Goal: Task Accomplishment & Management: Manage account settings

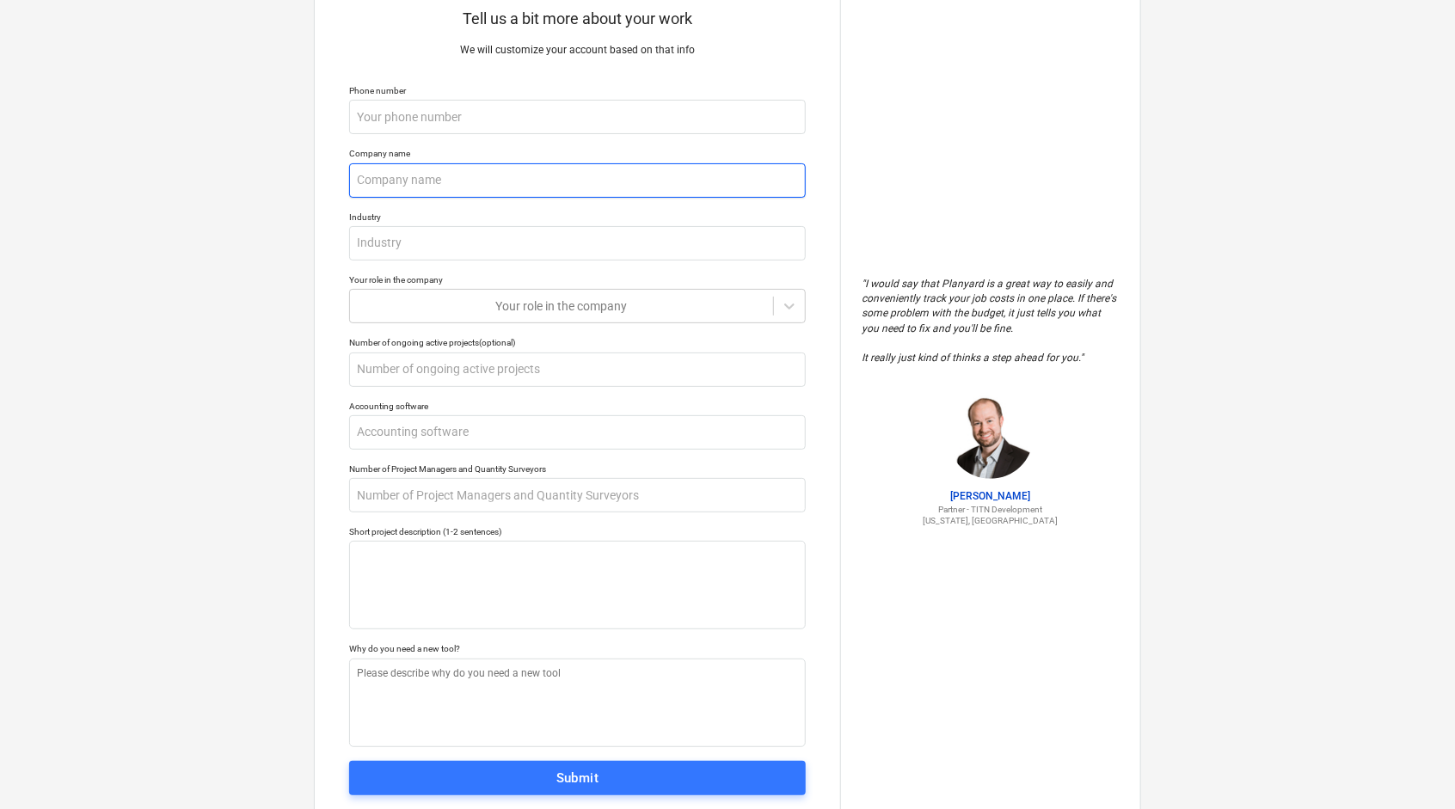
scroll to position [101, 0]
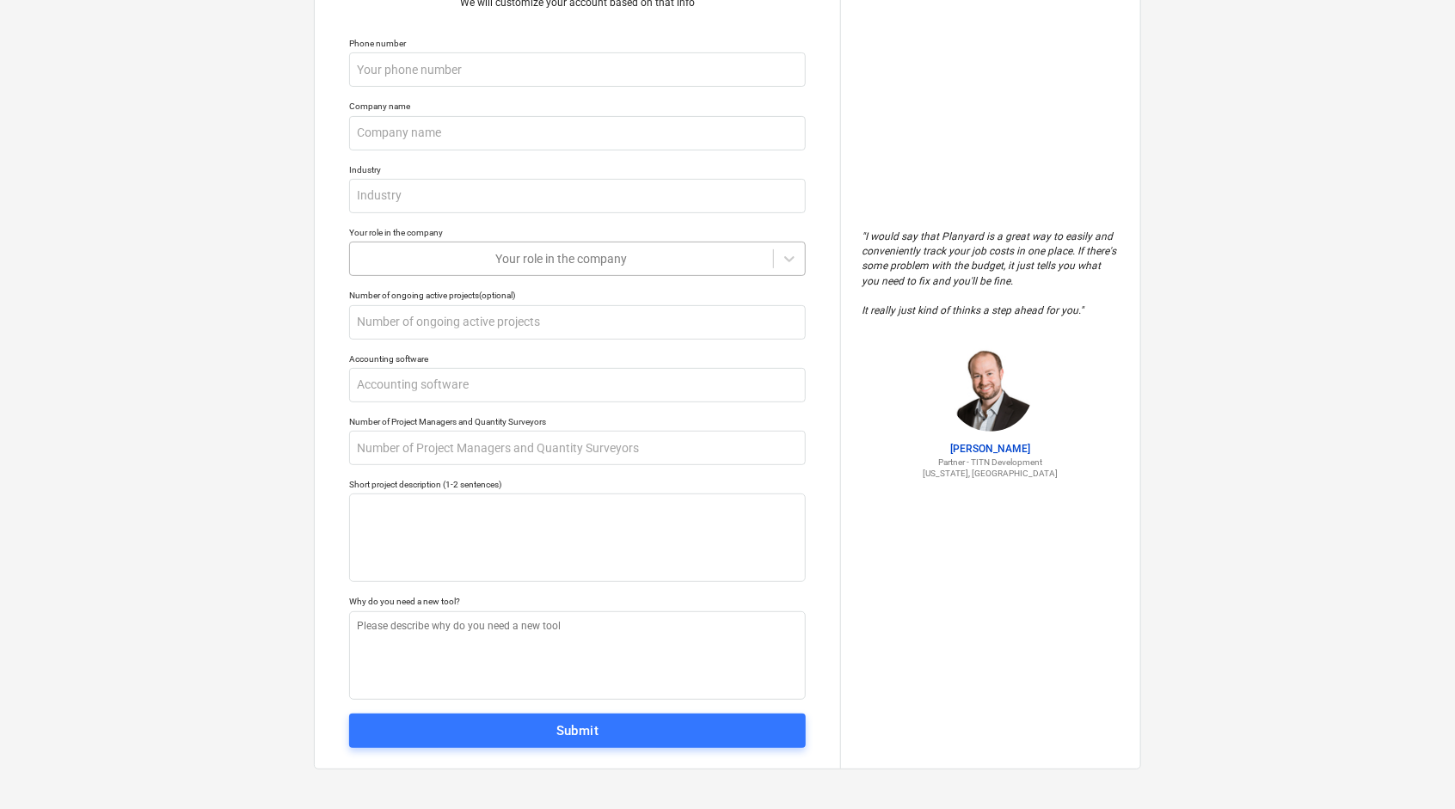
click at [677, 261] on div at bounding box center [562, 258] width 406 height 17
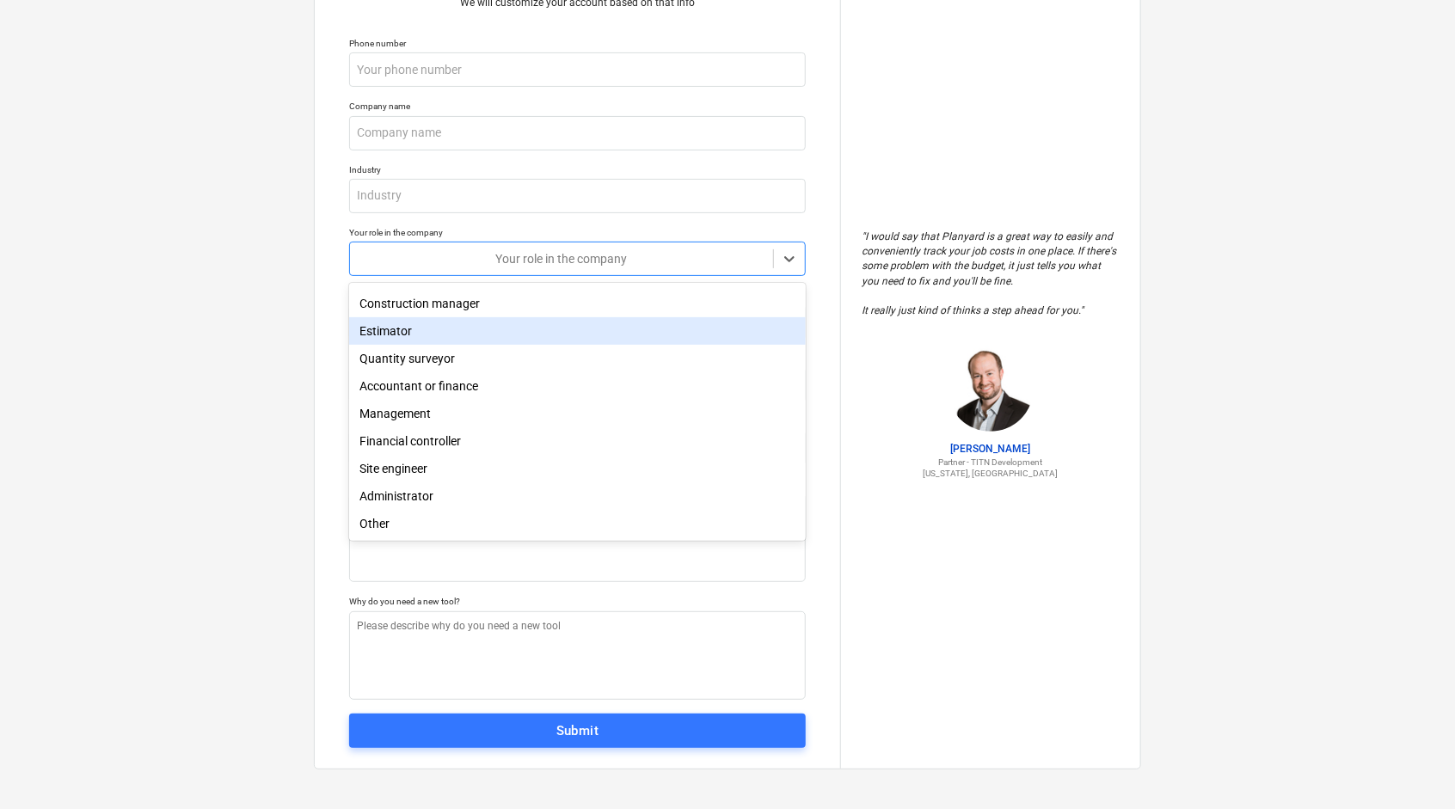
scroll to position [59, 0]
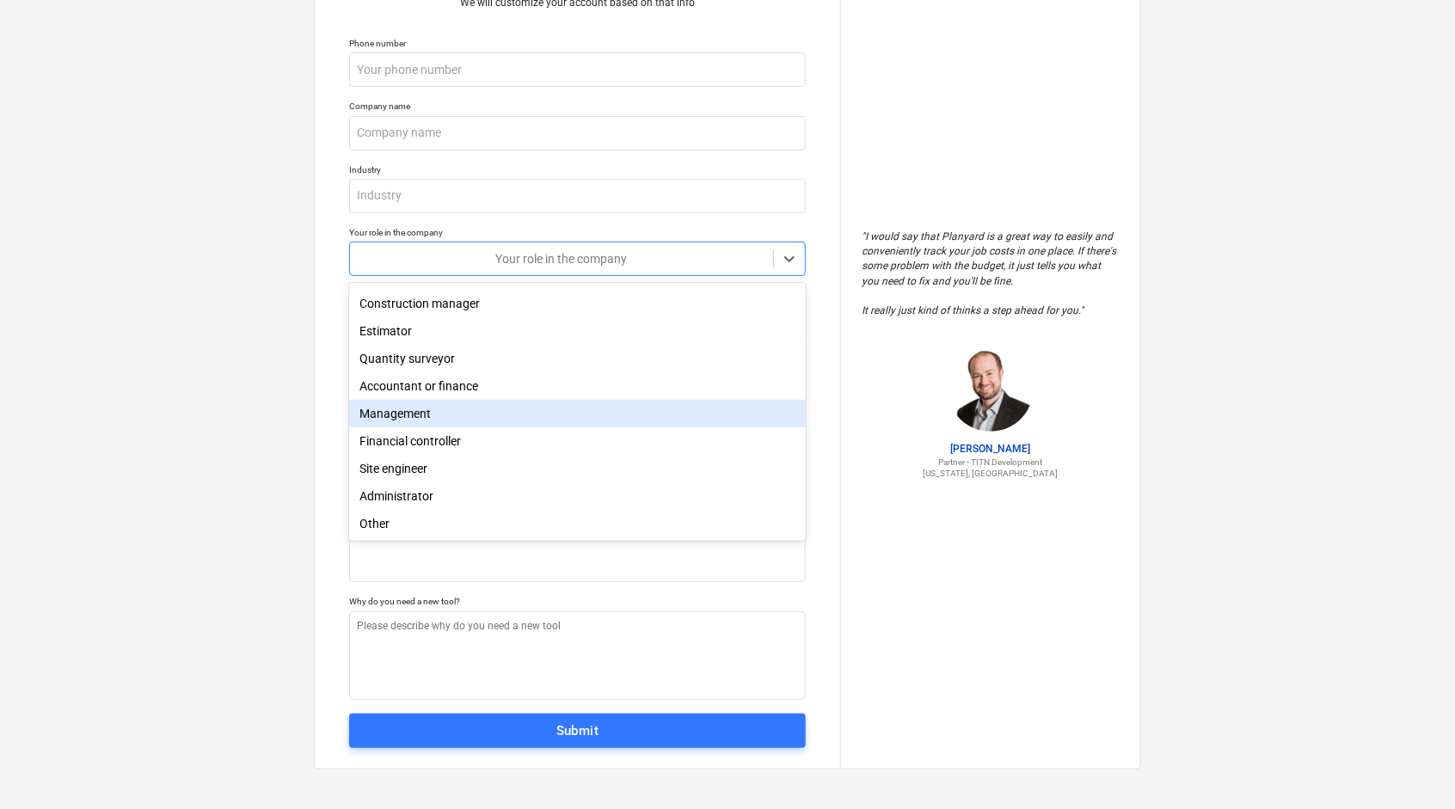
click at [575, 401] on div "Management" at bounding box center [577, 414] width 457 height 28
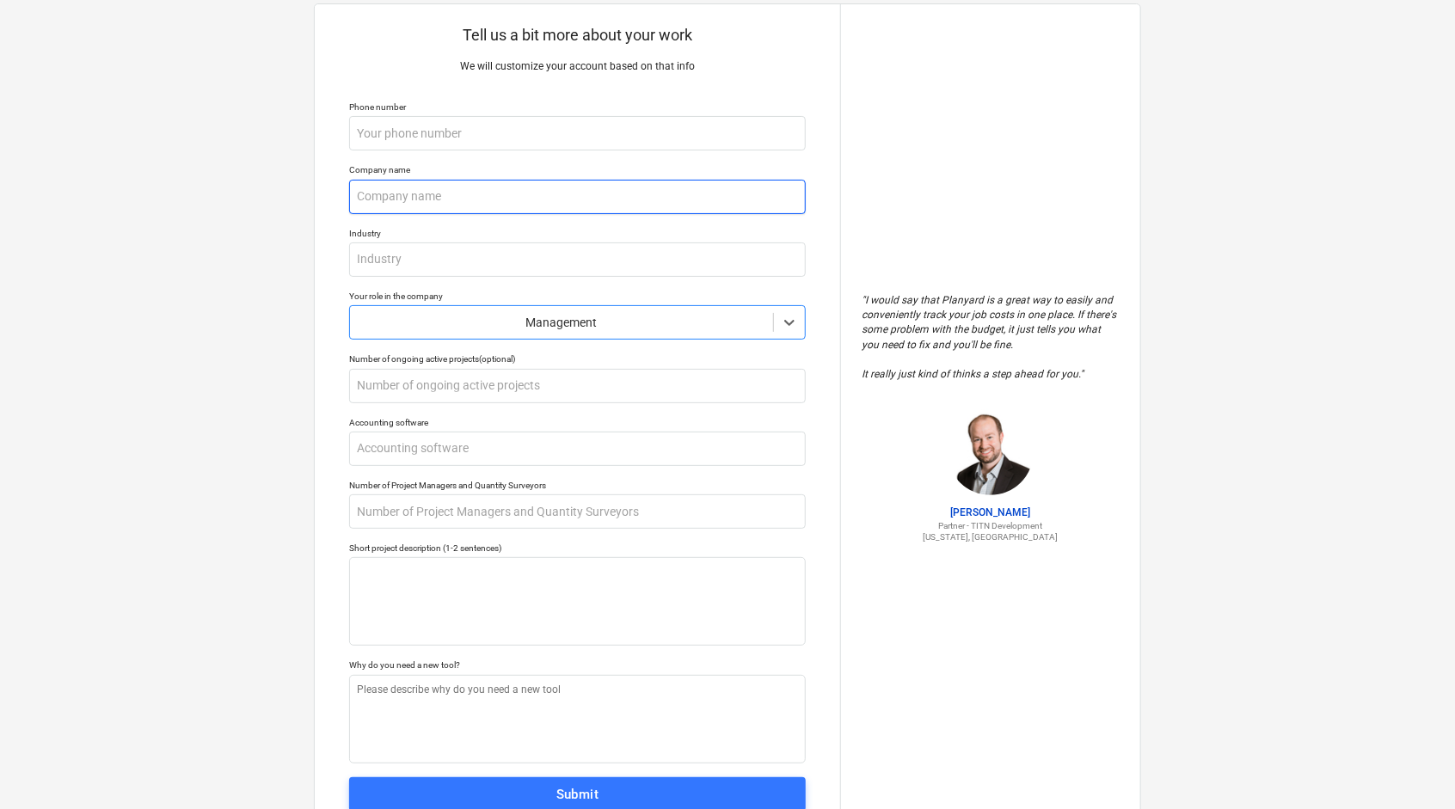
scroll to position [101, 0]
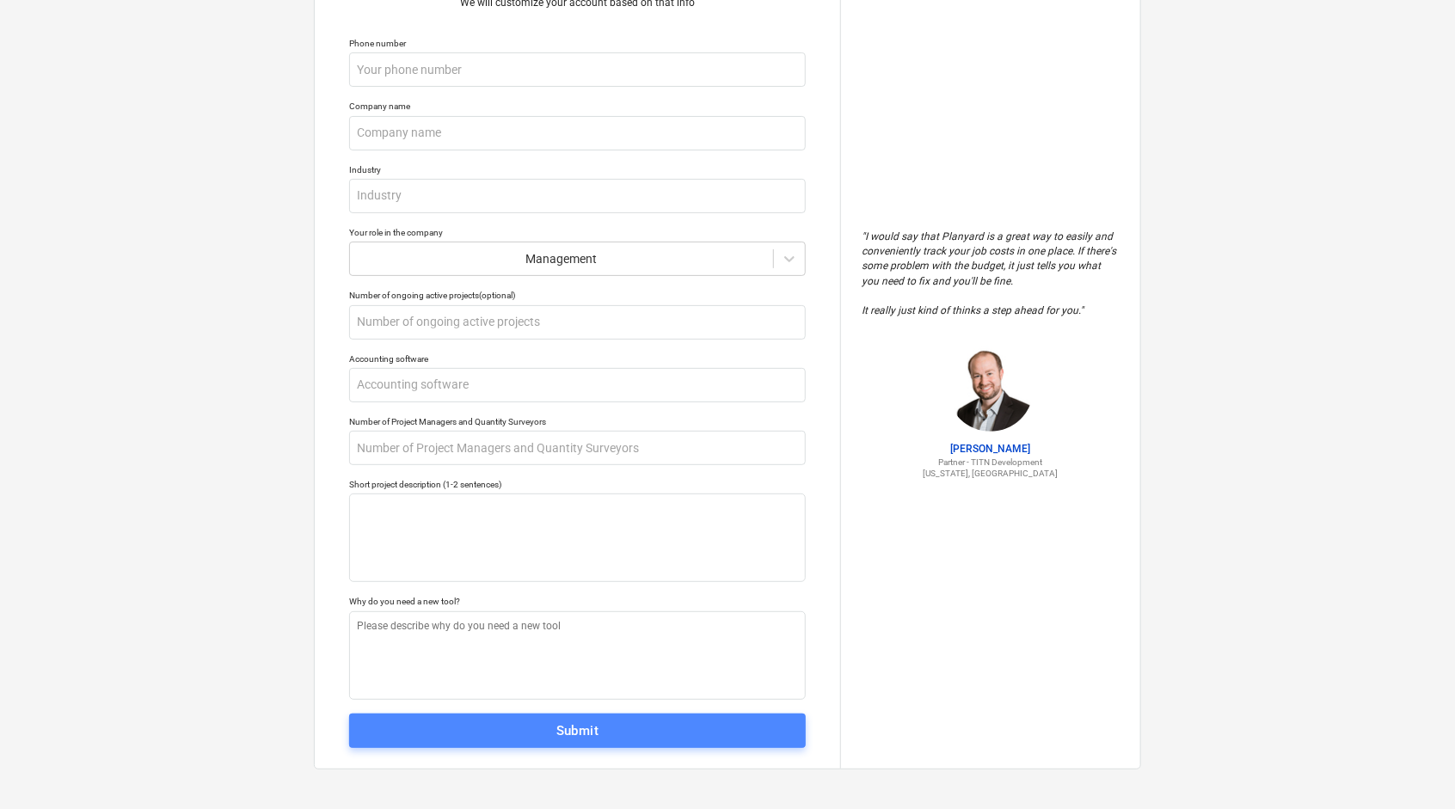
click at [539, 727] on span "Submit" at bounding box center [577, 731] width 419 height 22
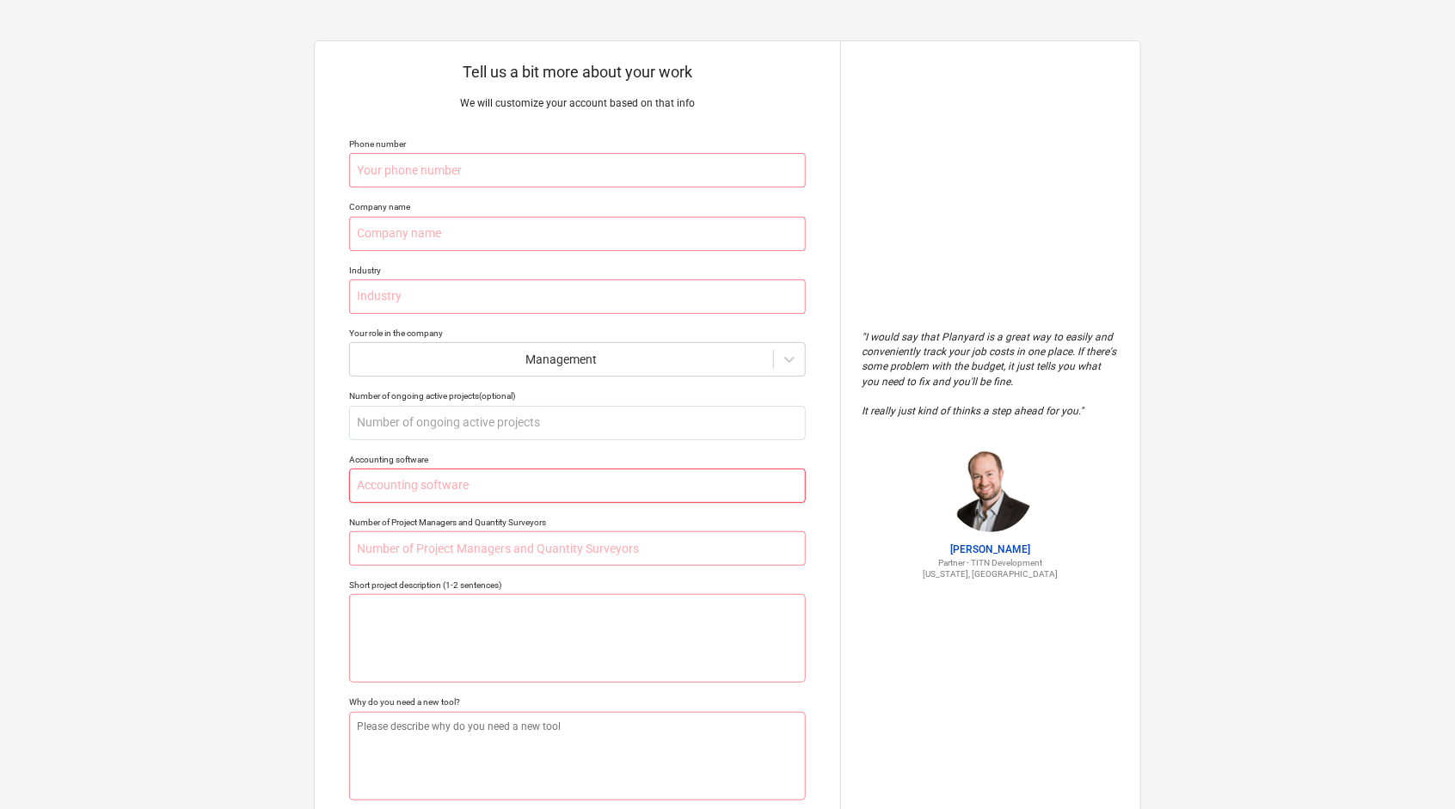
scroll to position [0, 0]
click at [394, 164] on input "text" at bounding box center [577, 171] width 457 height 34
type textarea "x"
type input "0"
type textarea "x"
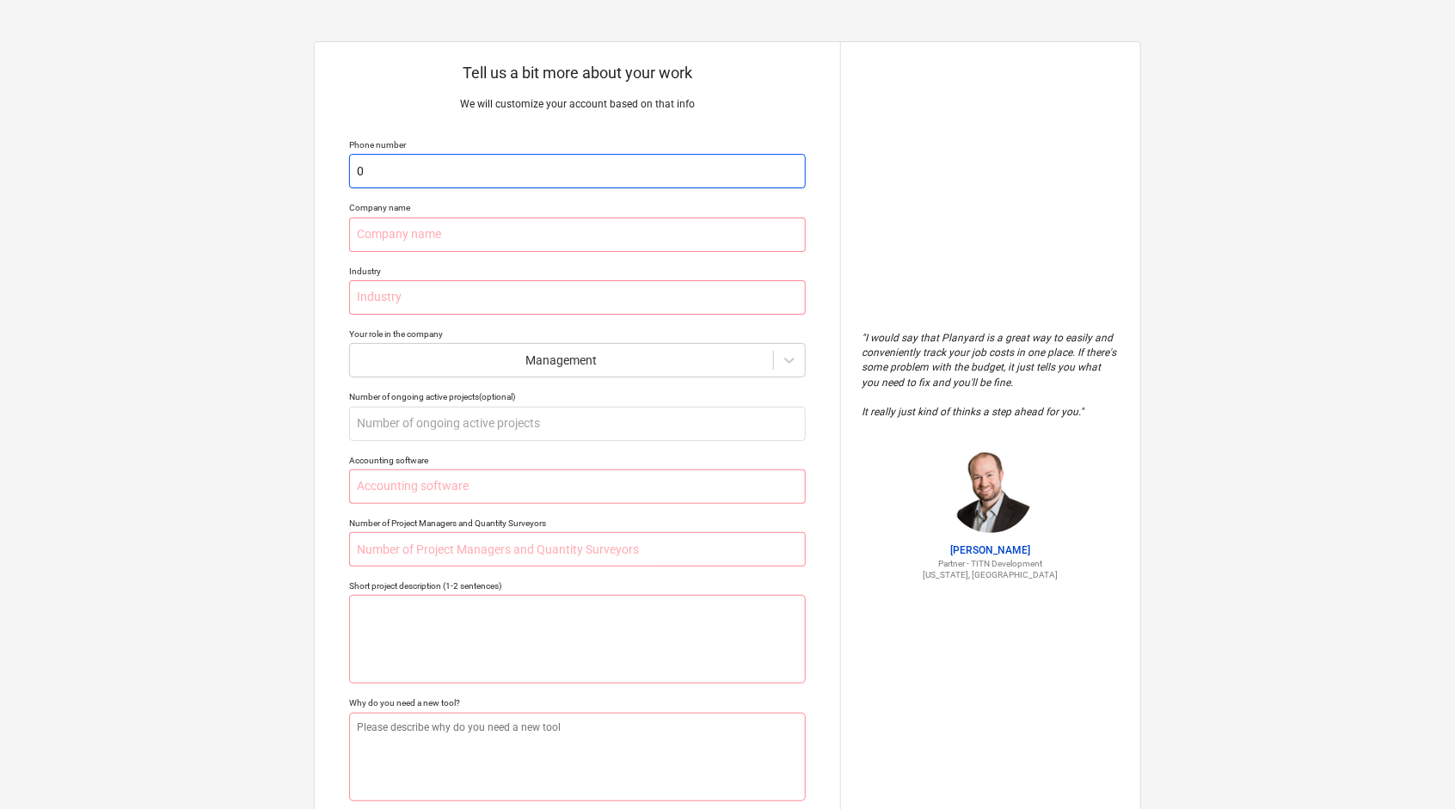
type input "07"
type textarea "x"
type input "078"
type textarea "x"
type input "0789"
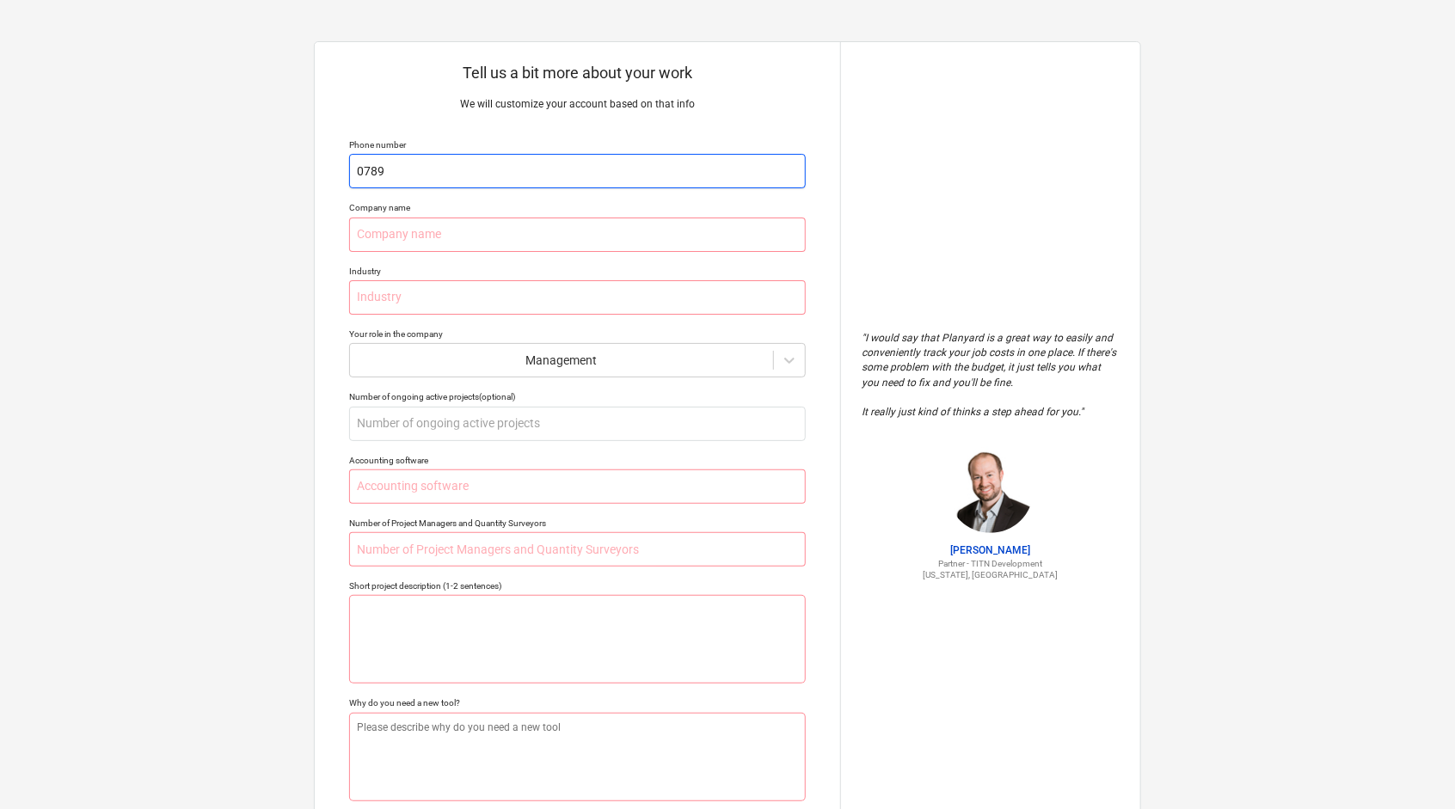
type textarea "x"
type input "07896"
type textarea "x"
type input "078968"
type textarea "x"
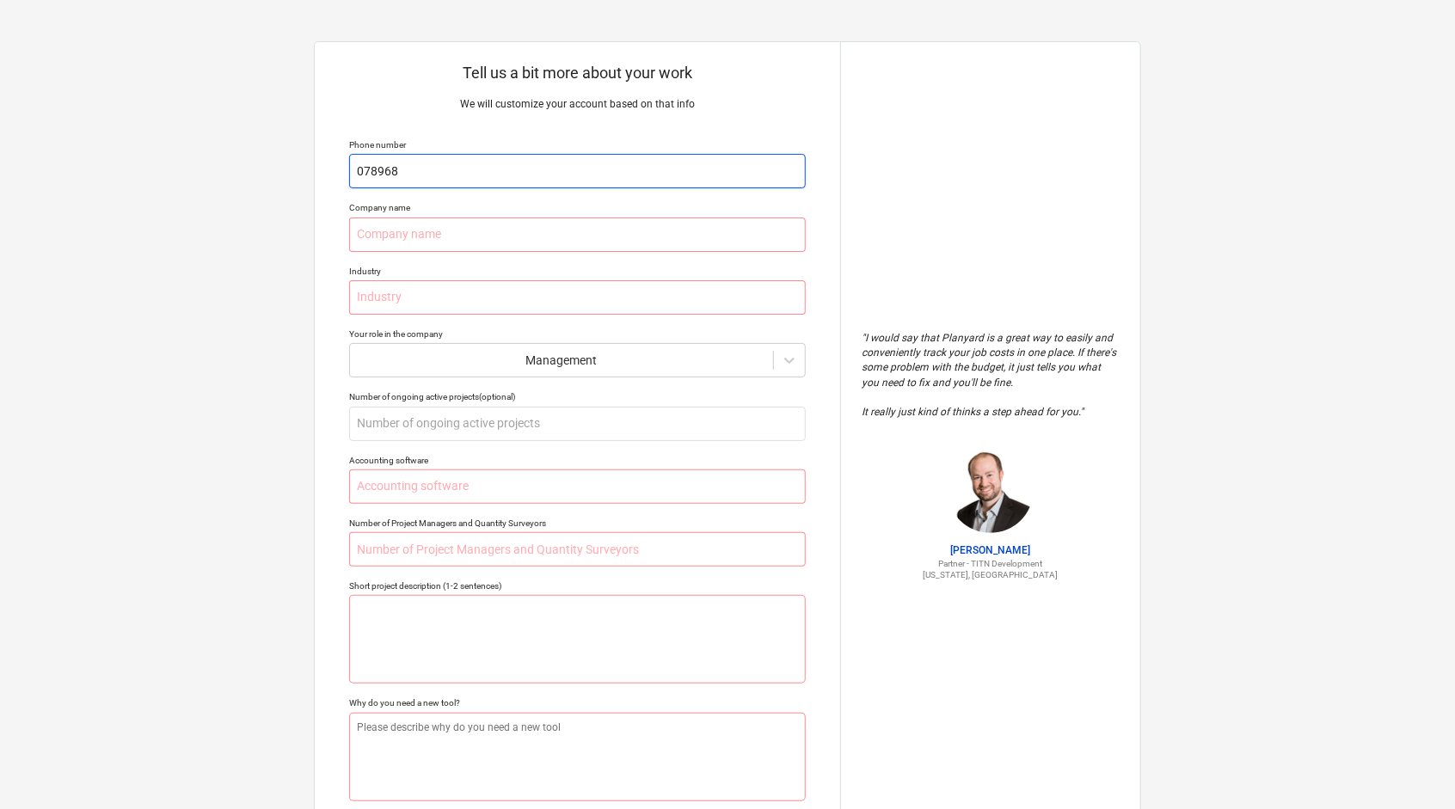
type input "0789685"
type textarea "x"
type input "07896850"
type textarea "x"
type input "078968503"
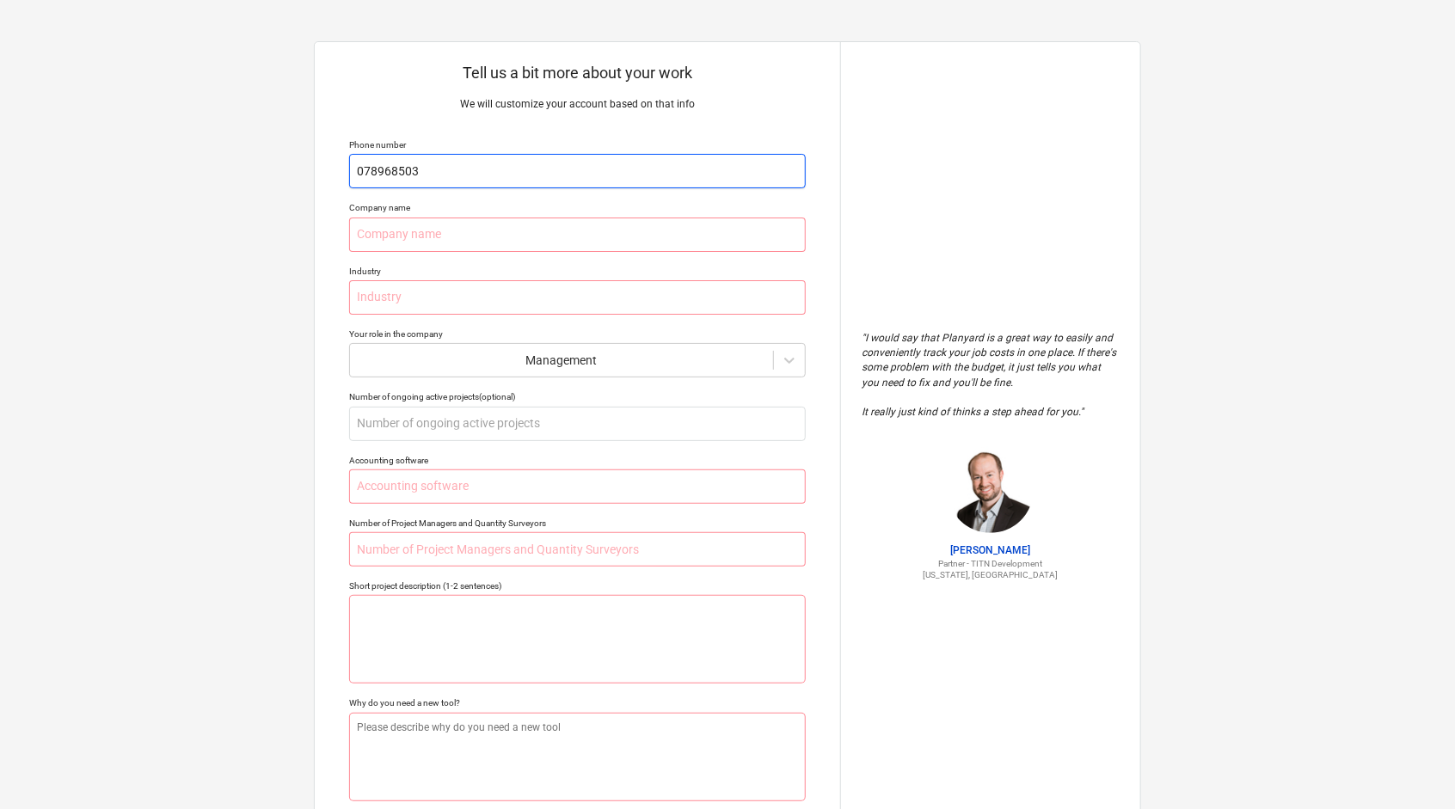
type textarea "x"
type input "0789685035"
type textarea "x"
type input "07896850350"
type textarea "x"
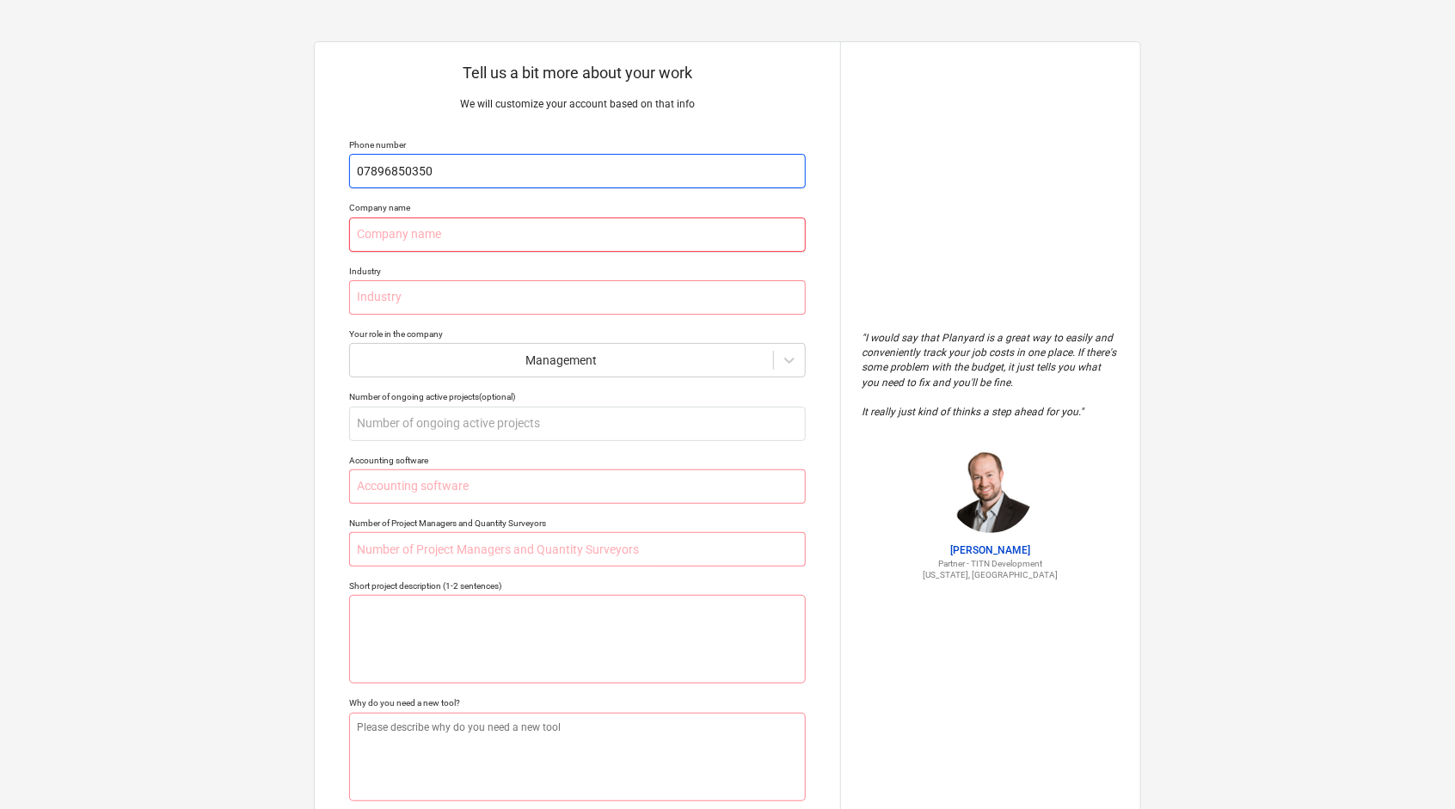
type input "O"
type textarea "x"
type input "OU"
type textarea "x"
type input "OUR"
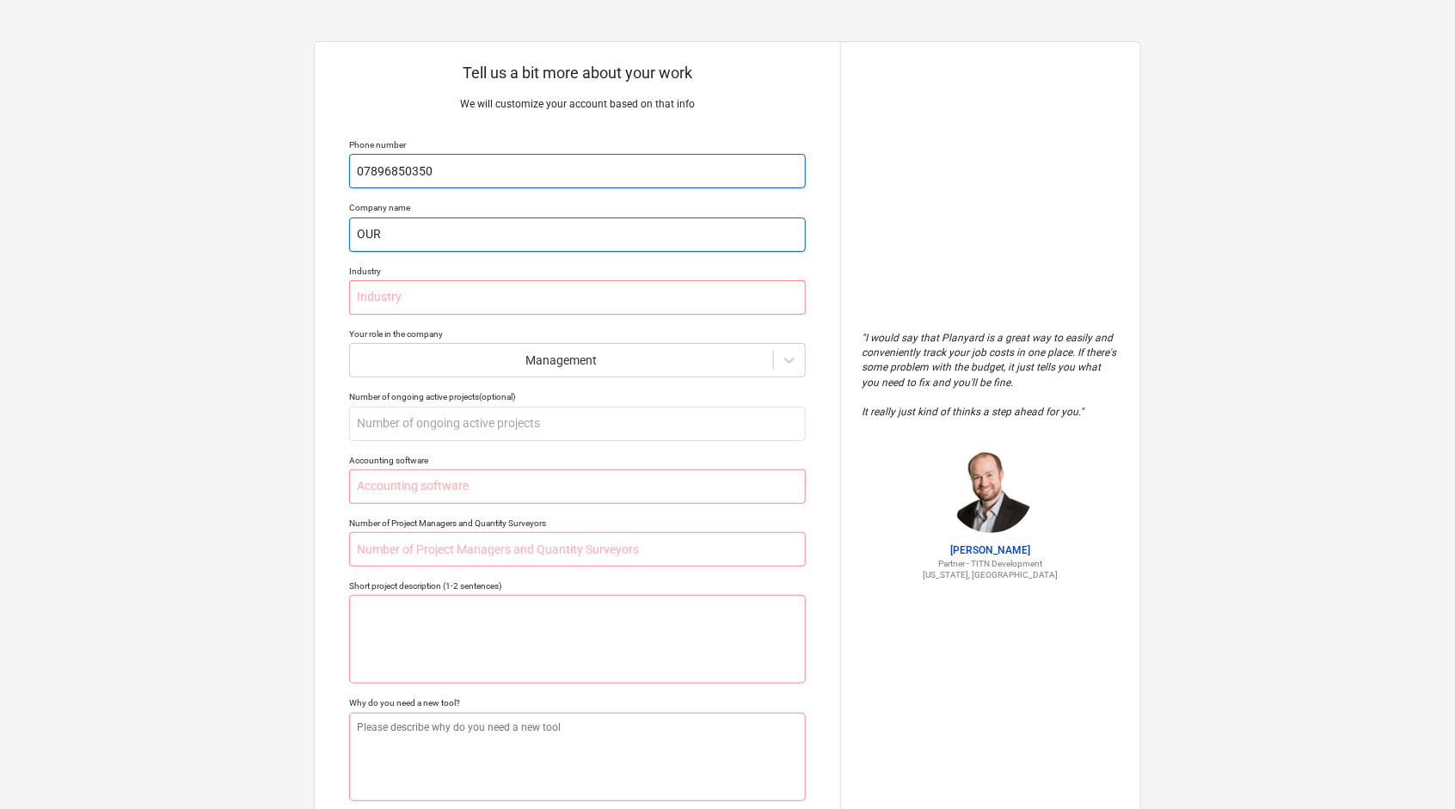
type textarea "x"
type input "OURD"
type textarea "x"
type input "OURD"
type textarea "x"
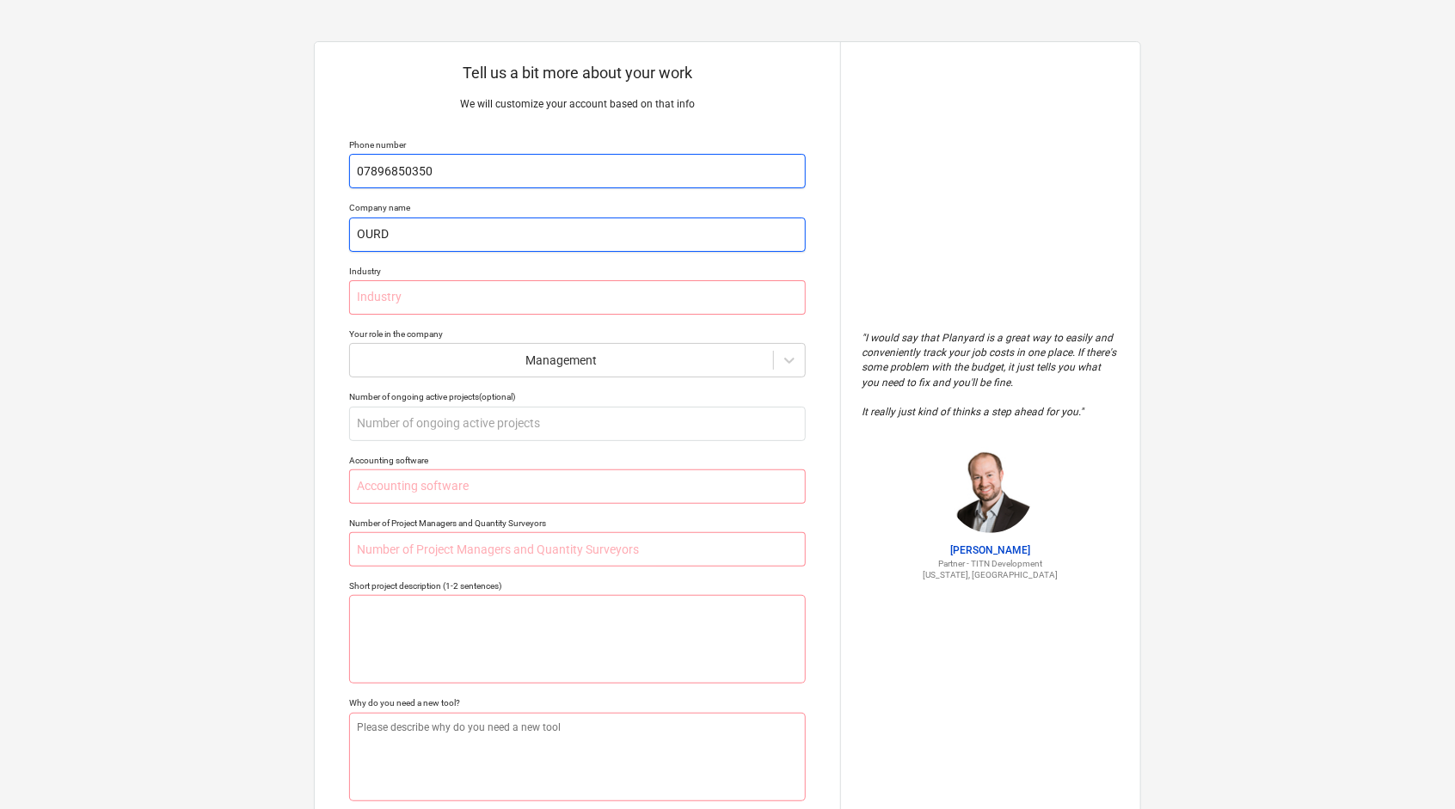
type input "OURD"
type textarea "x"
type input "B"
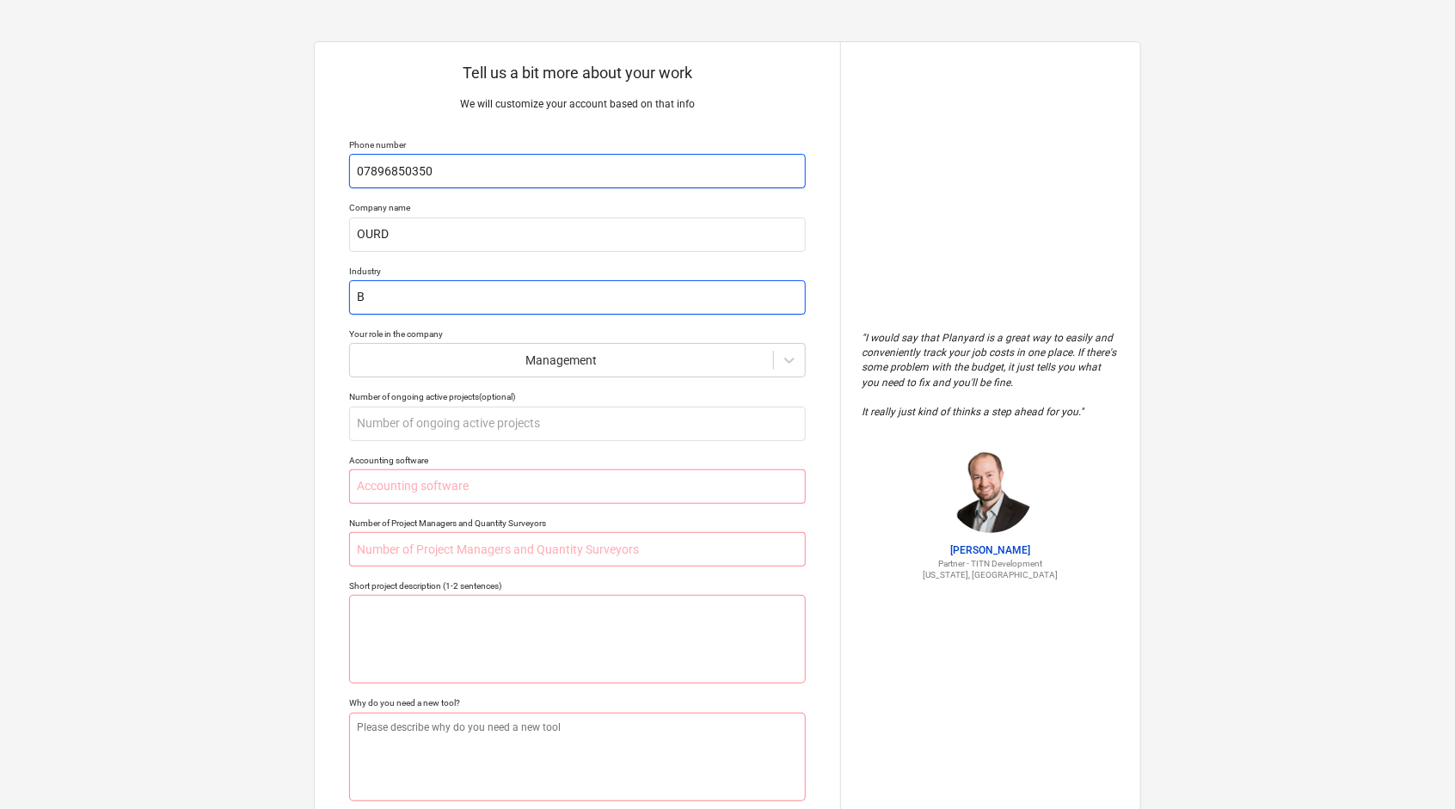
type textarea "x"
type input "B&"
type textarea "x"
type input "B&D"
type textarea "x"
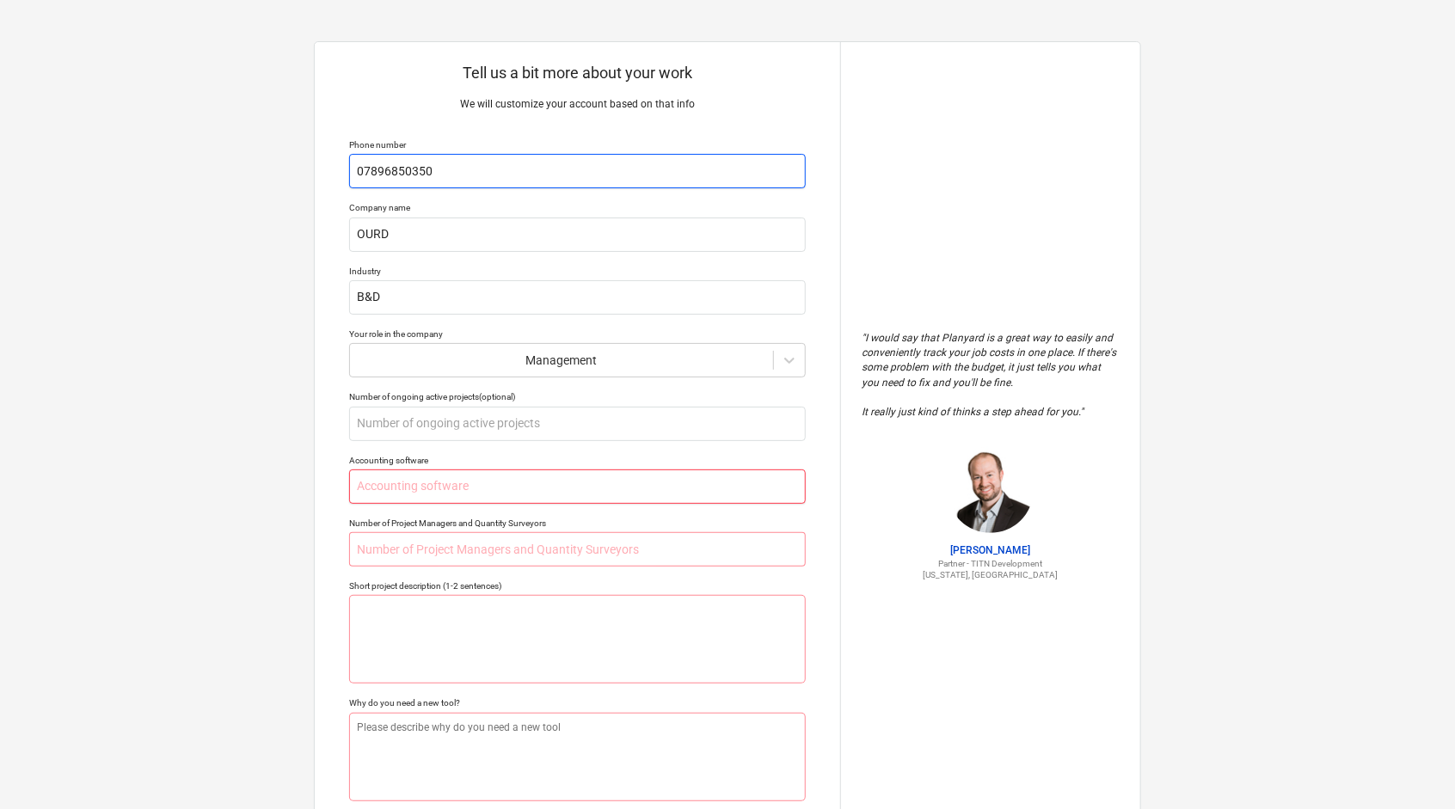
type input "Q"
type textarea "x"
type input "Qu"
type textarea "x"
type input "Qui"
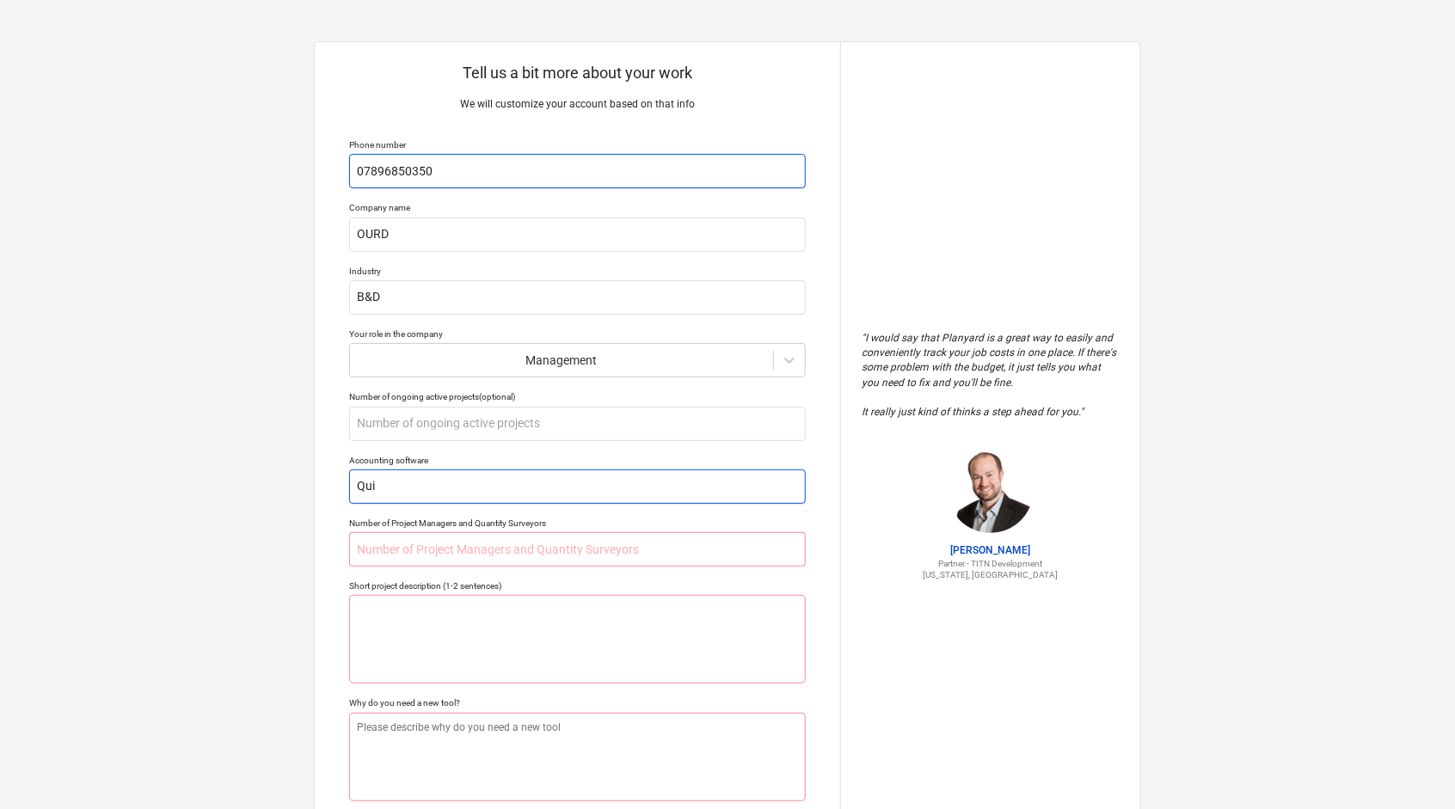
type textarea "x"
type input "Quic"
type textarea "x"
type input "Quick"
type textarea "x"
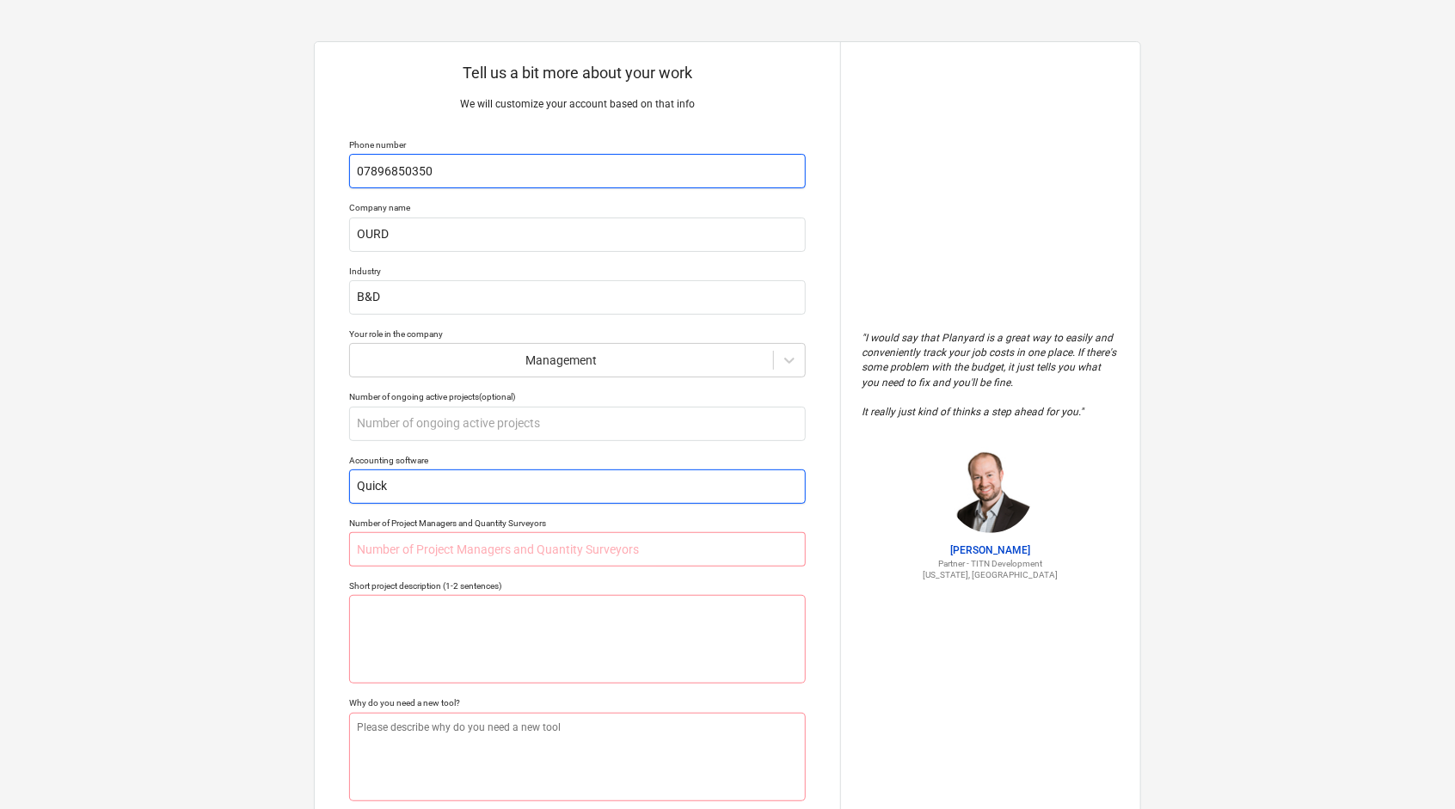
type input "Quickb"
type textarea "x"
type input "Quickbo"
type textarea "x"
type input "Quickboo"
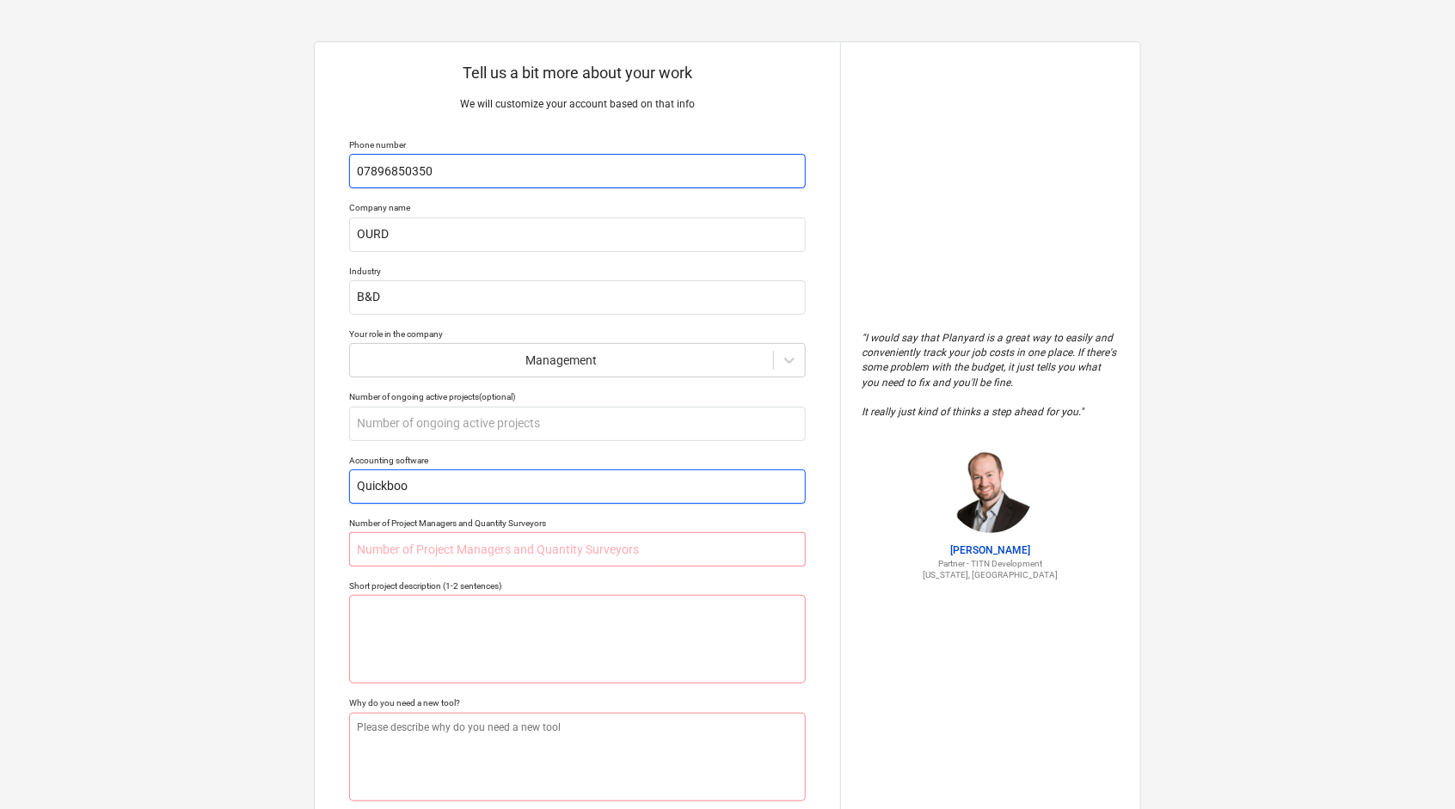
type textarea "x"
type input "Quickbook"
type textarea "x"
type input "Quickbooks"
type textarea "x"
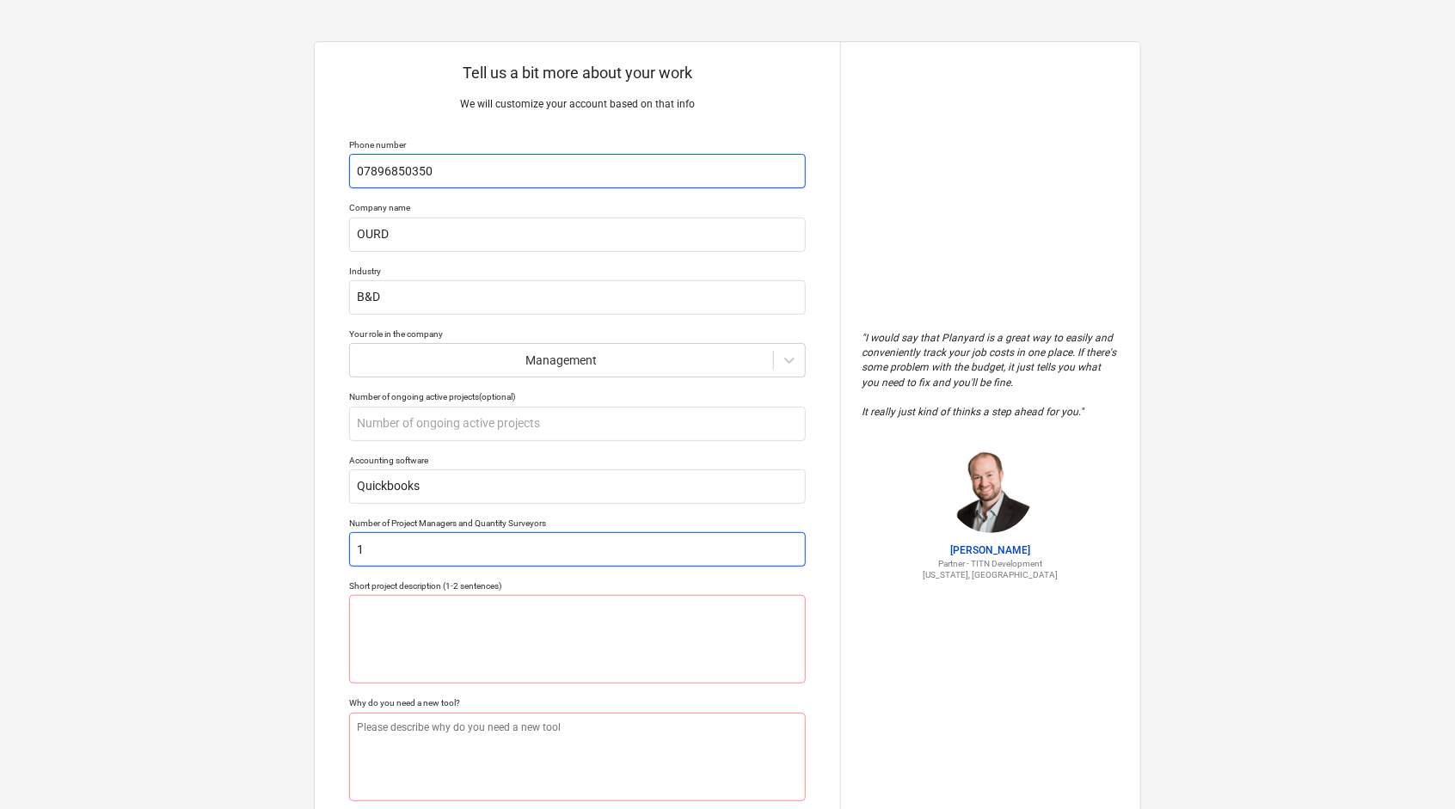
type input "1"
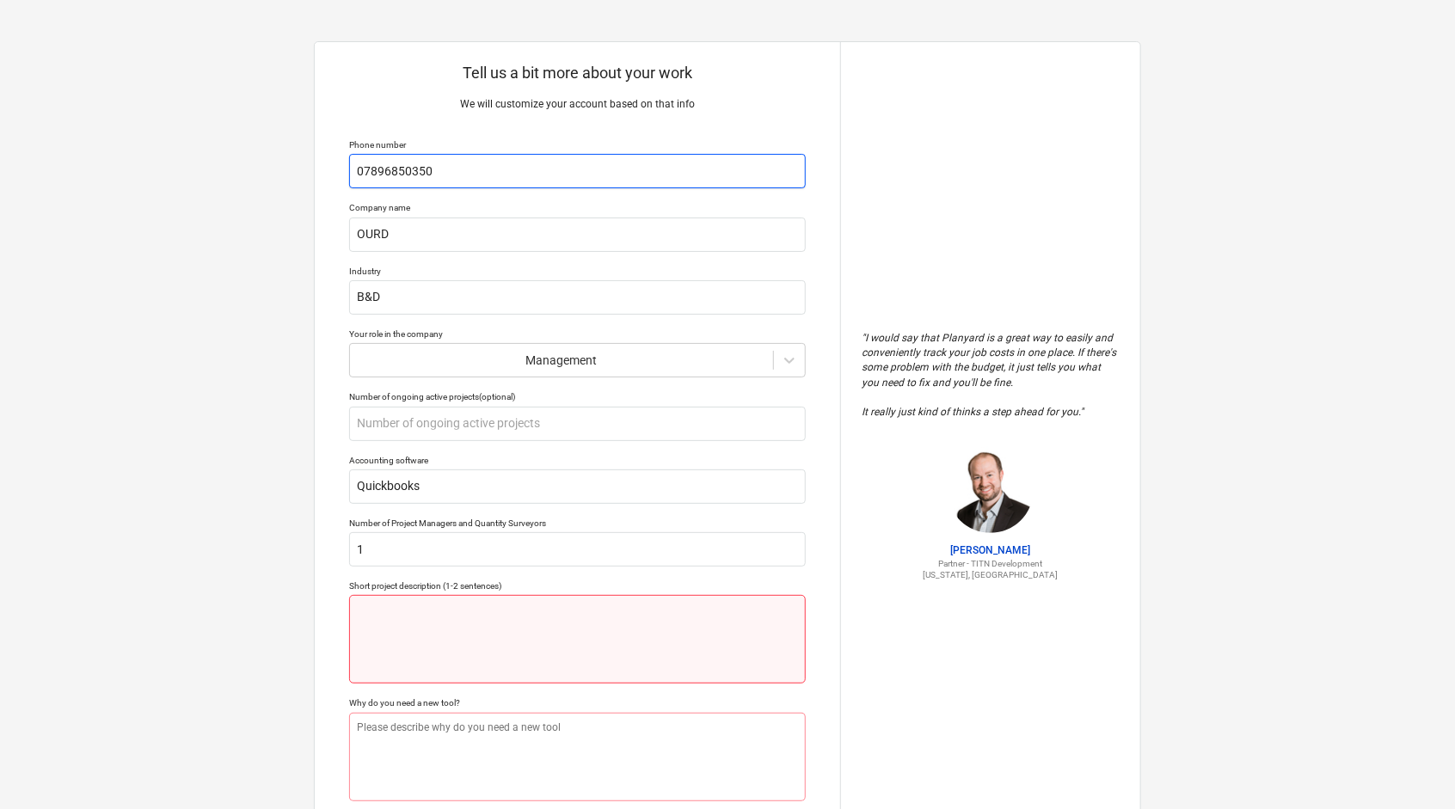
type textarea "x"
type textarea "E"
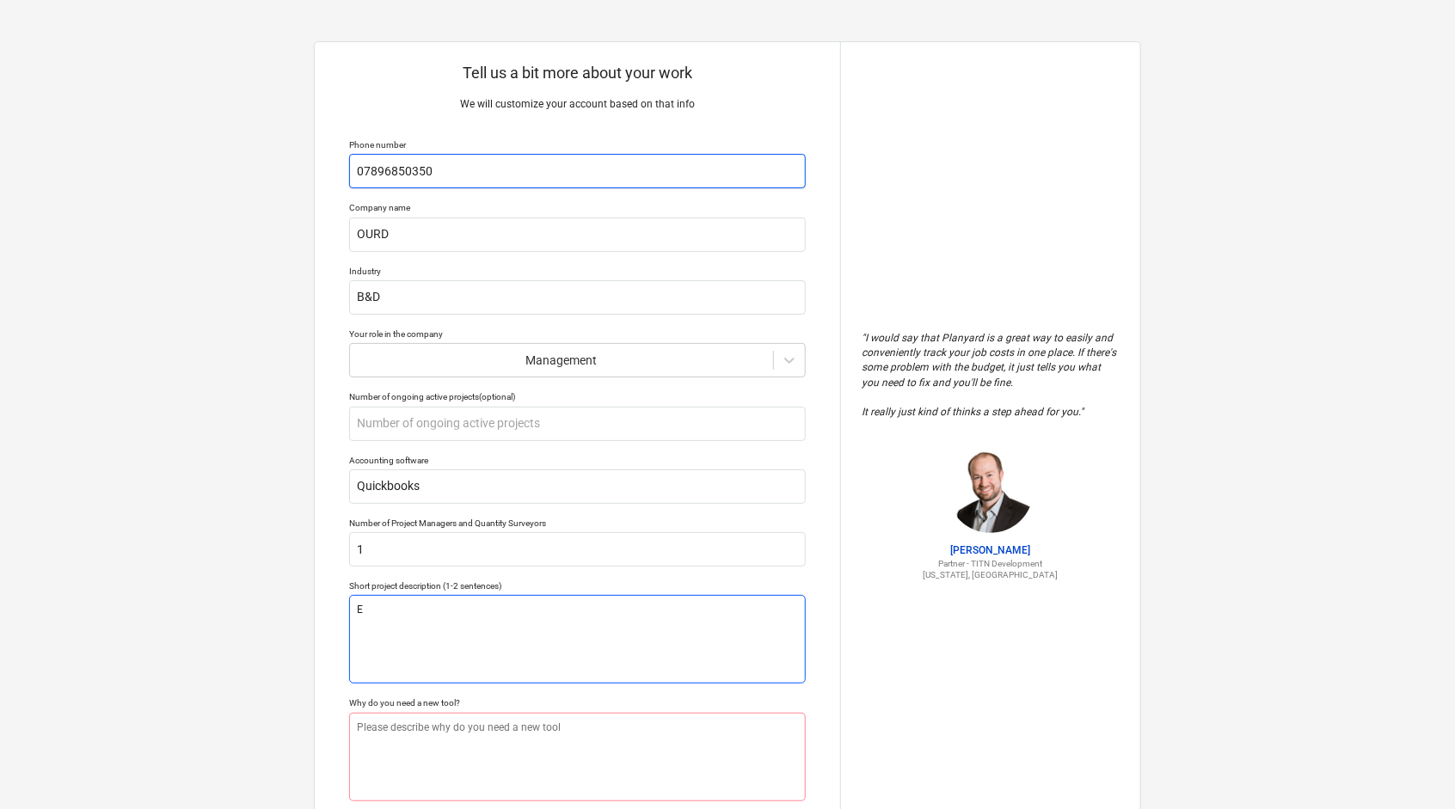
type textarea "x"
type textarea "Ex"
type textarea "x"
type textarea "Ext"
type textarea "x"
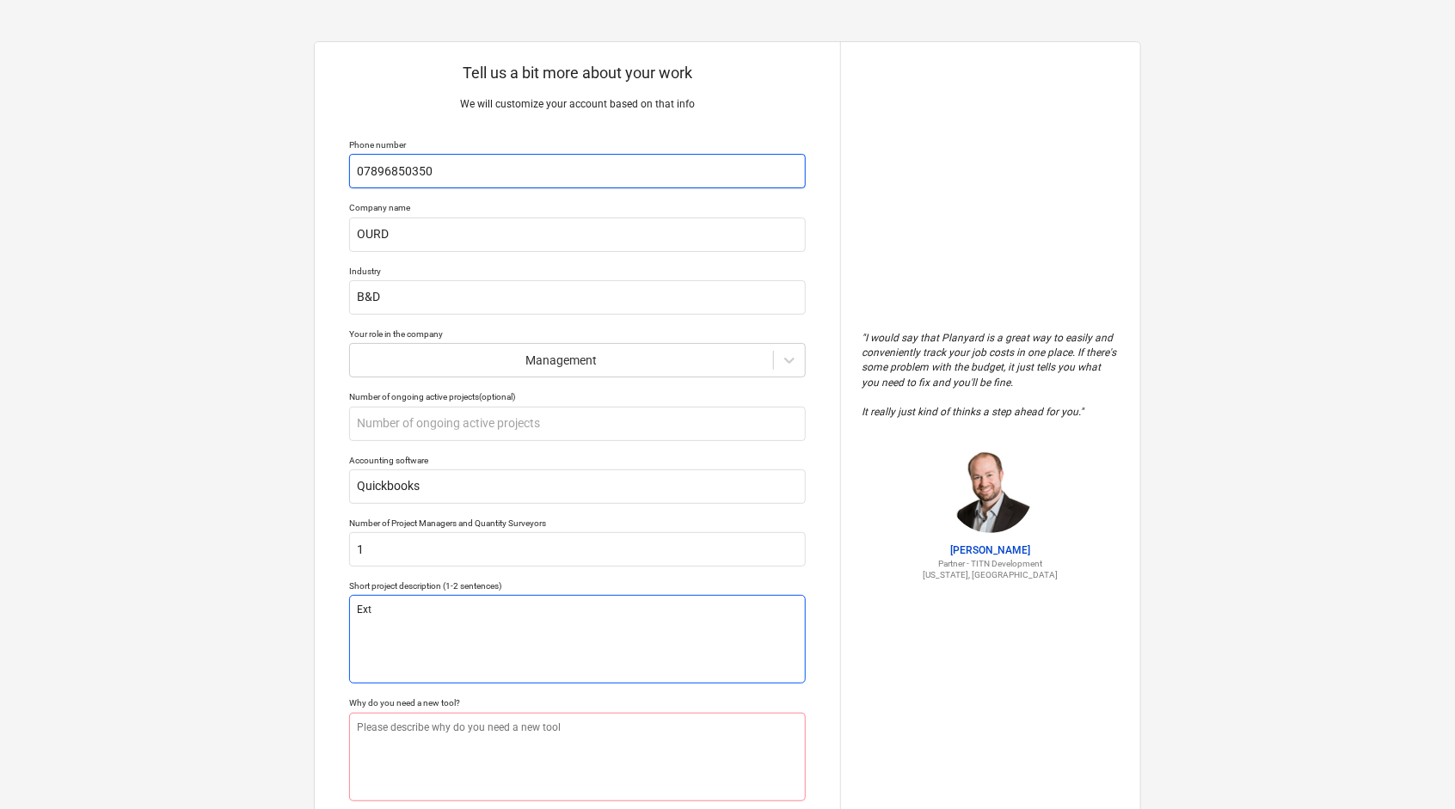
type textarea "Exte"
type textarea "x"
type textarea "Exten"
type textarea "x"
type textarea "Extens"
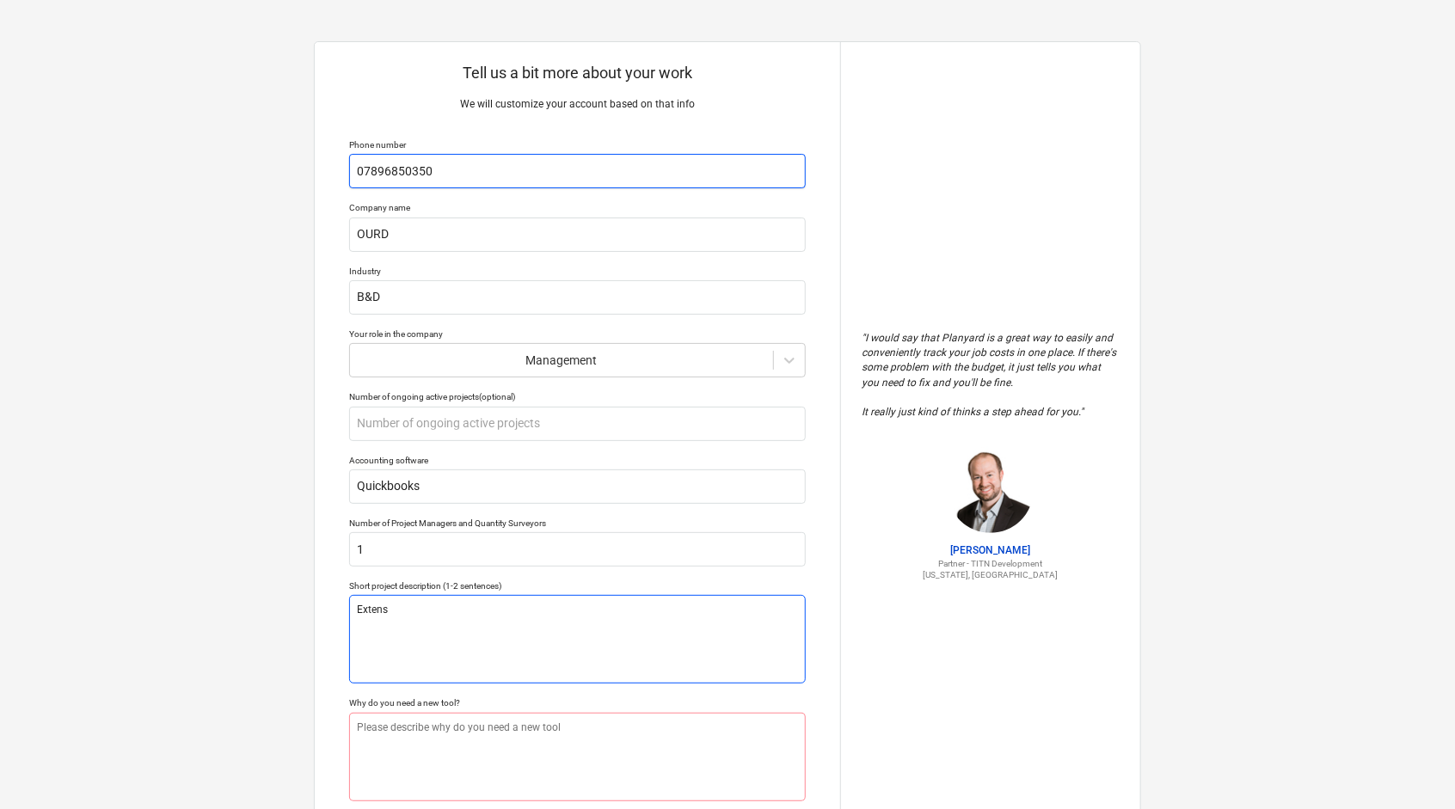
type textarea "x"
type textarea "Extensi"
type textarea "x"
type textarea "Extensio"
type textarea "x"
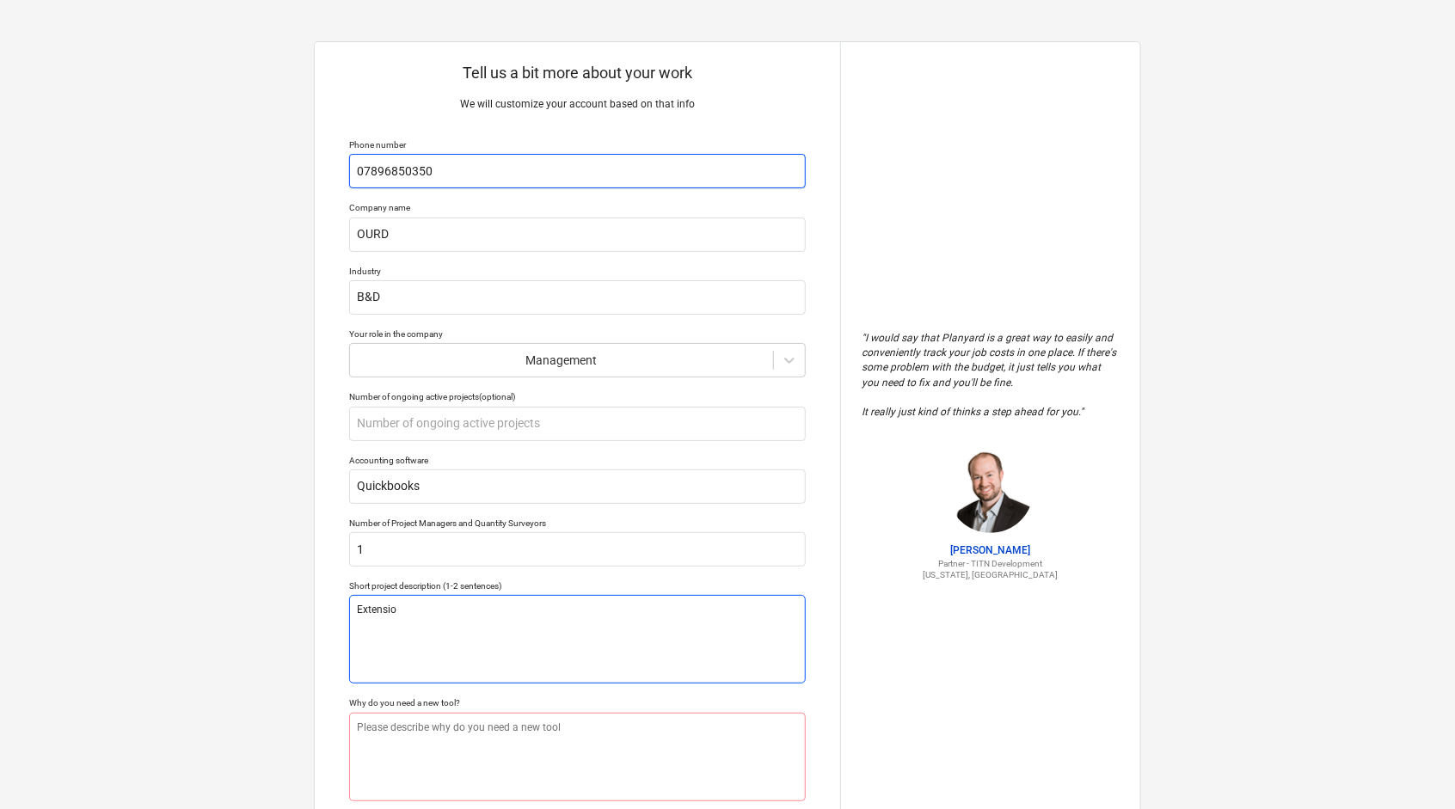
type textarea "Extension"
type textarea "x"
type textarea "Extensions"
type textarea "x"
type textarea "Extensions"
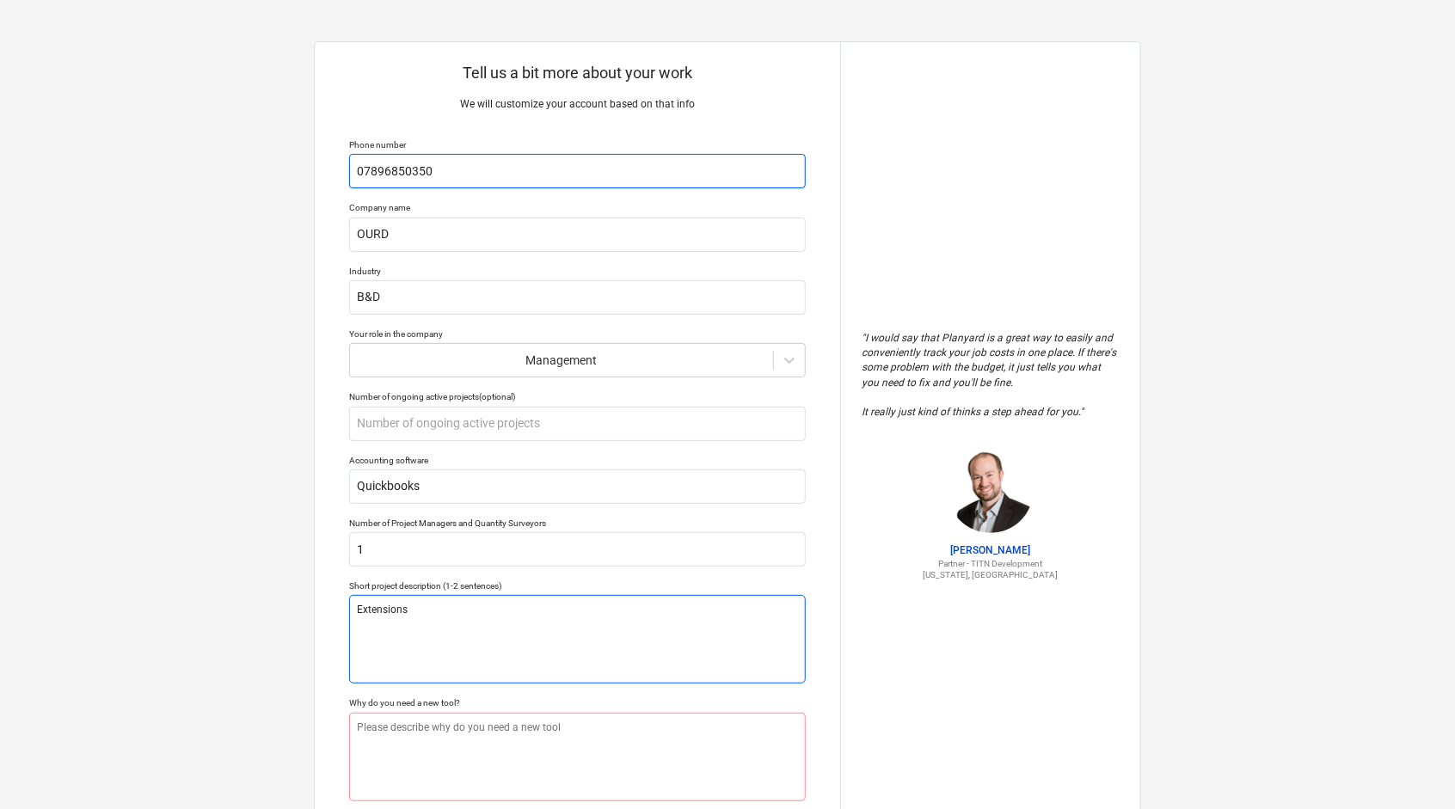
type textarea "x"
type textarea "Extensions"
type textarea "x"
type textarea "Extensions."
type textarea "x"
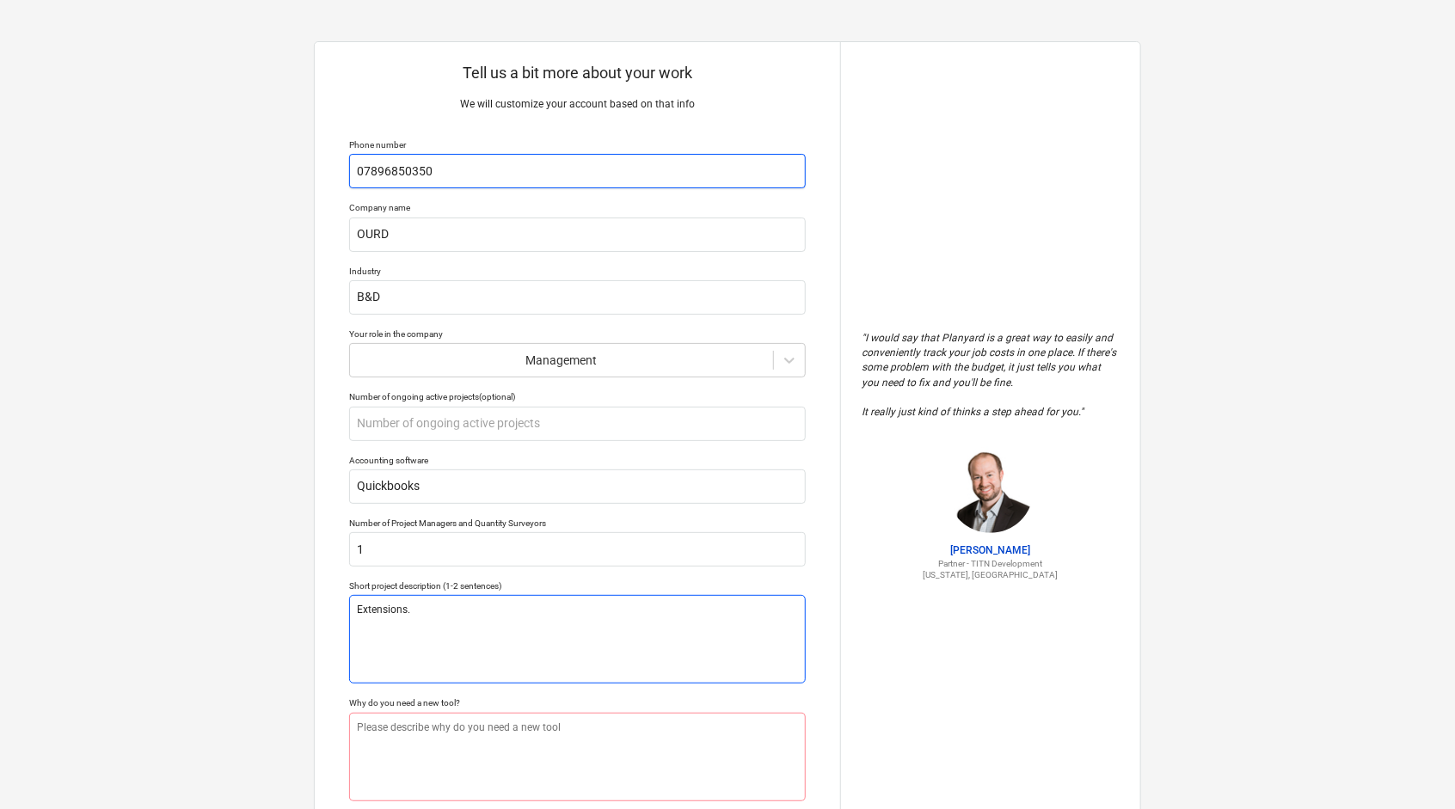
type textarea "Extensions."
type textarea "x"
type textarea "Extensions."
type textarea "x"
type textarea "Extensions. n"
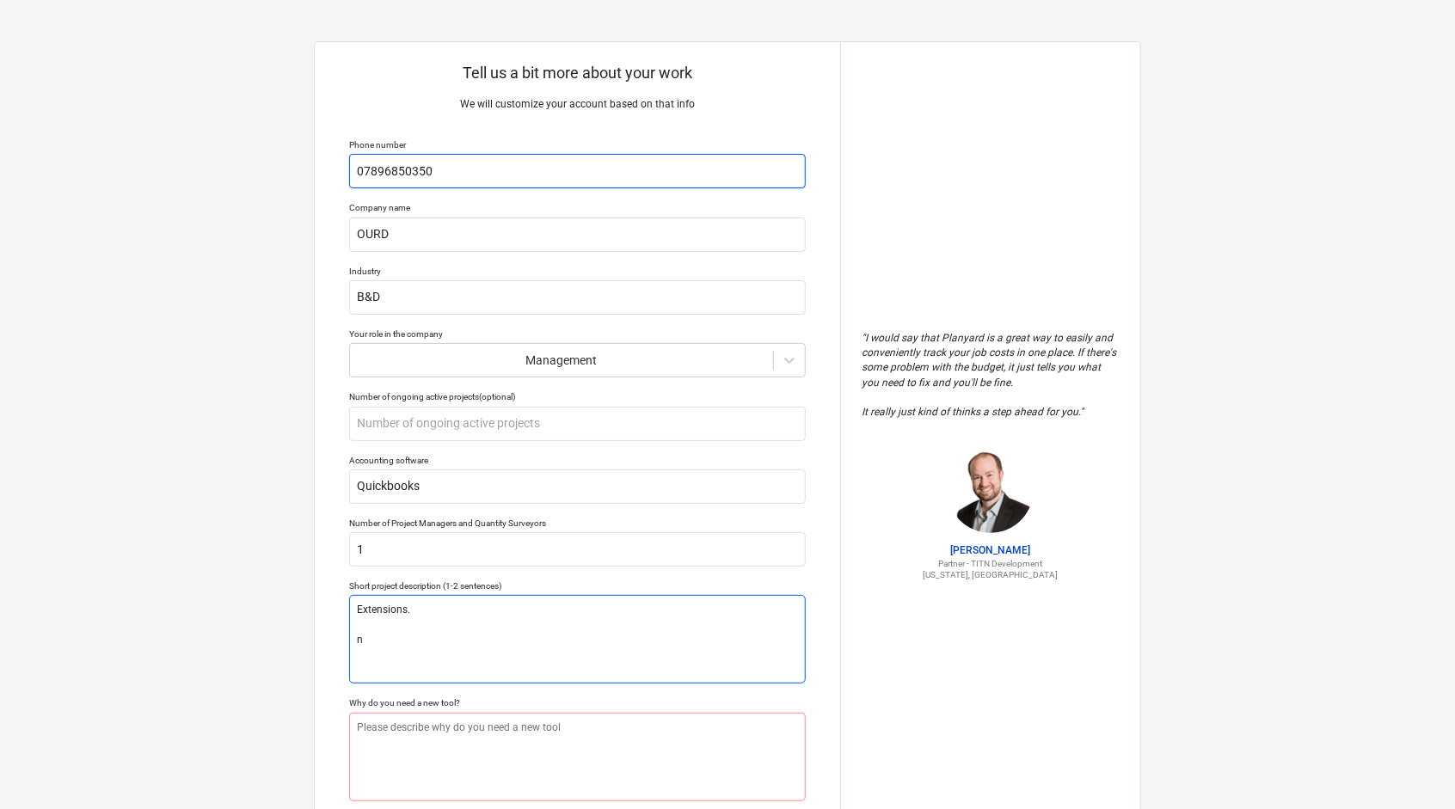
type textarea "x"
type textarea "Extensions. ne"
type textarea "x"
type textarea "Extensions. new"
type textarea "x"
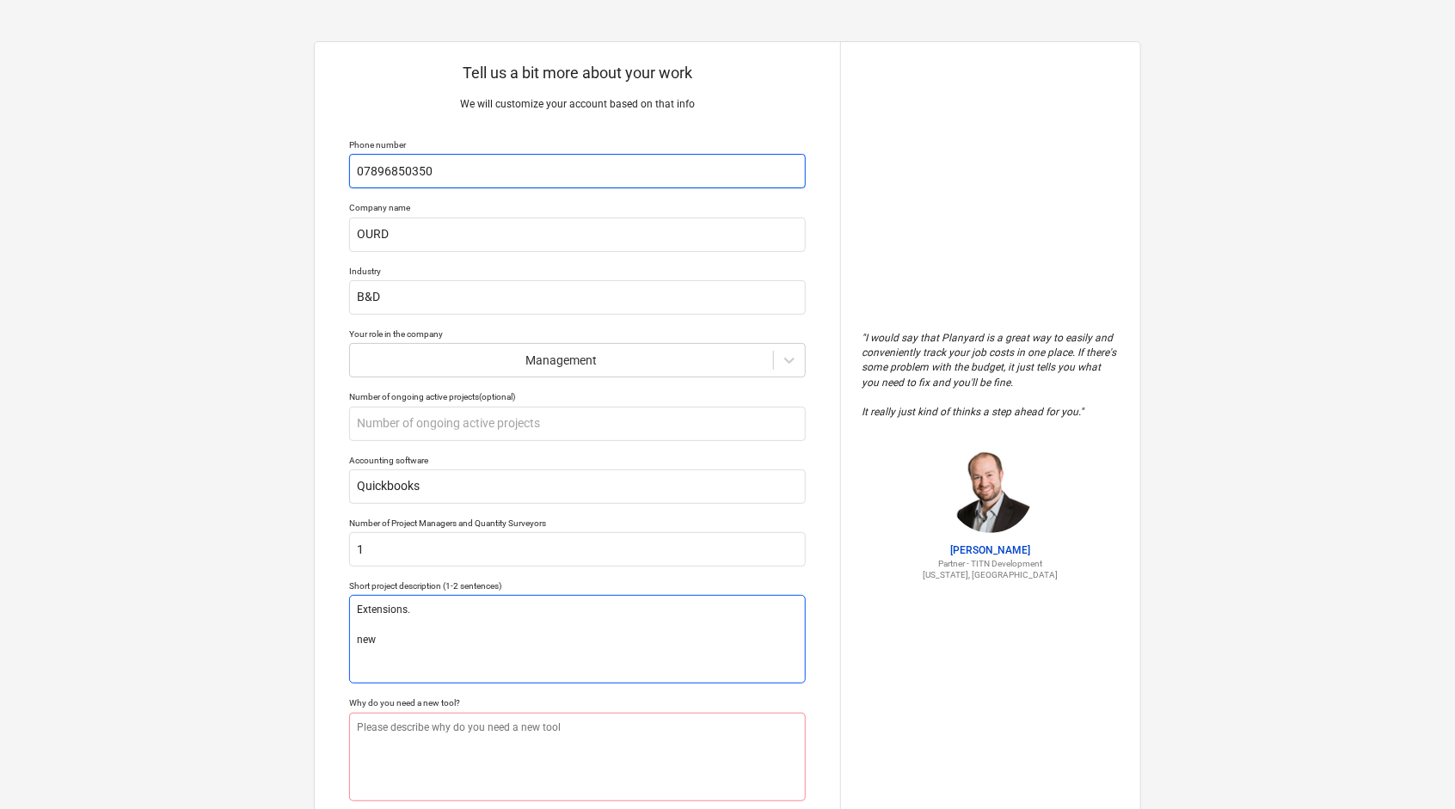
type textarea "Extensions. new"
type textarea "x"
type textarea "Extensions. new b"
type textarea "x"
type textarea "Extensions. new bu"
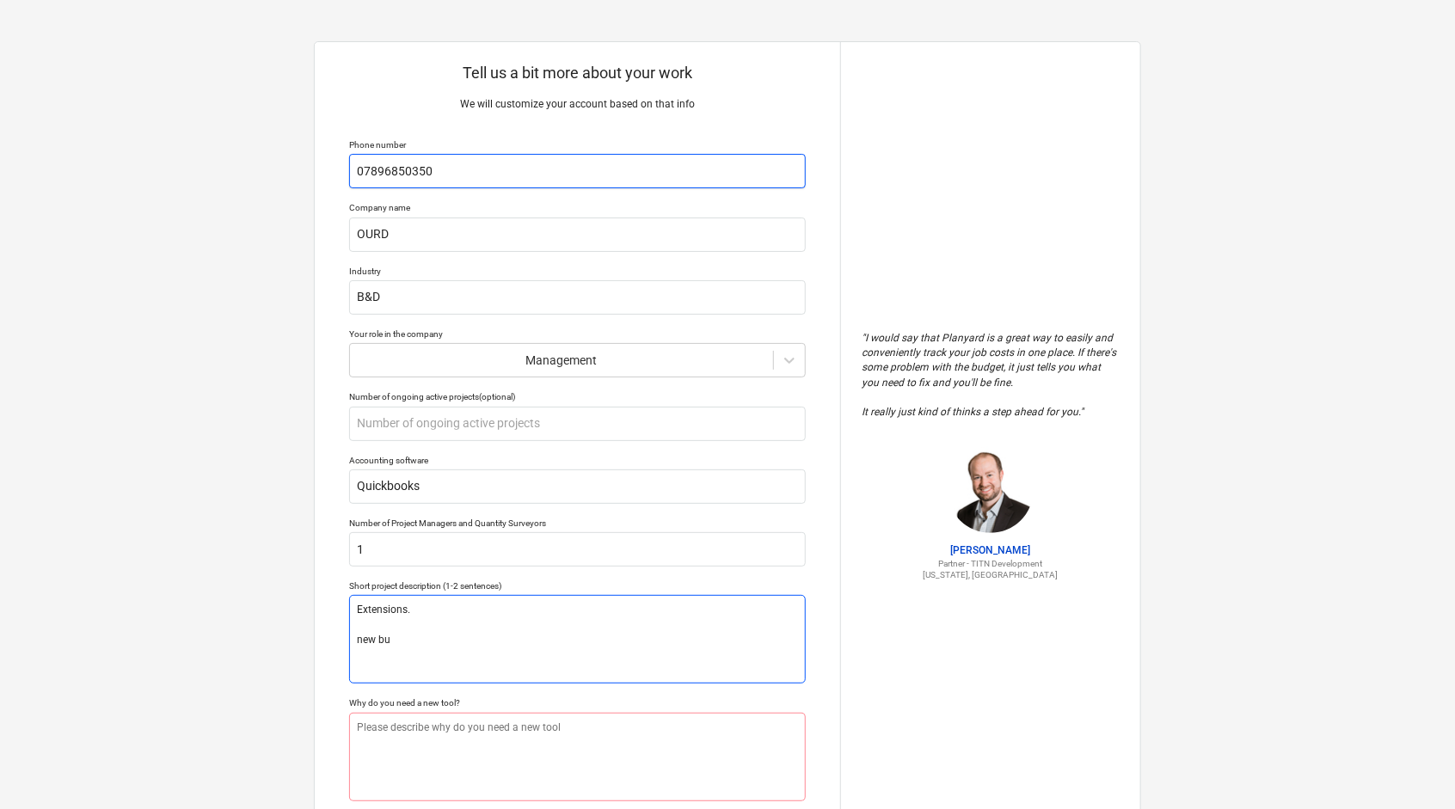
type textarea "x"
type textarea "Extensions. [GEOGRAPHIC_DATA][PERSON_NAME]"
type textarea "x"
type textarea "Extensions. new buid"
type textarea "x"
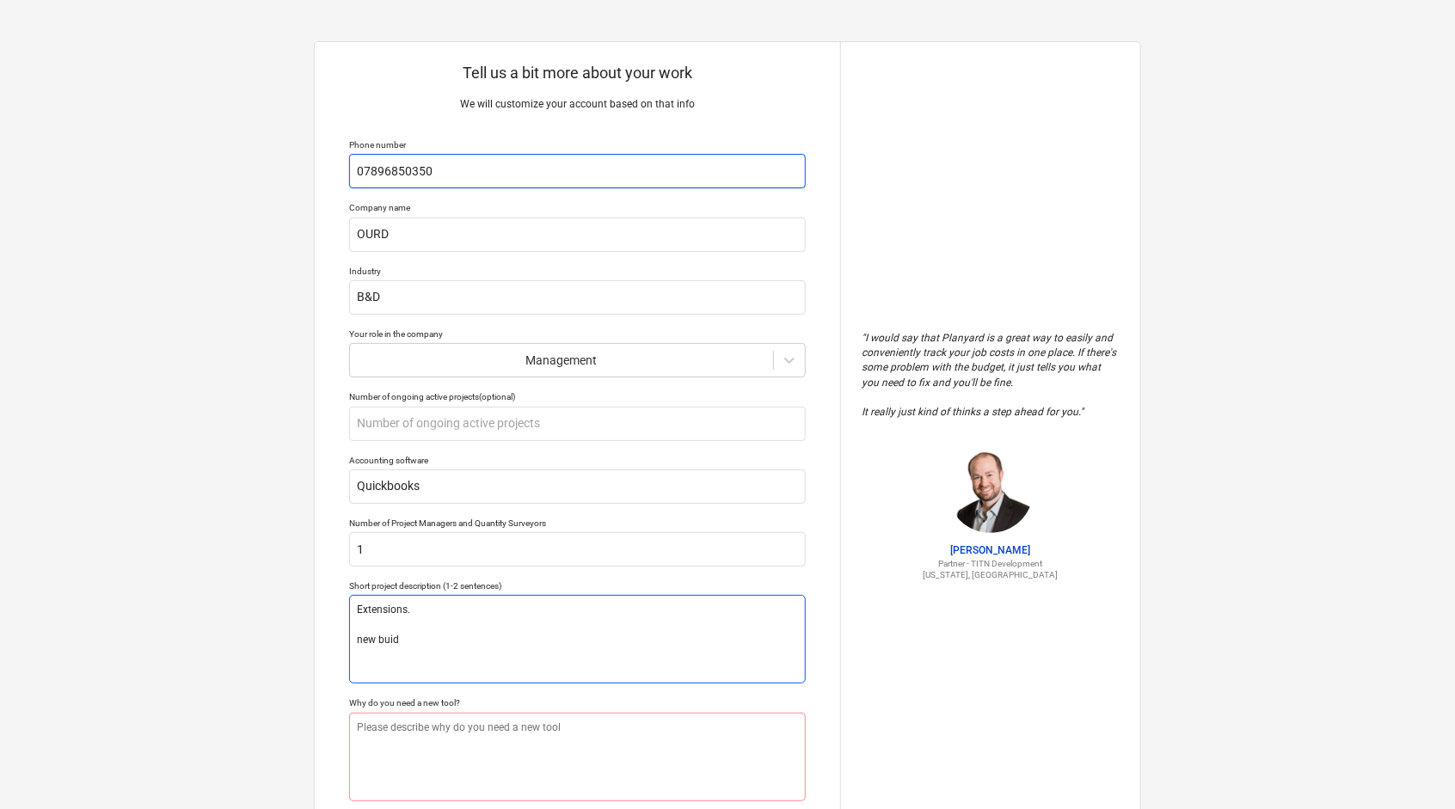
type textarea "Extensions. [GEOGRAPHIC_DATA][PERSON_NAME]"
type textarea "x"
type textarea "Extensions. new buil"
type textarea "x"
type textarea "Extensions. new build"
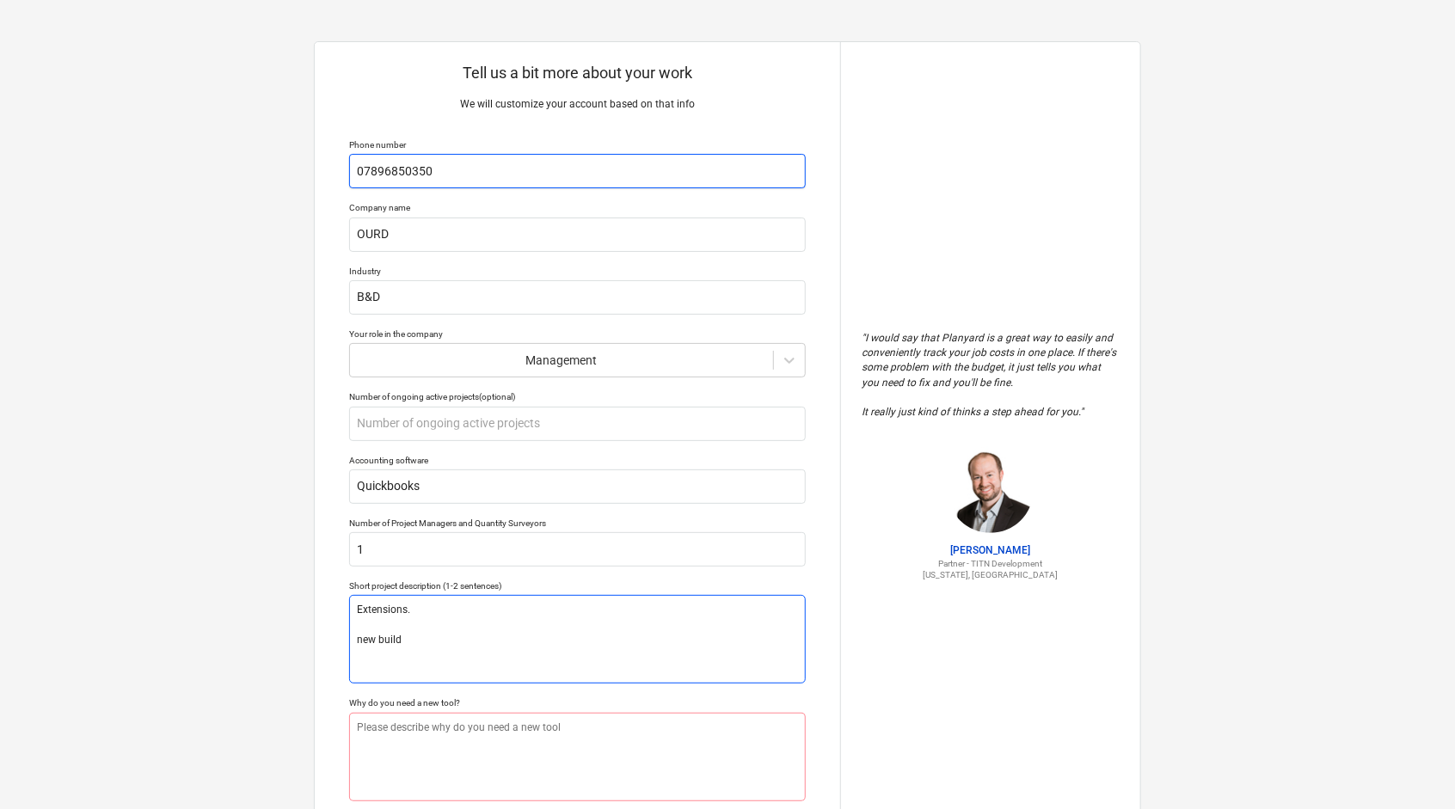
type textarea "x"
type textarea "Extensions. new builds"
type textarea "x"
type textarea "Extensions. new builds"
type textarea "x"
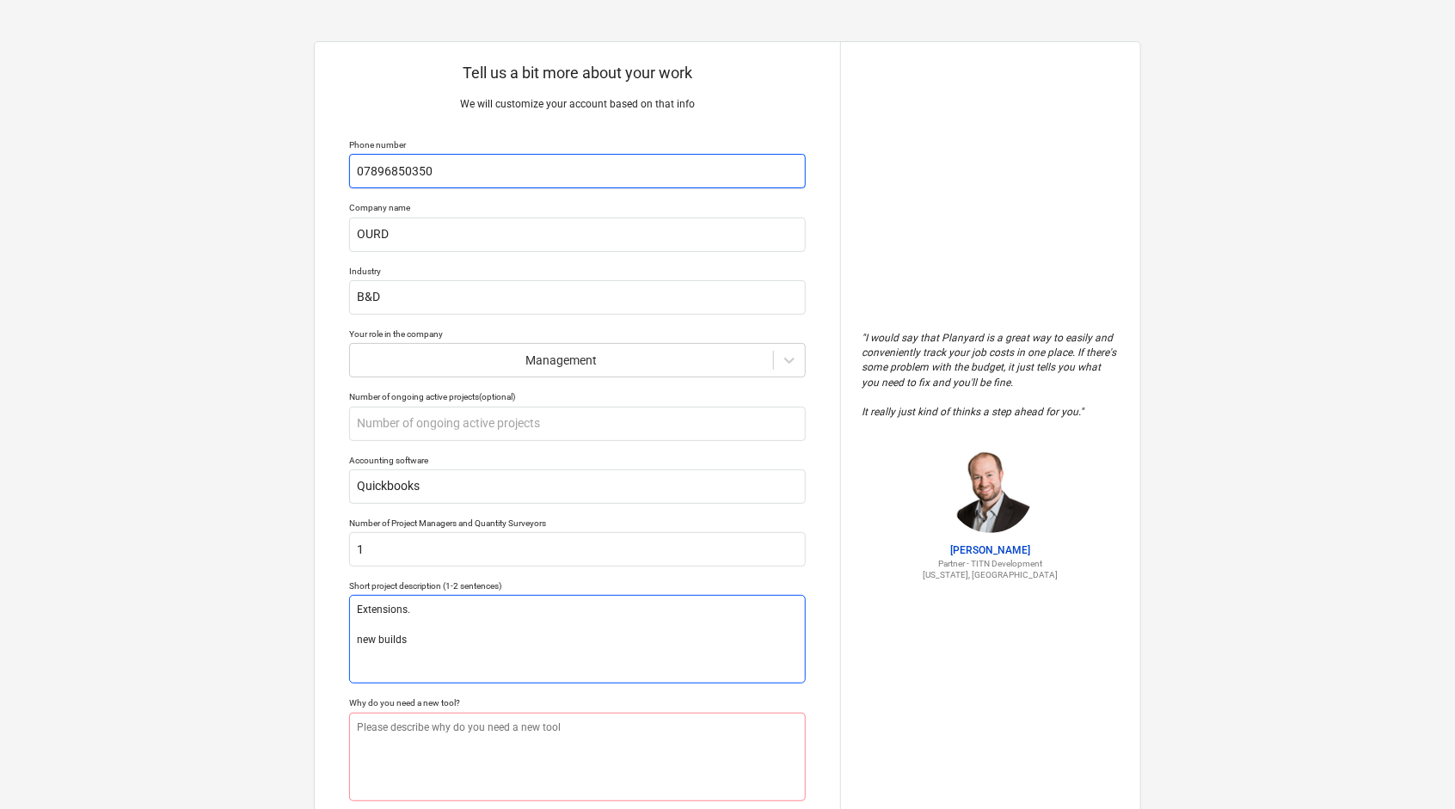
type textarea "Extensions. new builds"
type textarea "x"
type textarea "Extensions. new builds R"
type textarea "x"
type textarea "Extensions. new builds Re"
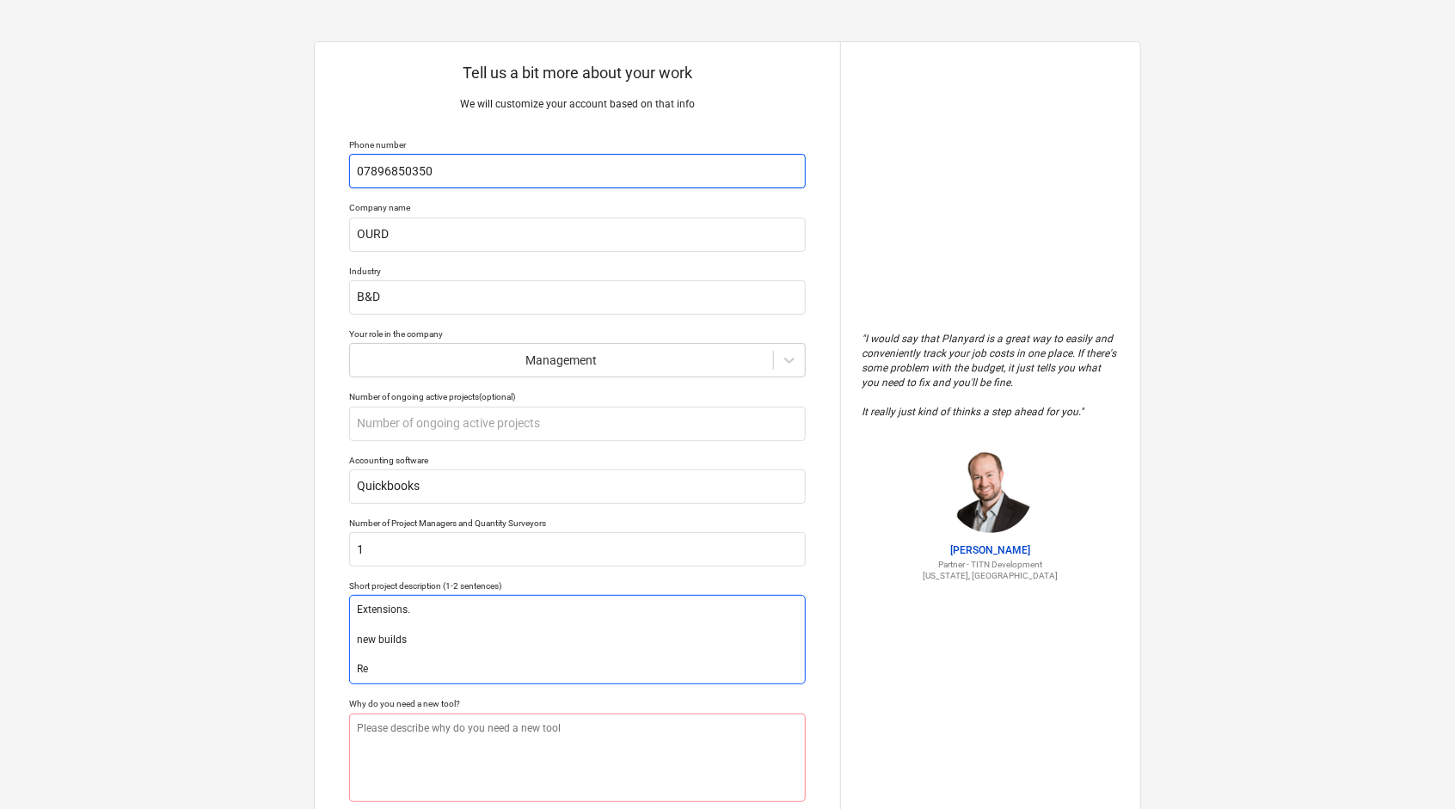
type textarea "x"
type textarea "Extensions. new builds Res"
type textarea "x"
type textarea "Extensions. new builds Resi"
type textarea "x"
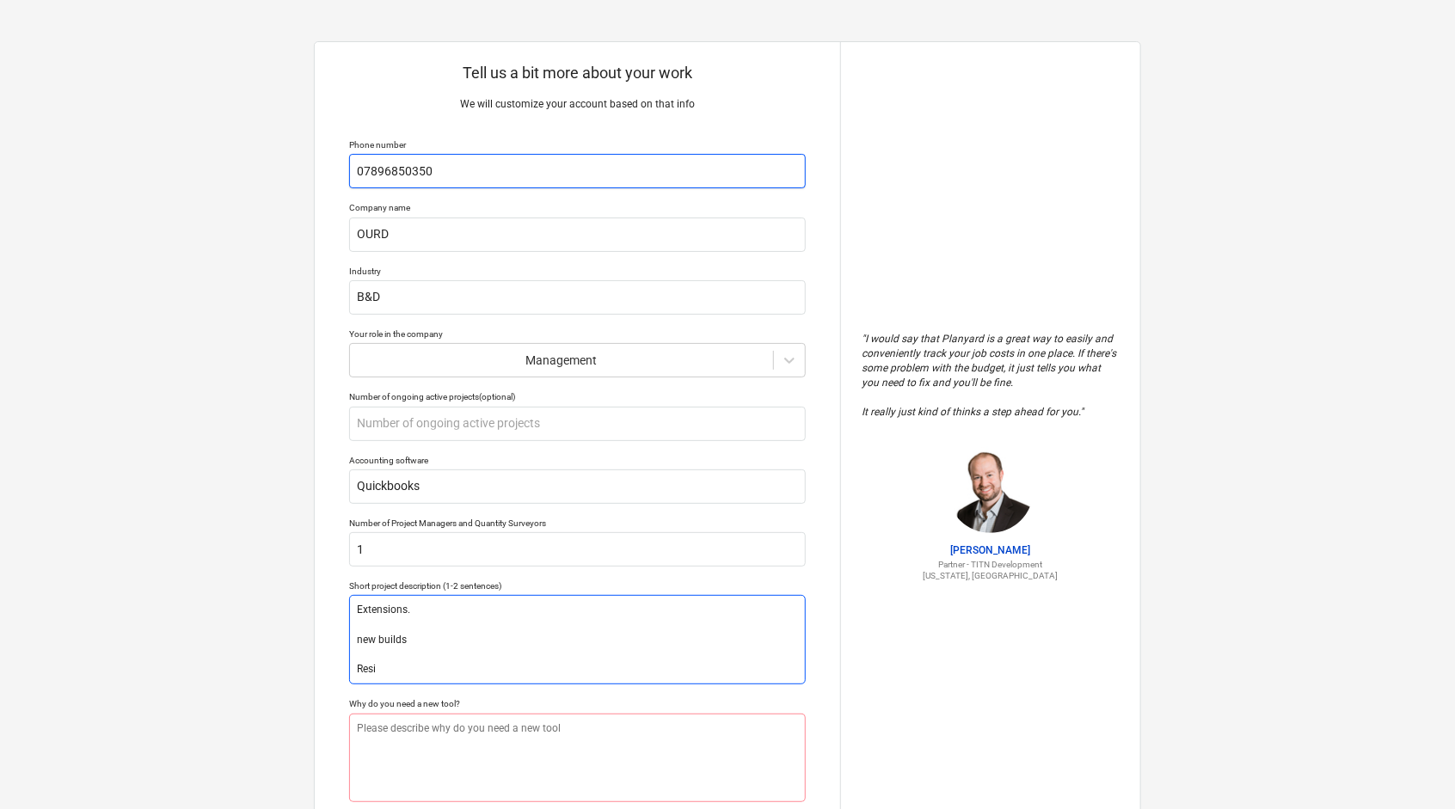
type textarea "Extensions. new builds Resid"
type textarea "x"
type textarea "Extensions. new builds [GEOGRAPHIC_DATA]"
type textarea "x"
type textarea "Extensions. new builds Residen"
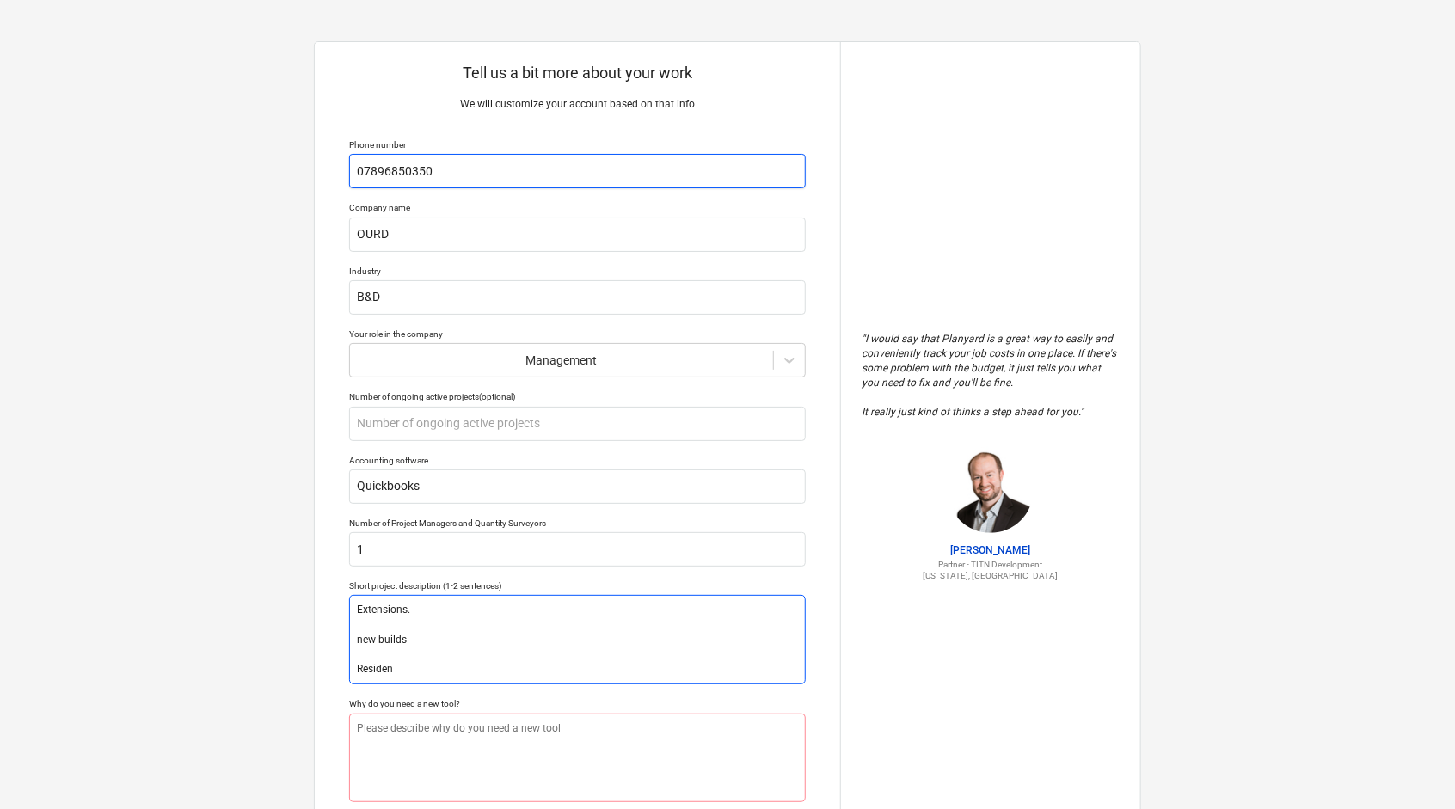
type textarea "x"
type textarea "Extensions. new builds Resident"
type textarea "x"
type textarea "Extensions. new builds Residenti"
type textarea "x"
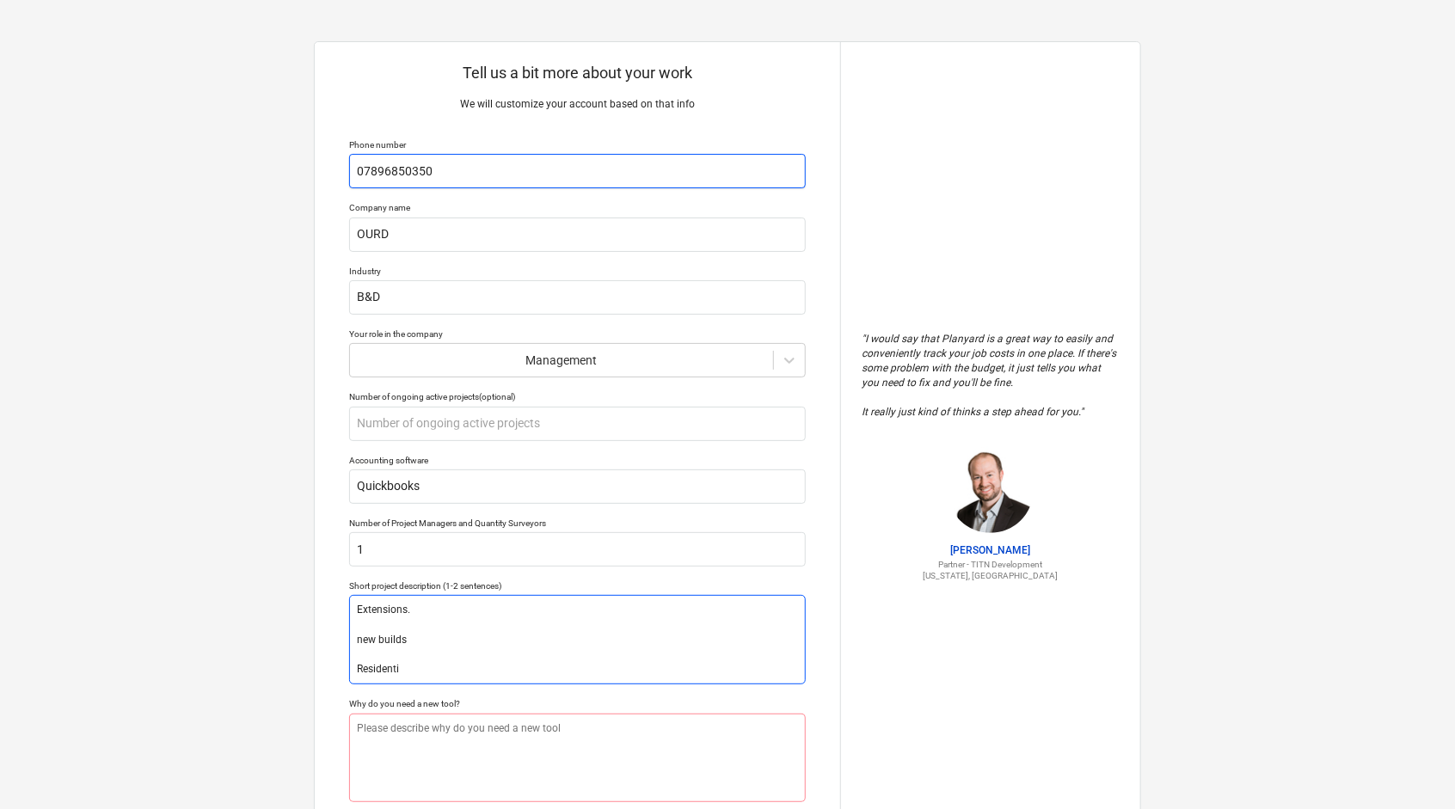
type textarea "Extensions. new builds Resident"
type textarea "x"
type textarea "Extensions. new builds Residenti"
type textarea "x"
type textarea "Extensions. new builds Residentia"
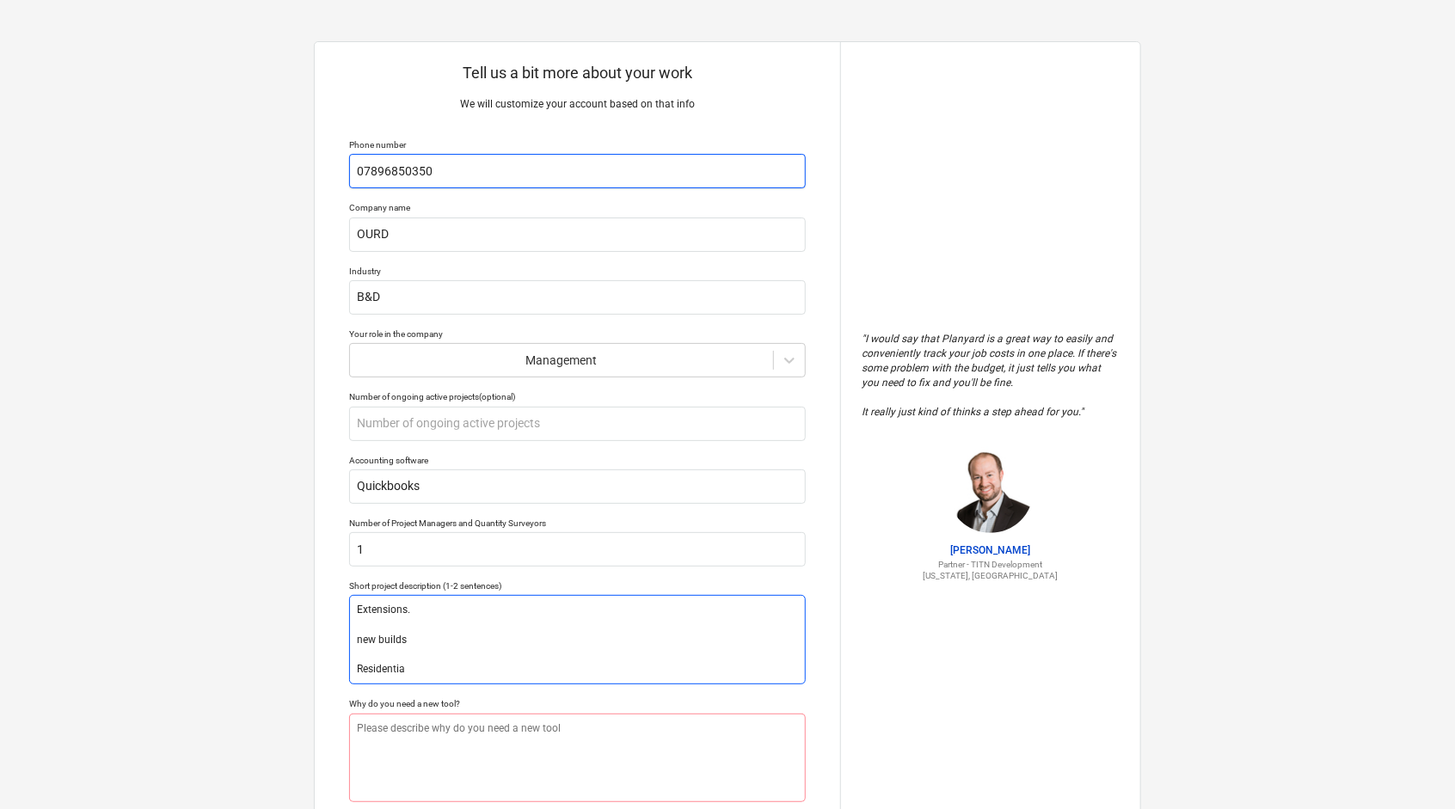
type textarea "x"
type textarea "Extensions. new builds Residential"
type textarea "x"
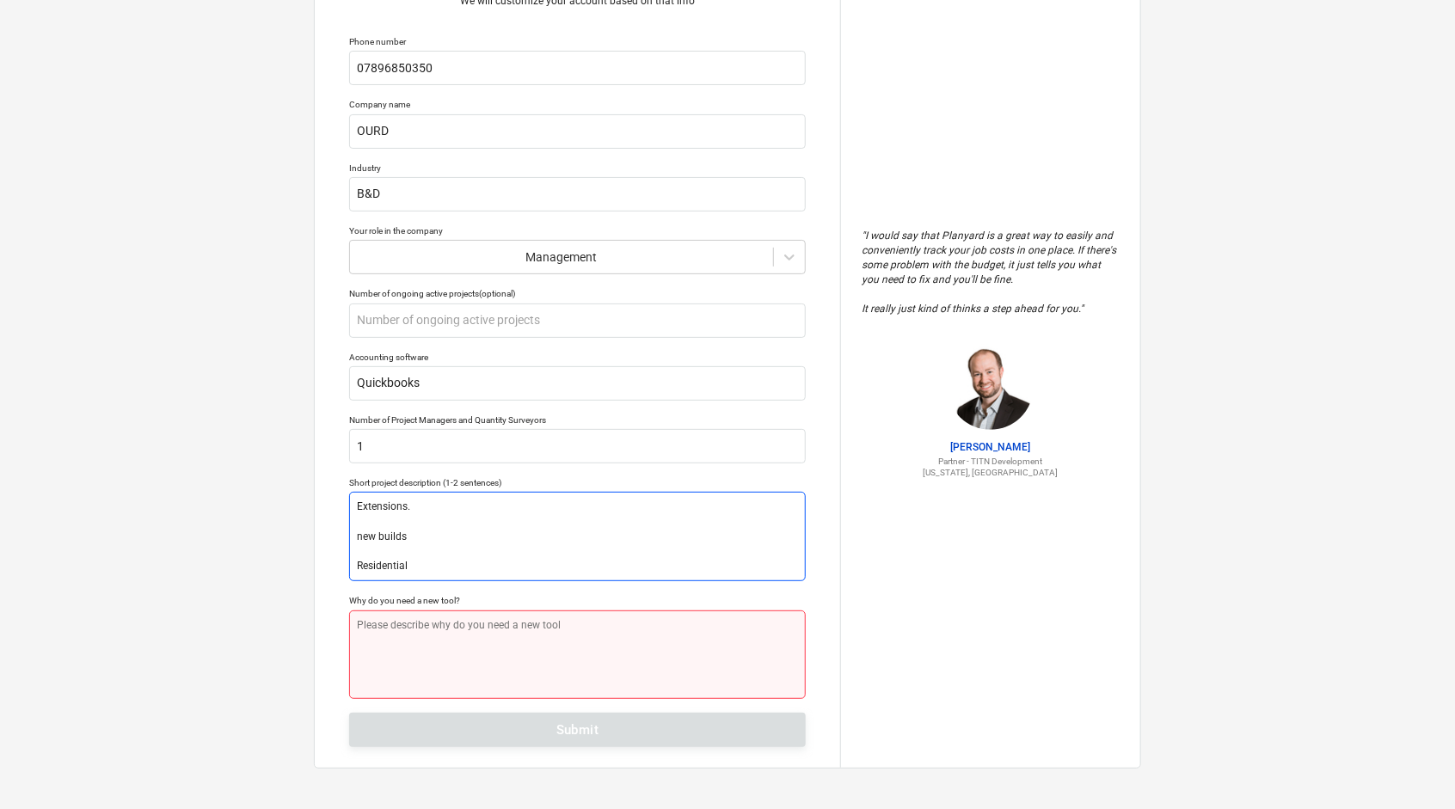
type textarea "Extensions. new builds Residential"
click at [453, 632] on textarea at bounding box center [577, 654] width 457 height 89
type textarea "x"
type textarea "A"
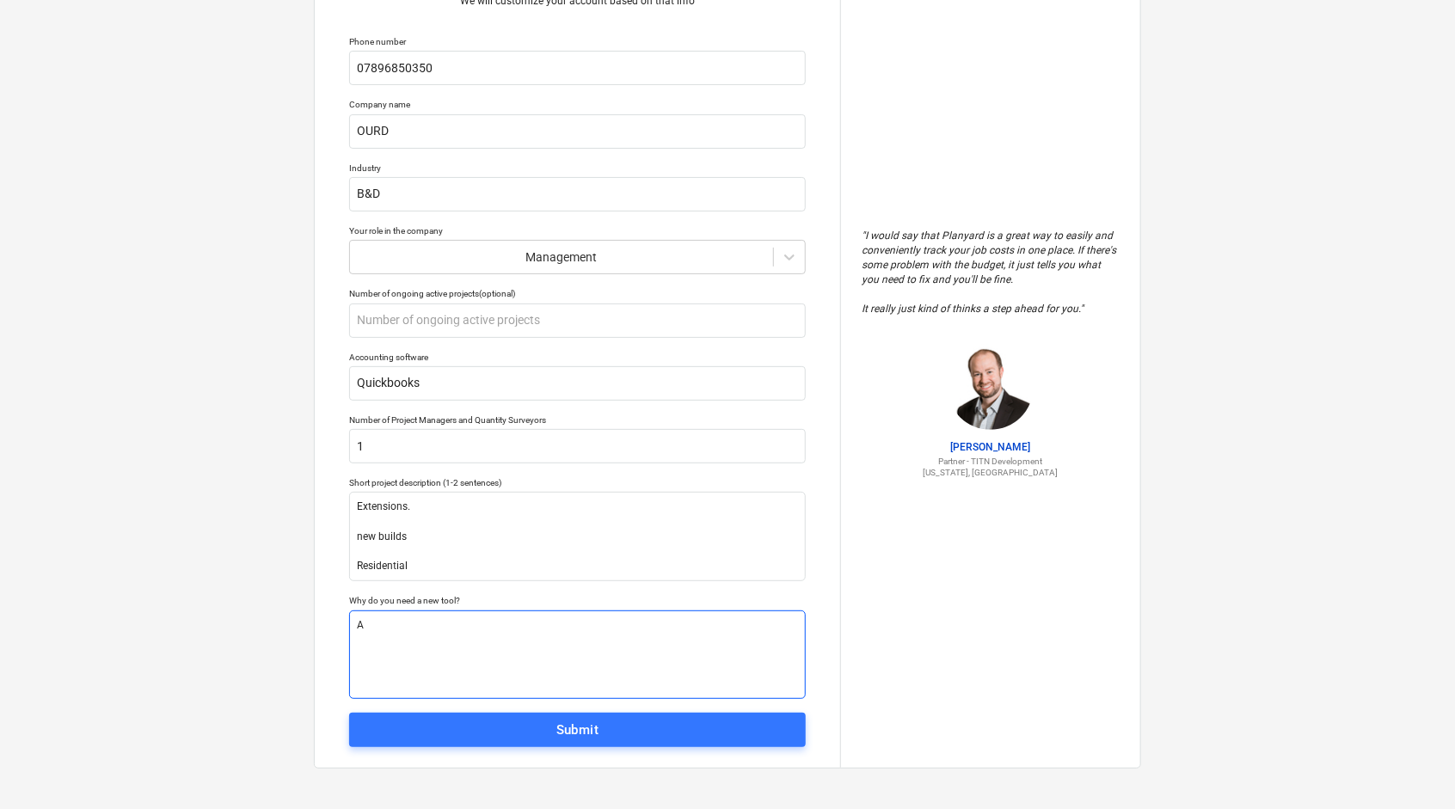
type textarea "x"
type textarea "Al"
type textarea "x"
type textarea "Alt"
type textarea "x"
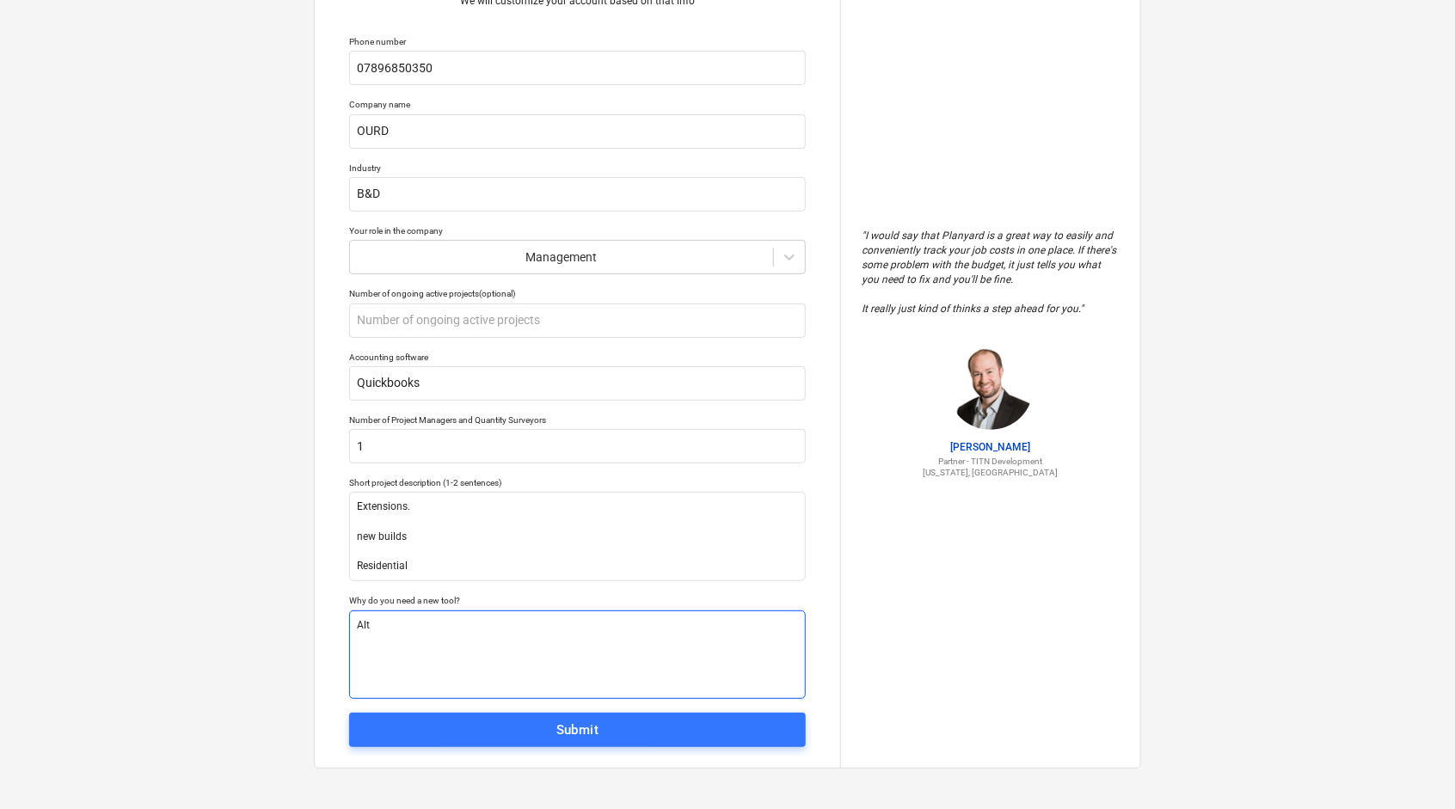
type textarea "Alte"
type textarea "x"
type textarea "Alter"
type textarea "x"
type textarea "Altern"
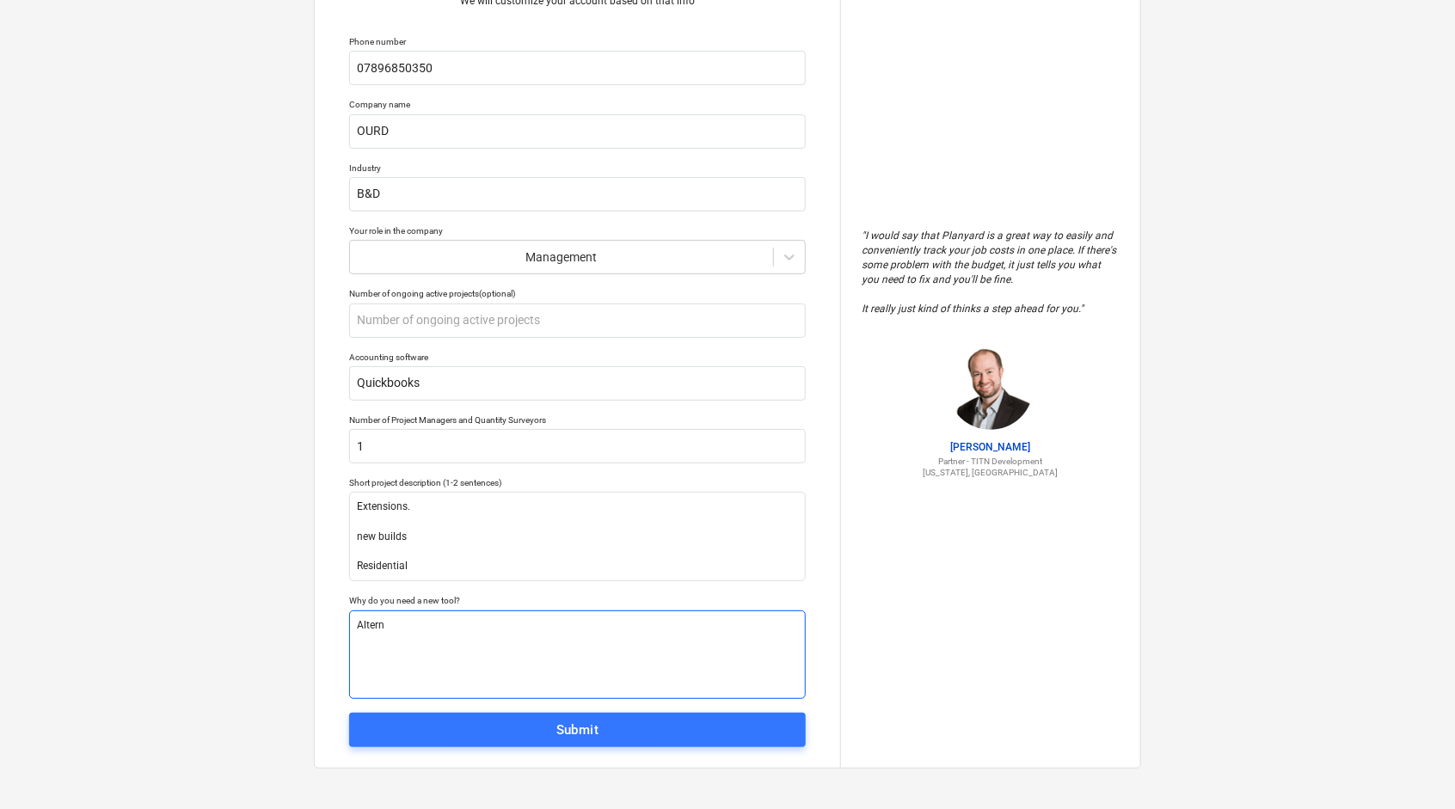
type textarea "x"
type textarea "Alterna"
type textarea "x"
type textarea "Alternati"
type textarea "x"
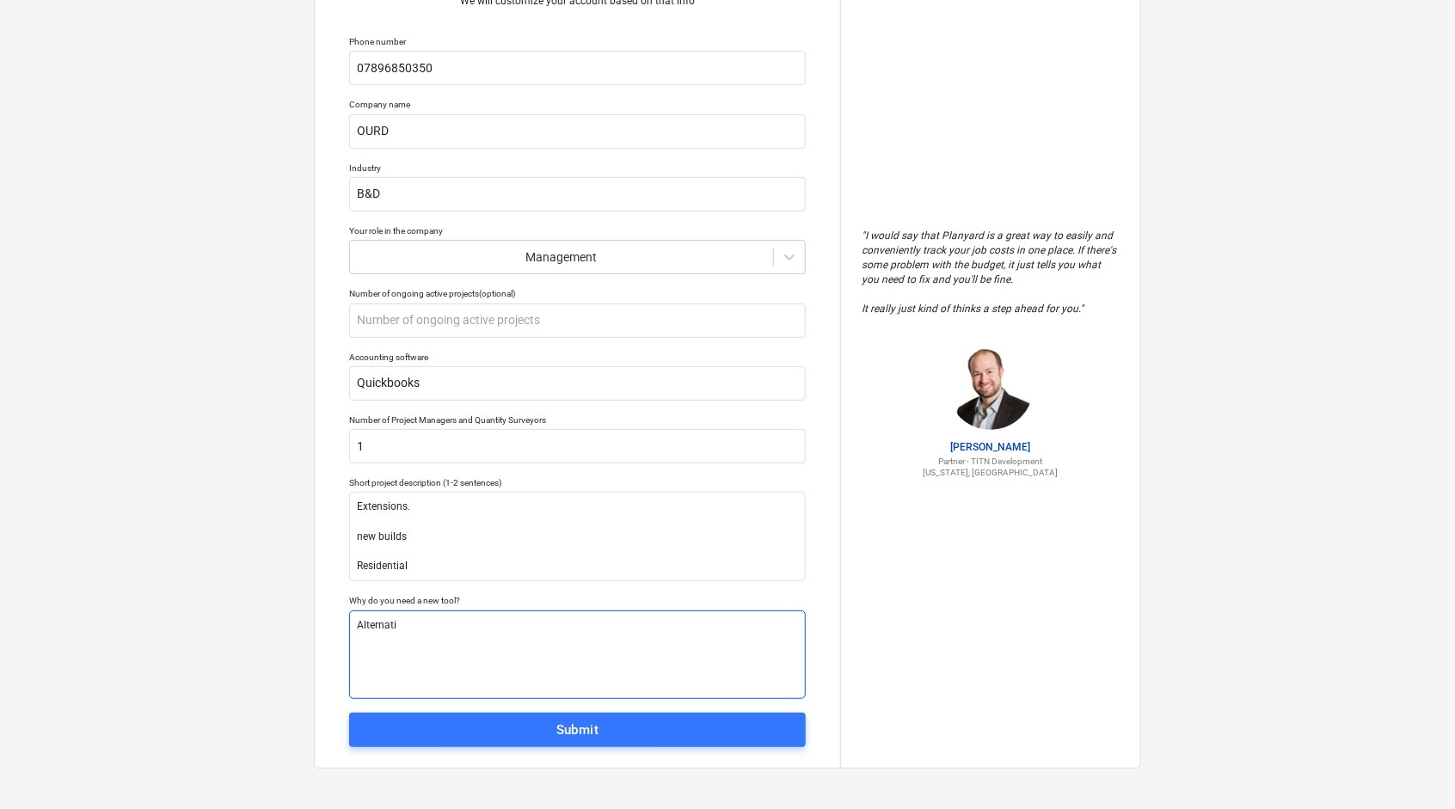
type textarea "Alternativ"
type textarea "x"
type textarea "Alternative"
type textarea "x"
type textarea "Alternative"
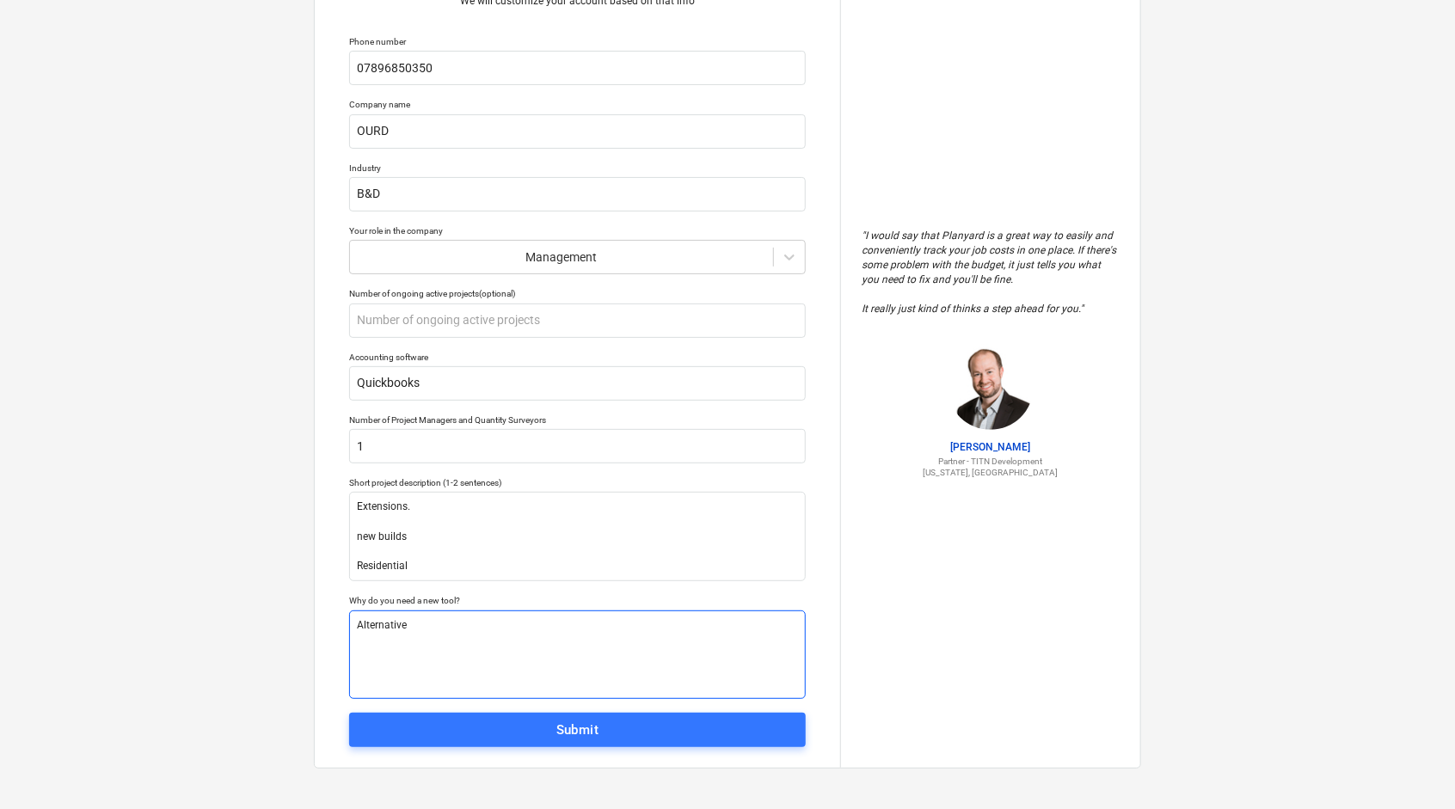
type textarea "x"
type textarea "Alternative t"
type textarea "x"
type textarea "Alternative to"
type textarea "x"
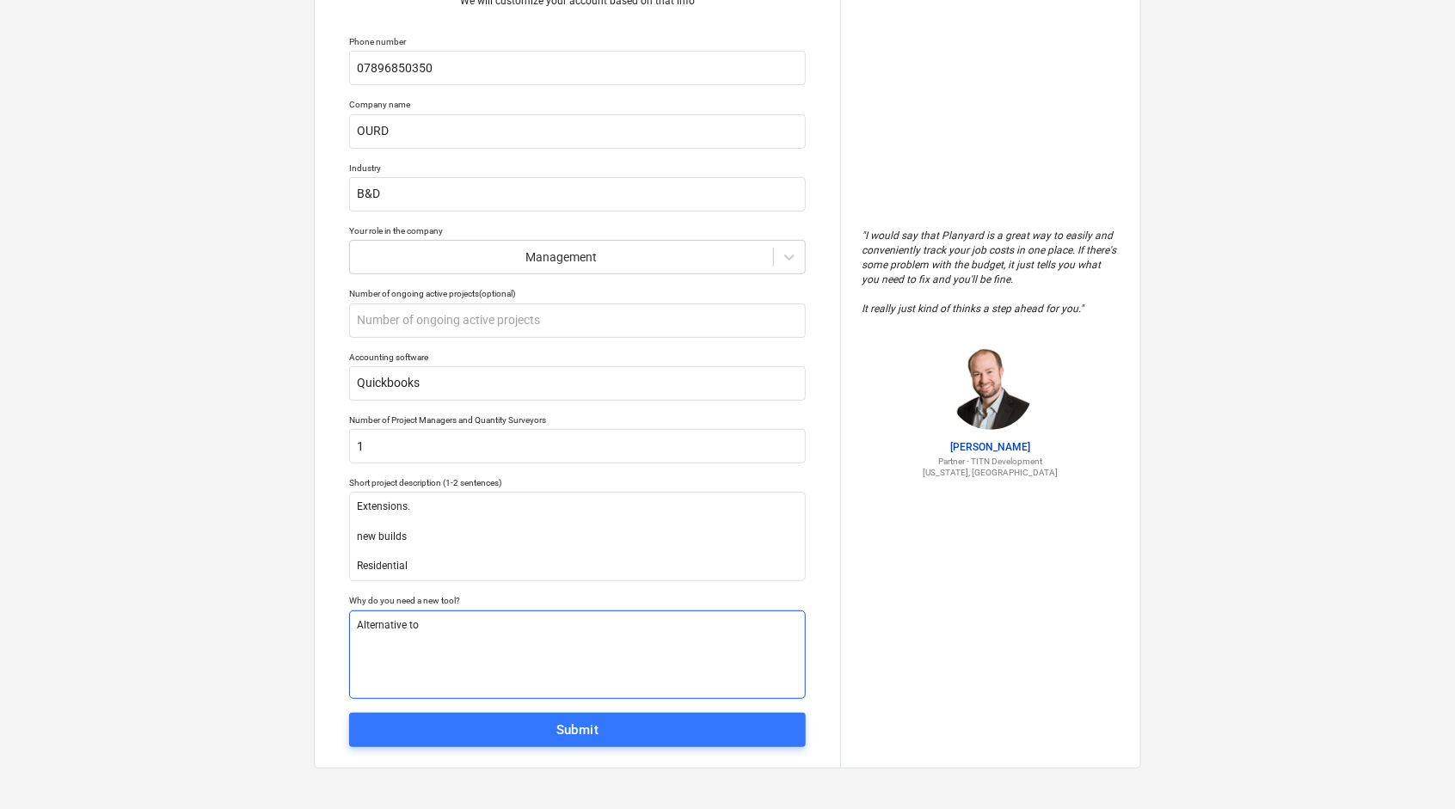
type textarea "Alternative to"
type textarea "x"
type textarea "Alternative to o"
type textarea "x"
type textarea "Alternative to ou"
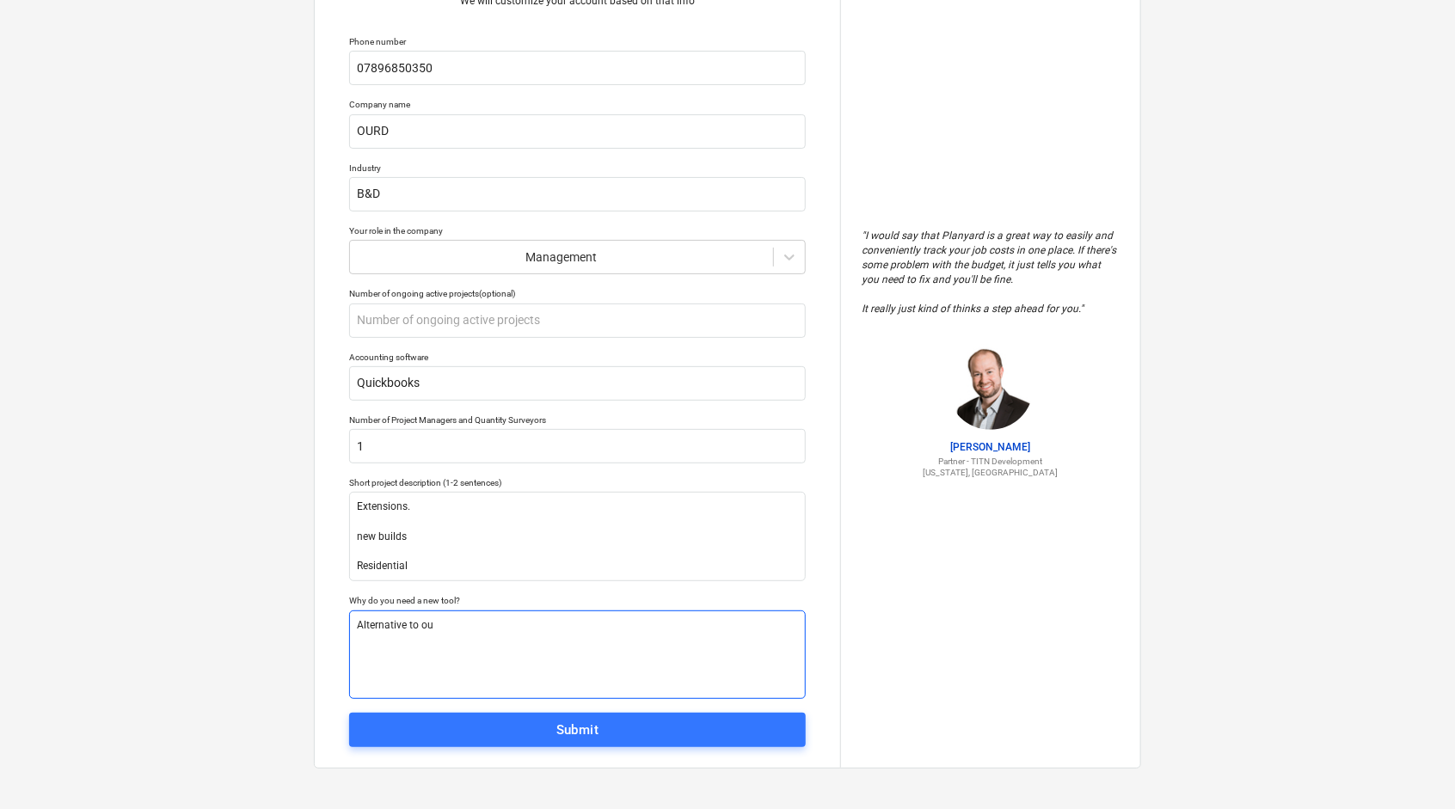
type textarea "x"
type textarea "Alternative to out"
type textarea "x"
type textarea "Alternative to outd"
type textarea "x"
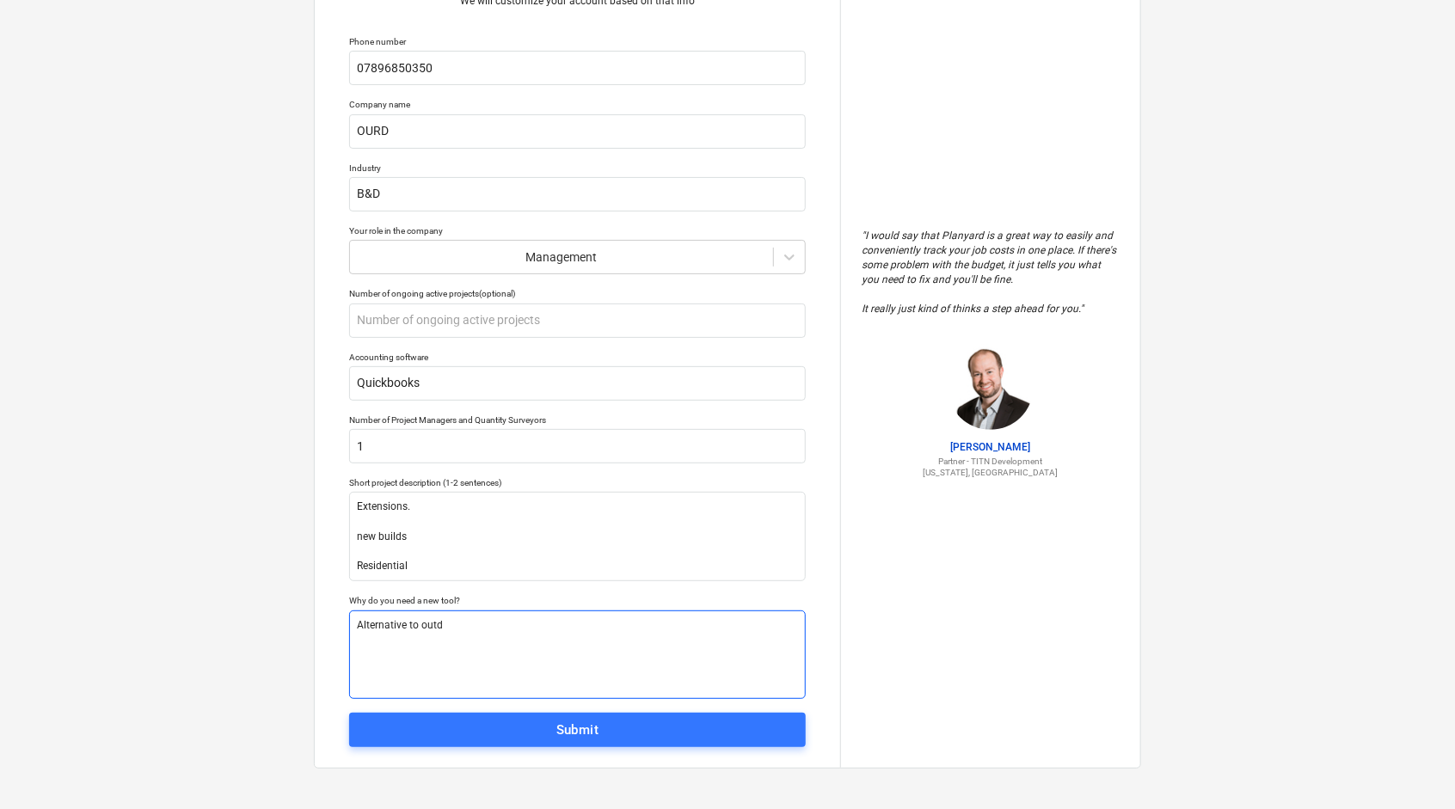
type textarea "Alternative to outda"
type textarea "x"
type textarea "Alternative to outdat"
type textarea "x"
type textarea "Alternative to outdate"
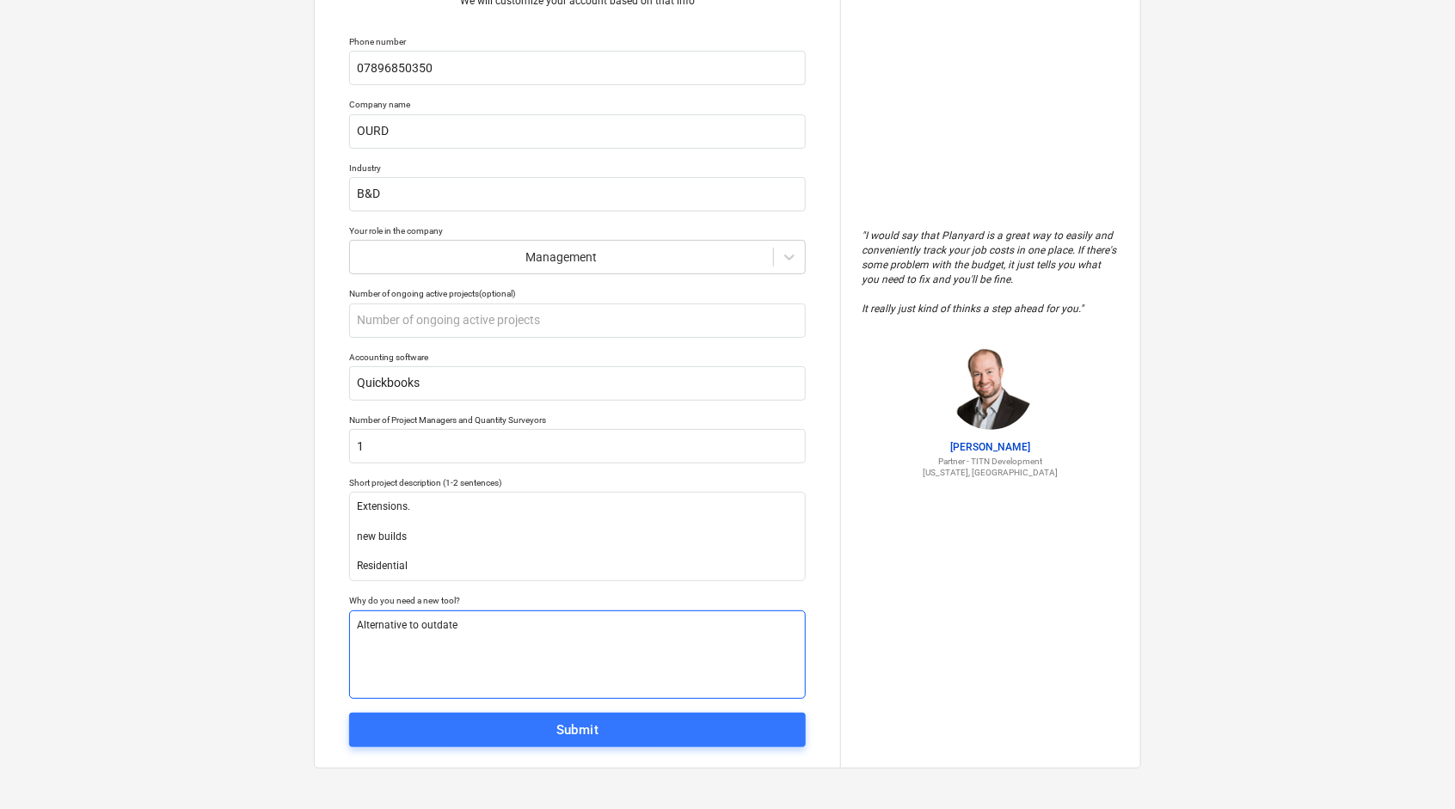
type textarea "x"
type textarea "Alternative to outdated"
type textarea "x"
type textarea "Alternative to outdated"
type textarea "x"
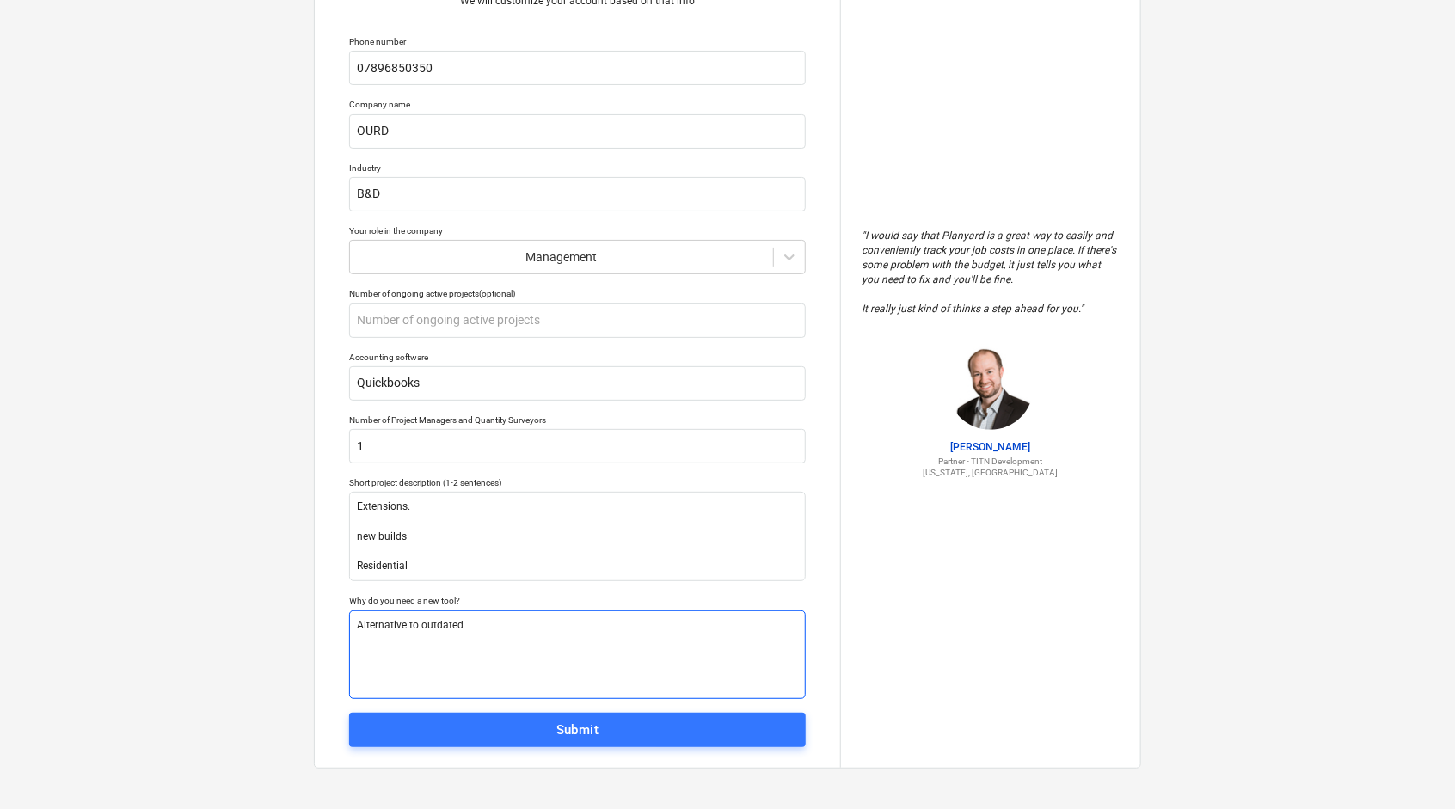
type textarea "Alternative to outdated e"
type textarea "x"
type textarea "Alternative to outdated es"
type textarea "x"
type textarea "Alternative to outdated est"
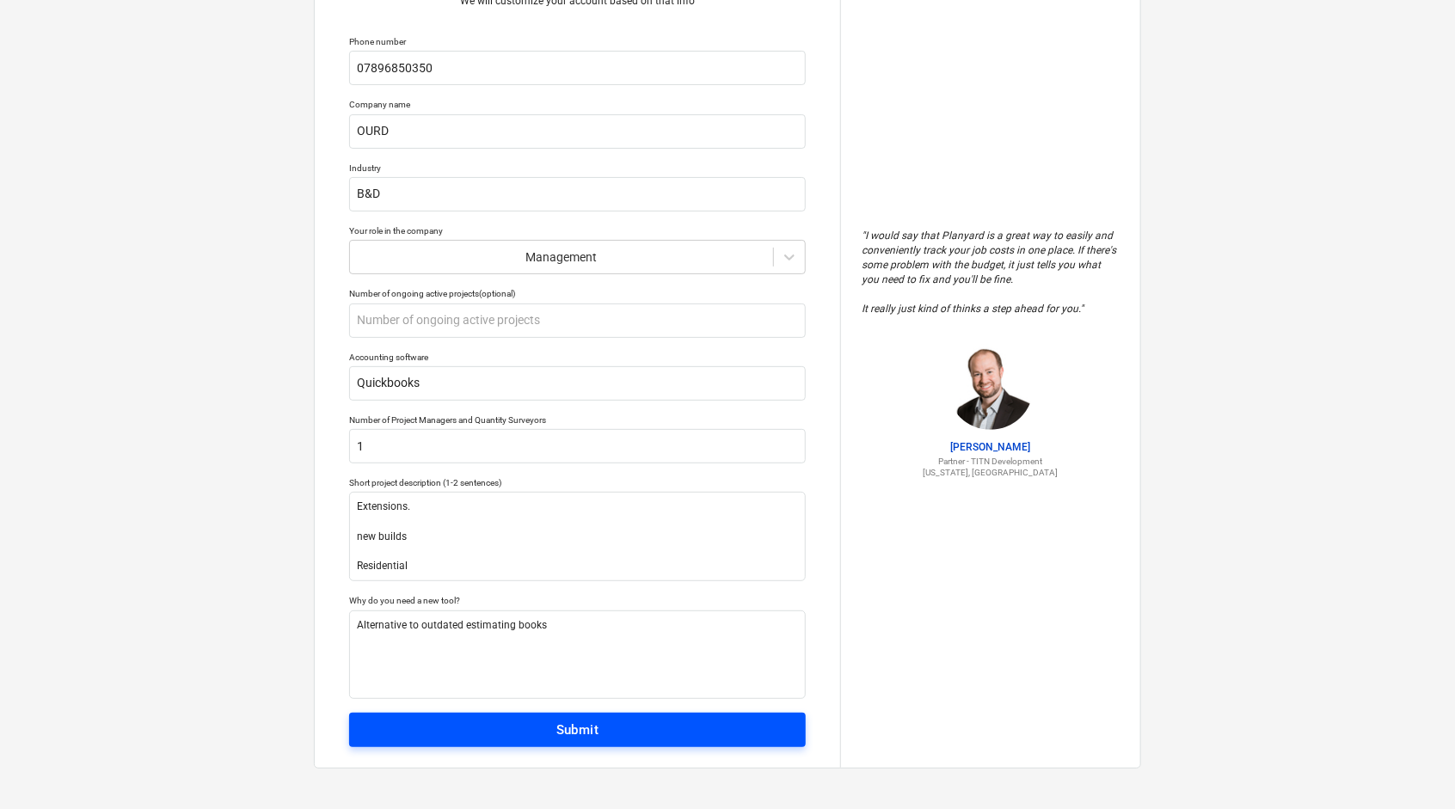
click at [573, 733] on div "Submit" at bounding box center [577, 730] width 43 height 22
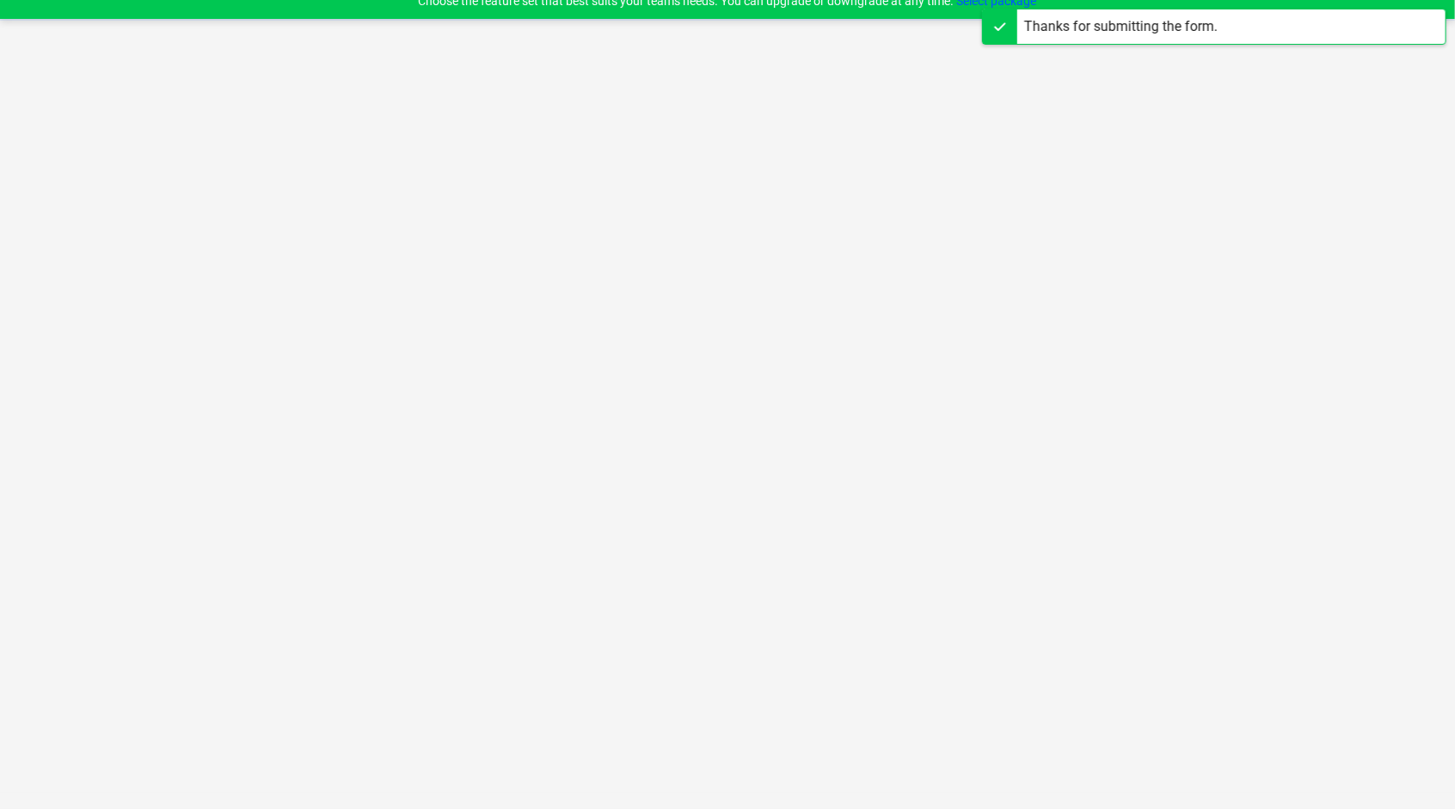
scroll to position [16, 0]
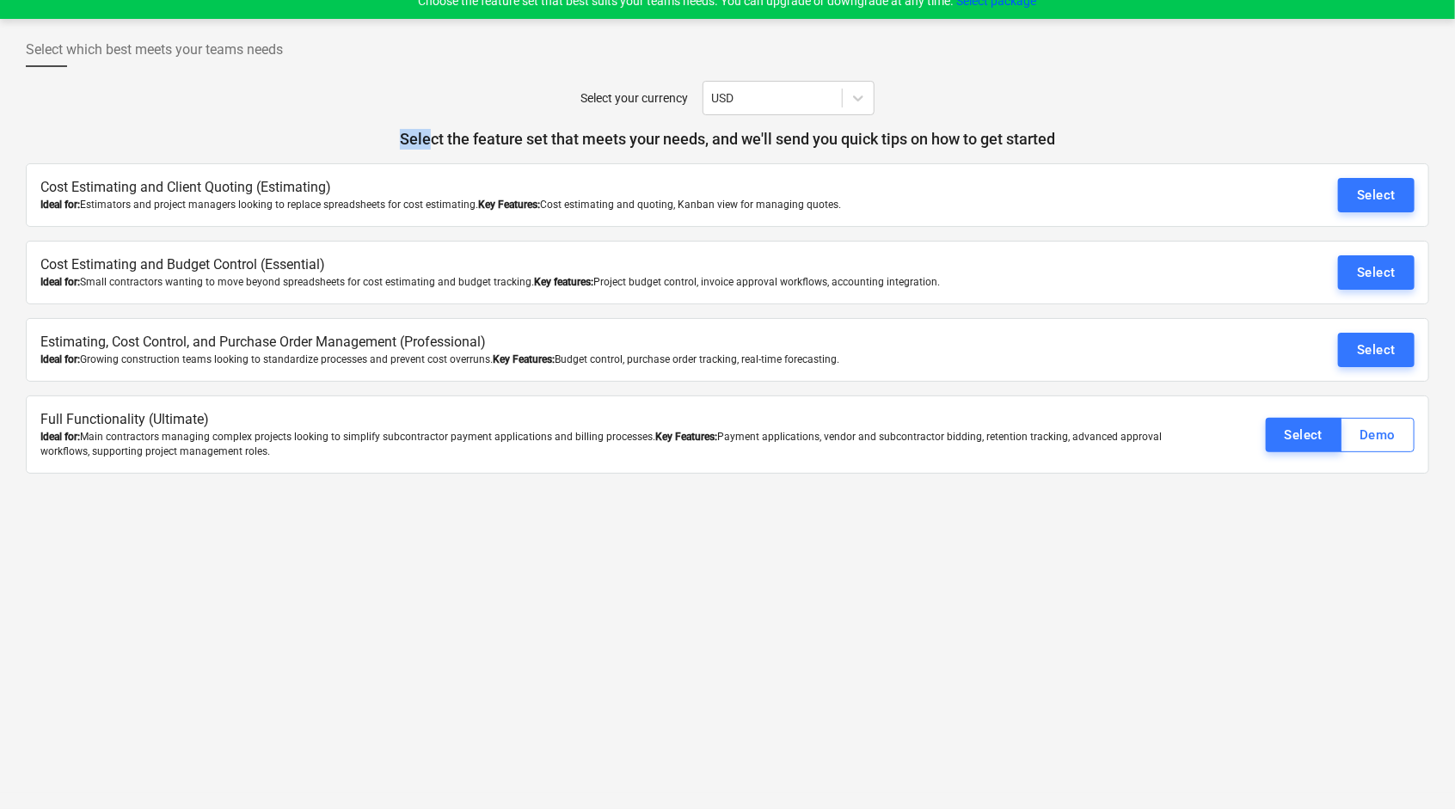
drag, startPoint x: 634, startPoint y: 141, endPoint x: 788, endPoint y: 120, distance: 156.1
click at [788, 120] on div "Select which best meets your teams needs Select your currency USD Select the fe…" at bounding box center [727, 253] width 1403 height 441
drag, startPoint x: 788, startPoint y: 120, endPoint x: 846, endPoint y: 210, distance: 106.4
click at [846, 210] on div "Ideal for: Estimators and project managers looking to replace spreadsheets for …" at bounding box center [612, 205] width 1145 height 15
drag, startPoint x: 846, startPoint y: 210, endPoint x: 685, endPoint y: 289, distance: 179.2
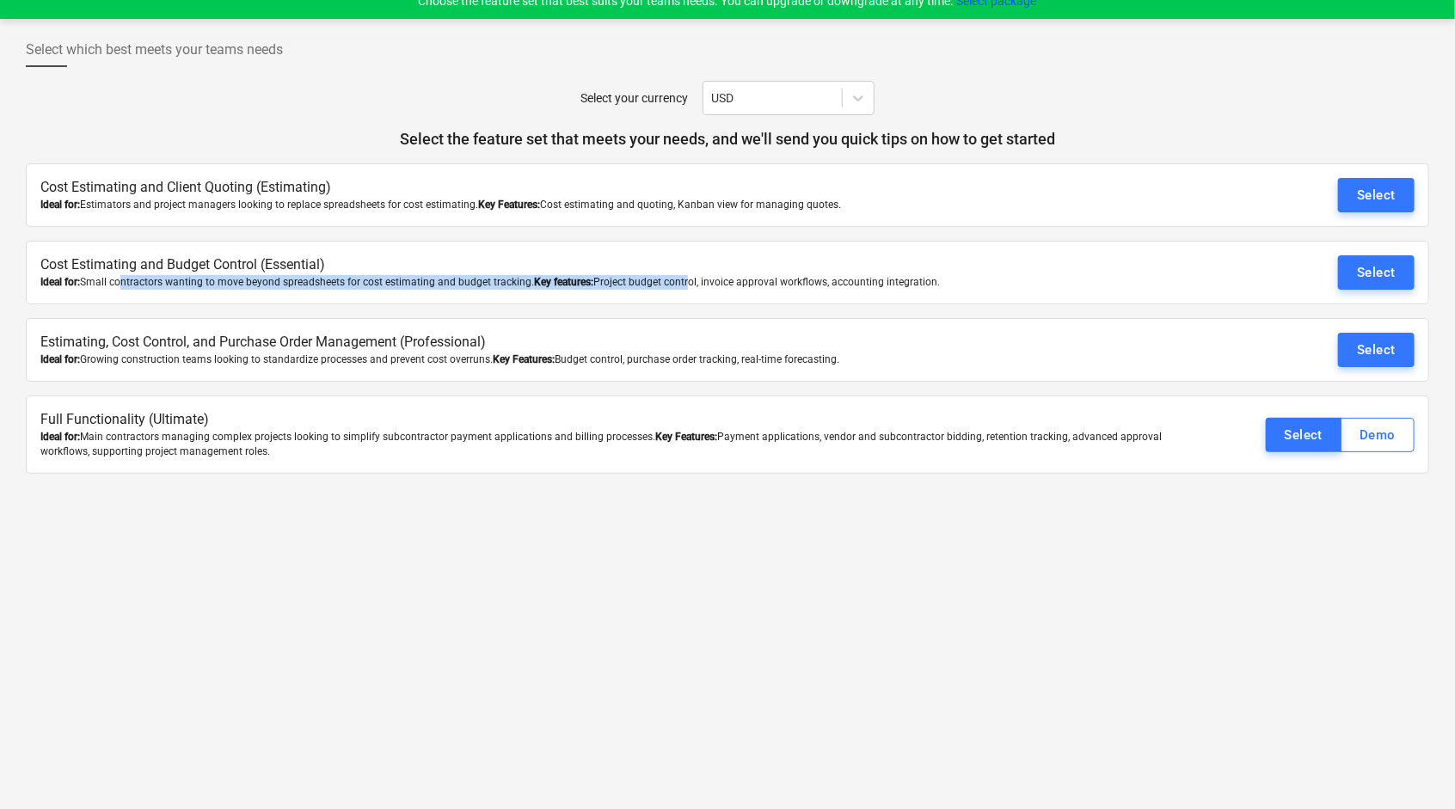
click at [685, 289] on div "Ideal for: Small contractors wanting to move beyond spreadsheets for cost estim…" at bounding box center [612, 282] width 1145 height 15
drag, startPoint x: 685, startPoint y: 289, endPoint x: 1361, endPoint y: 176, distance: 685.1
click at [1361, 176] on div "Cost Estimating and Client Quoting (Estimating) Ideal for: Estimators and proje…" at bounding box center [727, 195] width 1403 height 64
click at [1361, 187] on div "Select" at bounding box center [1376, 195] width 39 height 22
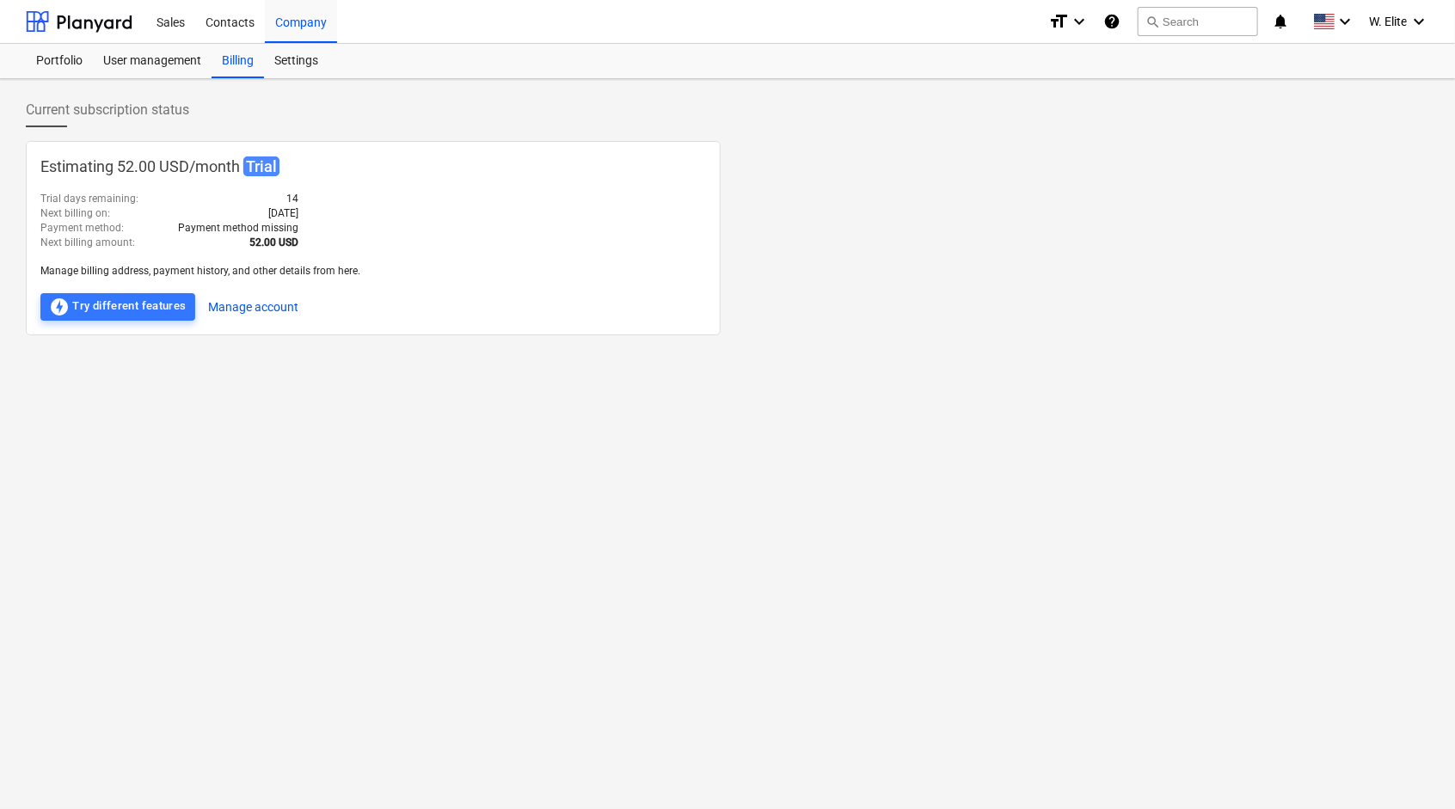
drag, startPoint x: 843, startPoint y: 565, endPoint x: 815, endPoint y: 473, distance: 96.3
drag, startPoint x: 815, startPoint y: 473, endPoint x: 588, endPoint y: 357, distance: 254.9
click at [587, 359] on div "Current subscription status Estimating 52.00 USD / month Trial Trial days remai…" at bounding box center [727, 444] width 1455 height 730
click at [1338, 24] on icon "keyboard_arrow_down" at bounding box center [1344, 21] width 21 height 21
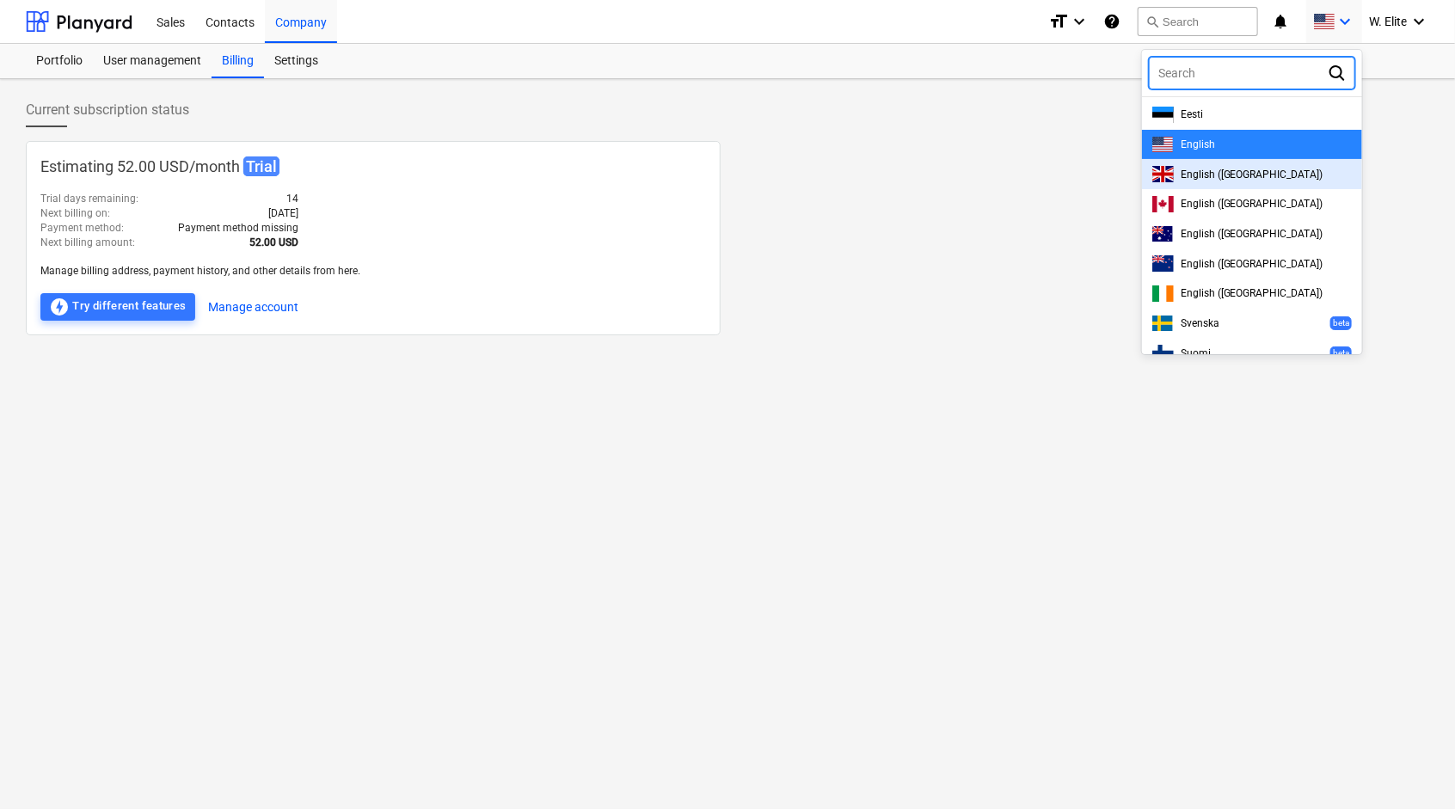
click at [1255, 171] on div "English ([GEOGRAPHIC_DATA])" at bounding box center [1251, 174] width 199 height 16
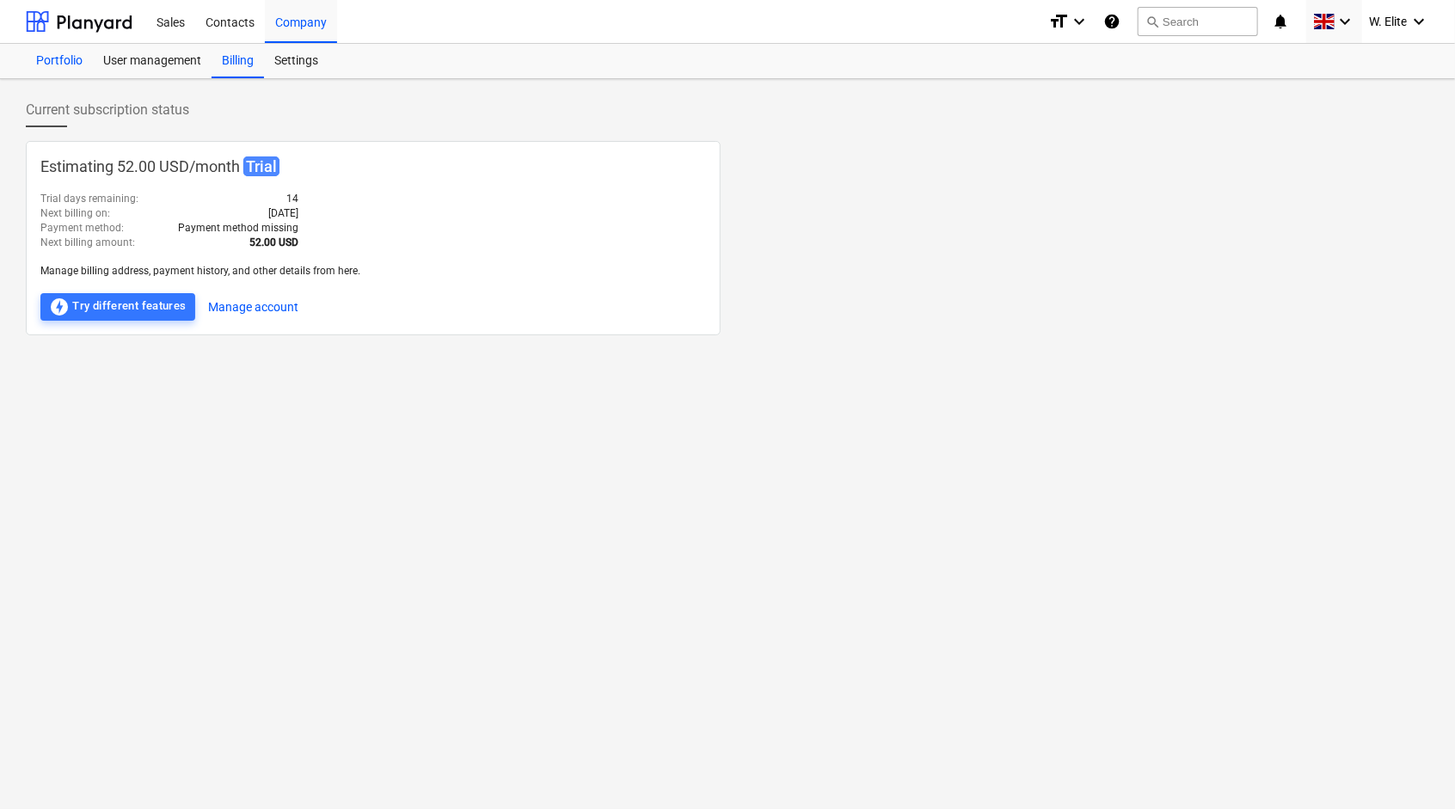
click at [71, 59] on div "Portfolio" at bounding box center [59, 61] width 67 height 34
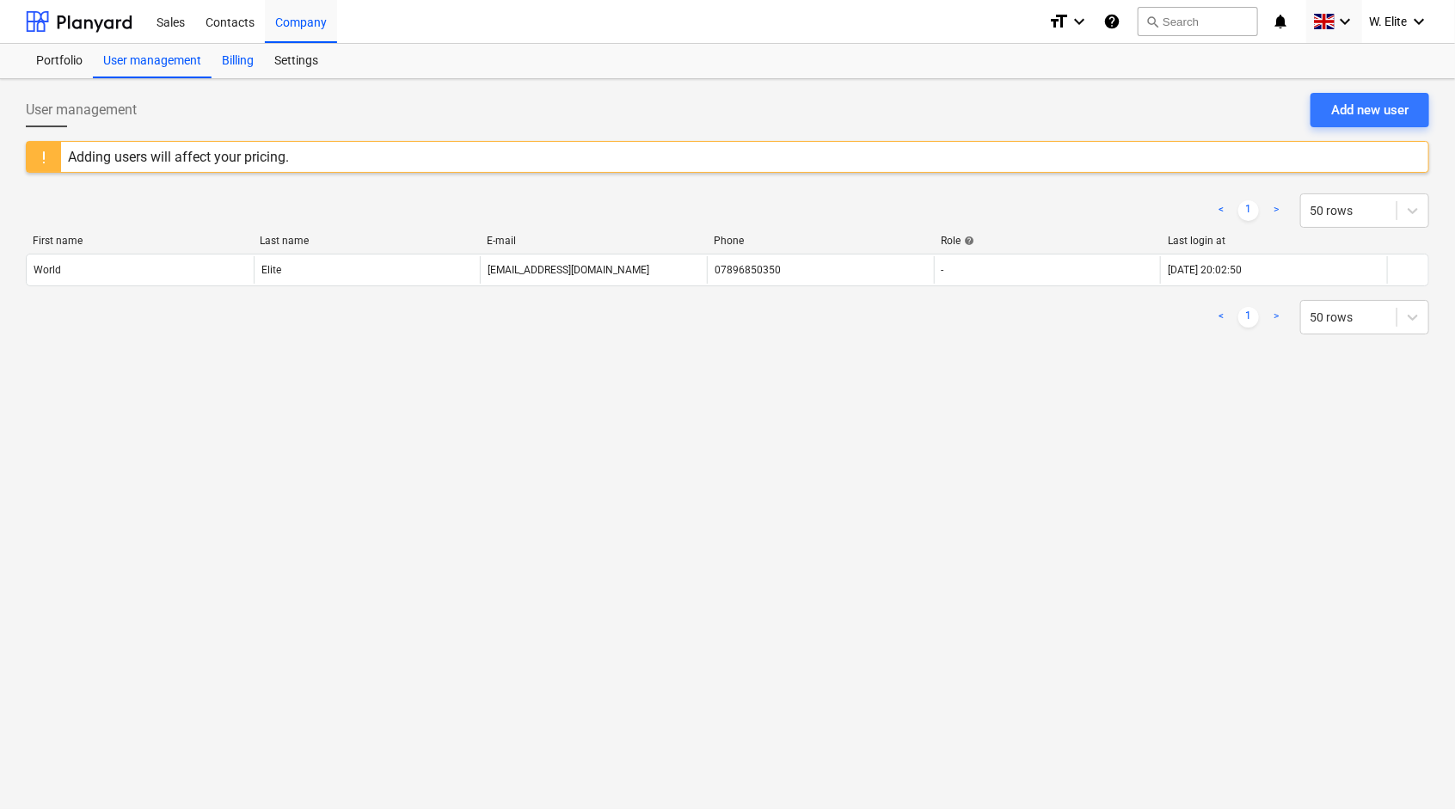
click at [242, 58] on div "Billing" at bounding box center [238, 61] width 52 height 34
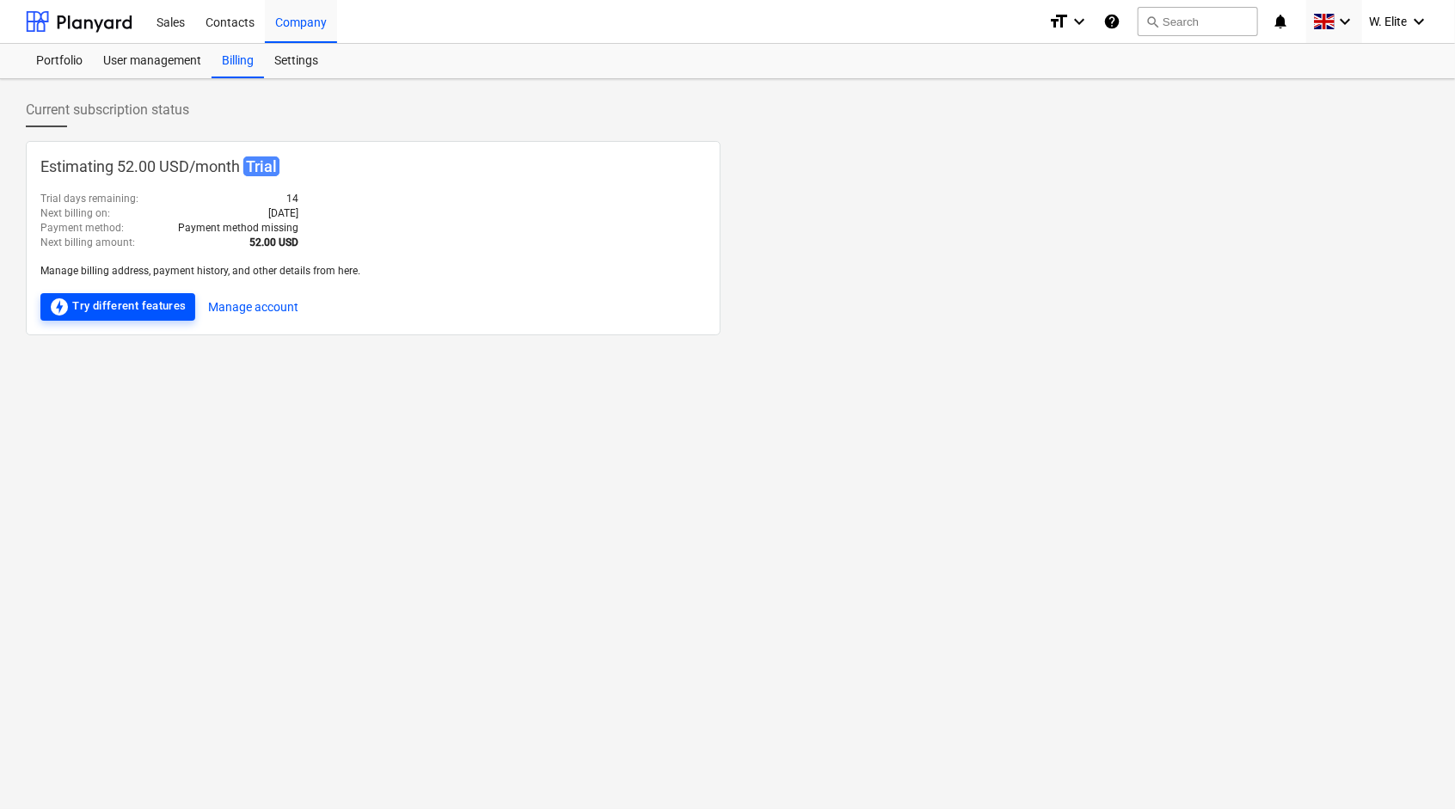
click at [164, 304] on div "offline_bolt Try different features" at bounding box center [118, 307] width 138 height 21
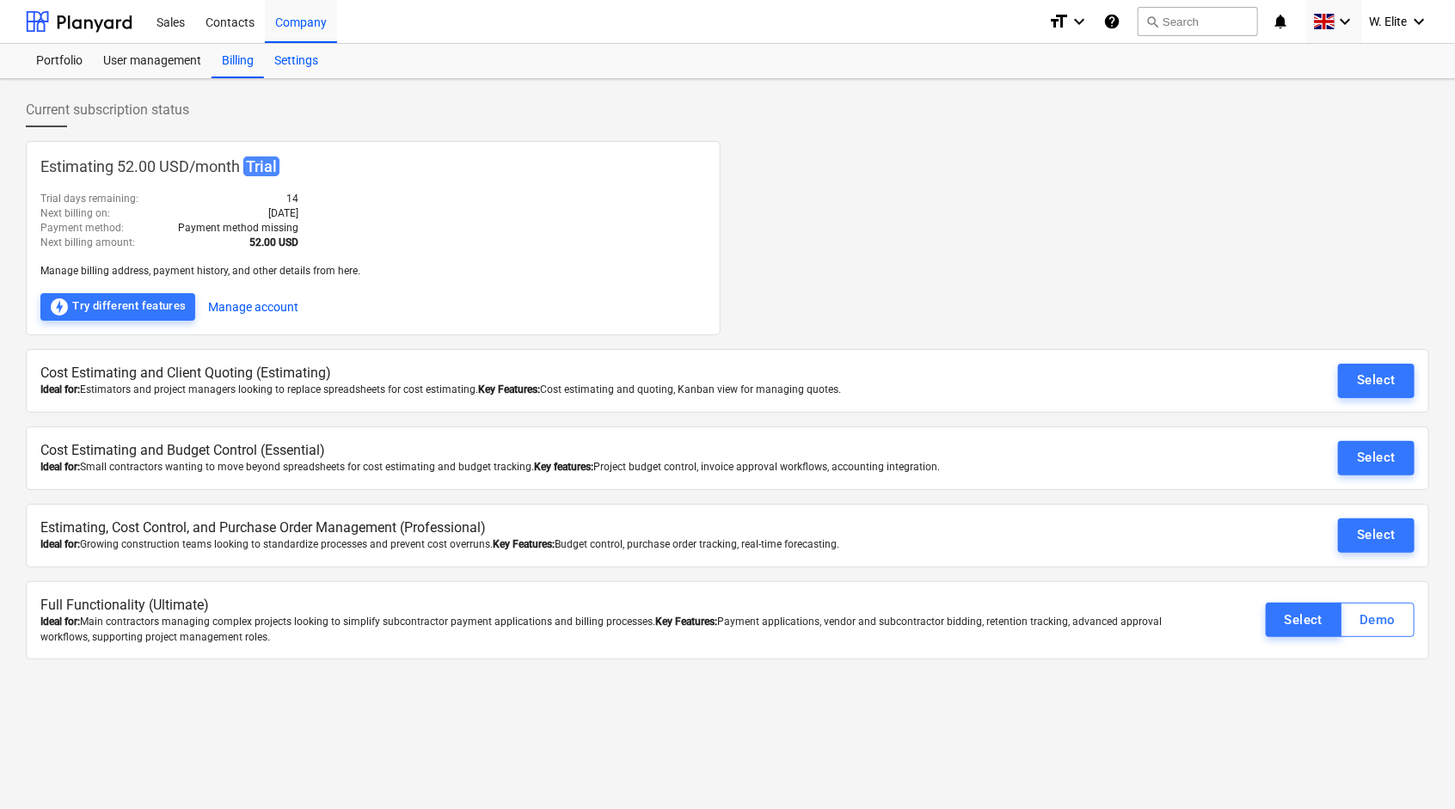
click at [293, 56] on div "Settings" at bounding box center [296, 61] width 64 height 34
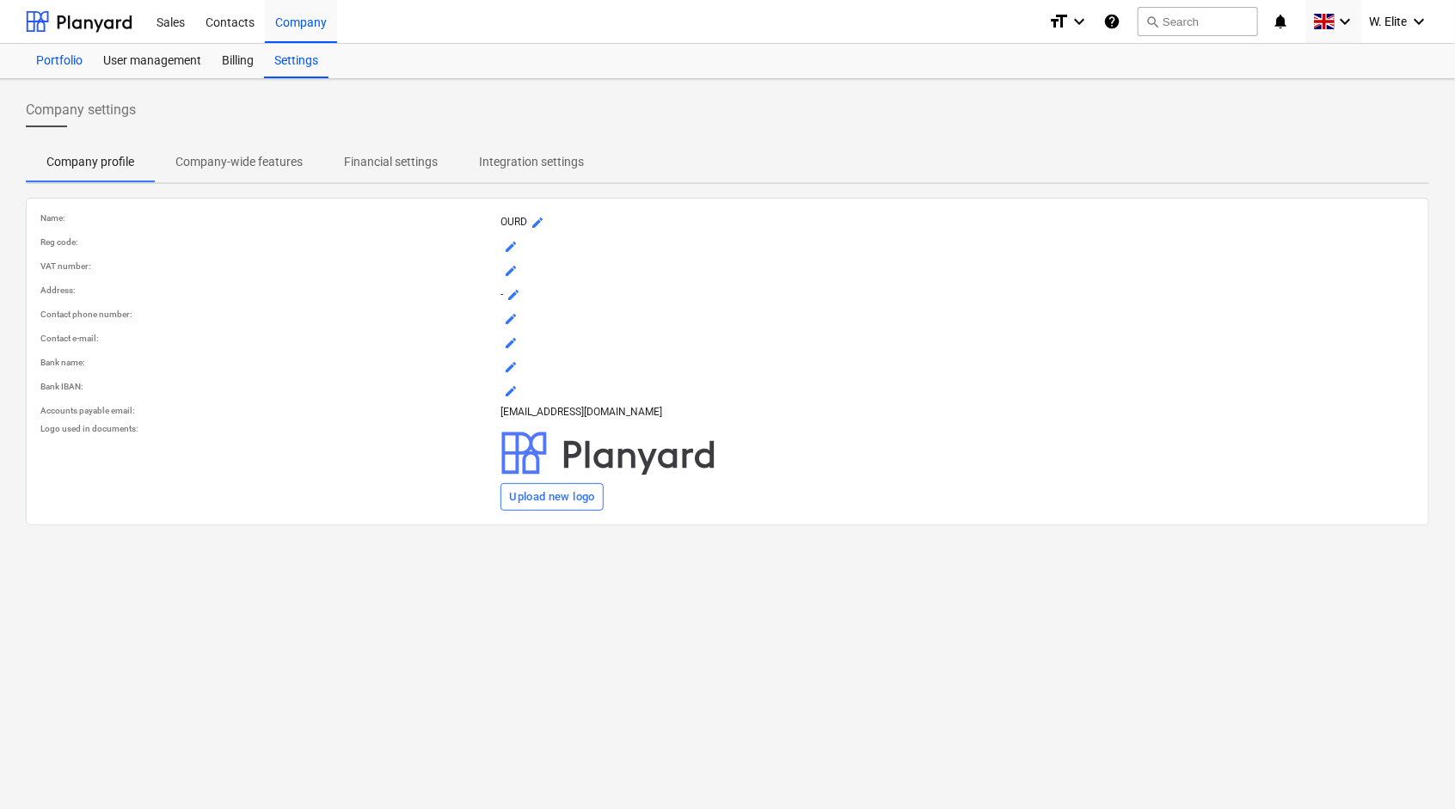
click at [48, 58] on div "Portfolio" at bounding box center [59, 61] width 67 height 34
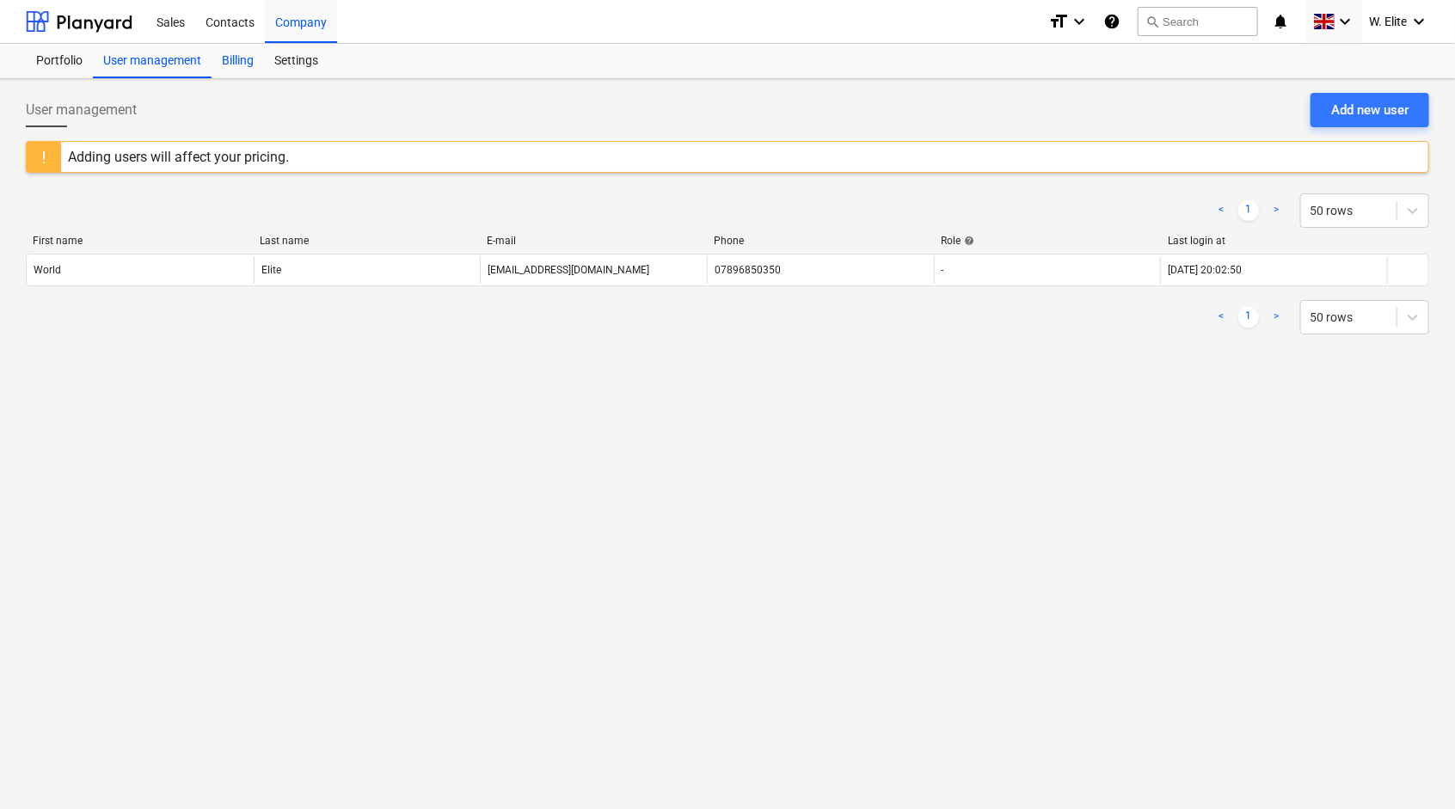
click at [225, 63] on div "Billing" at bounding box center [238, 61] width 52 height 34
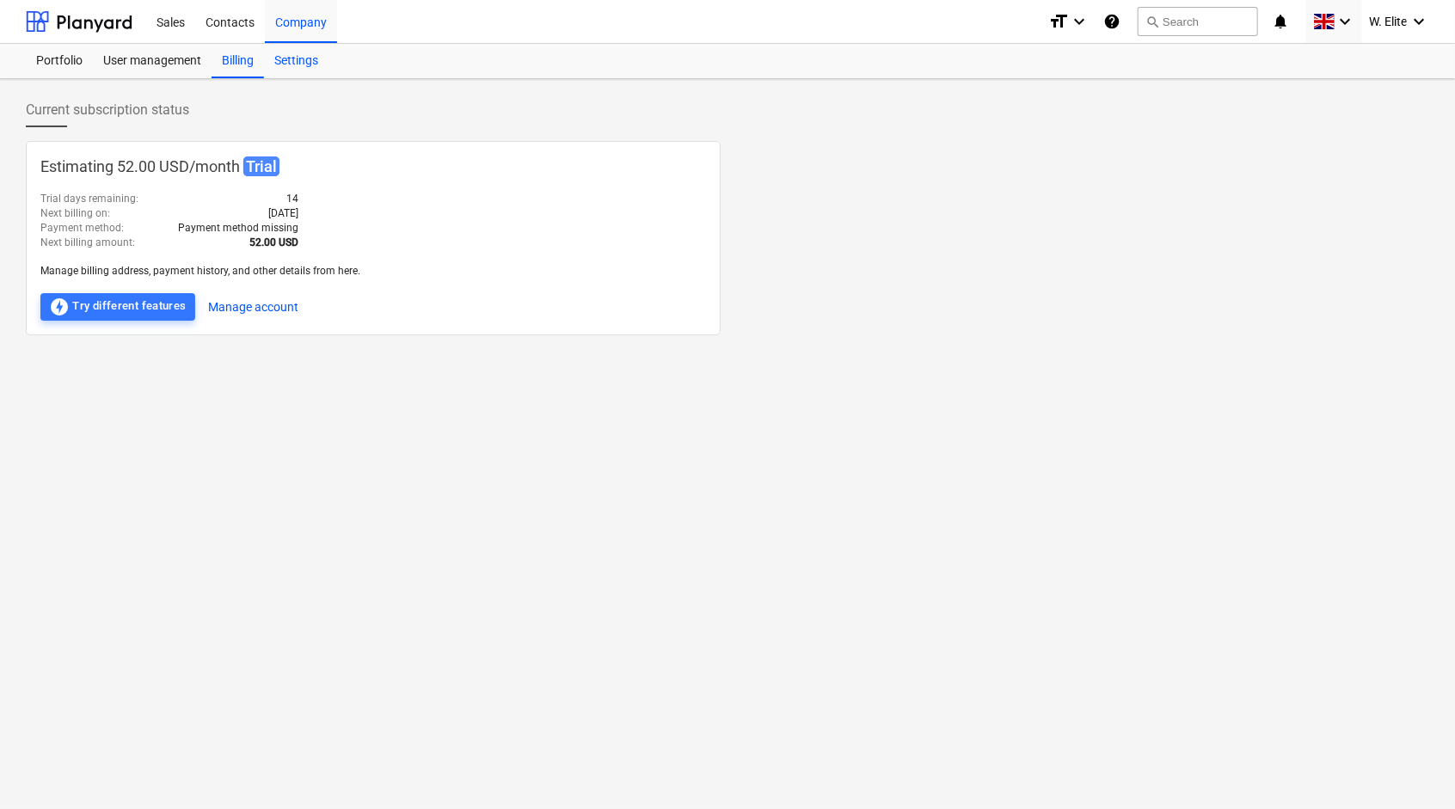
click at [306, 62] on div "Settings" at bounding box center [296, 61] width 64 height 34
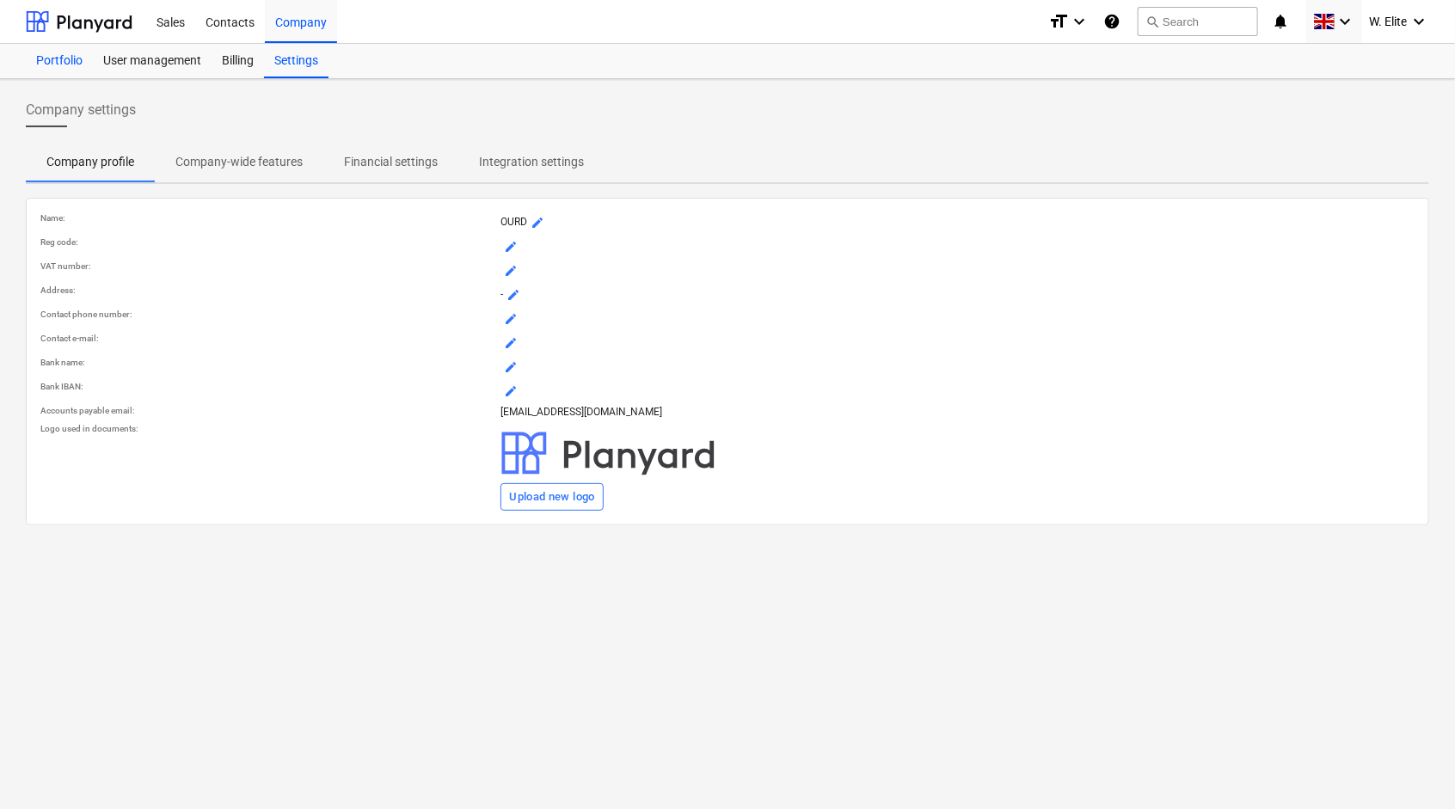
click at [50, 64] on div "Portfolio" at bounding box center [59, 61] width 67 height 34
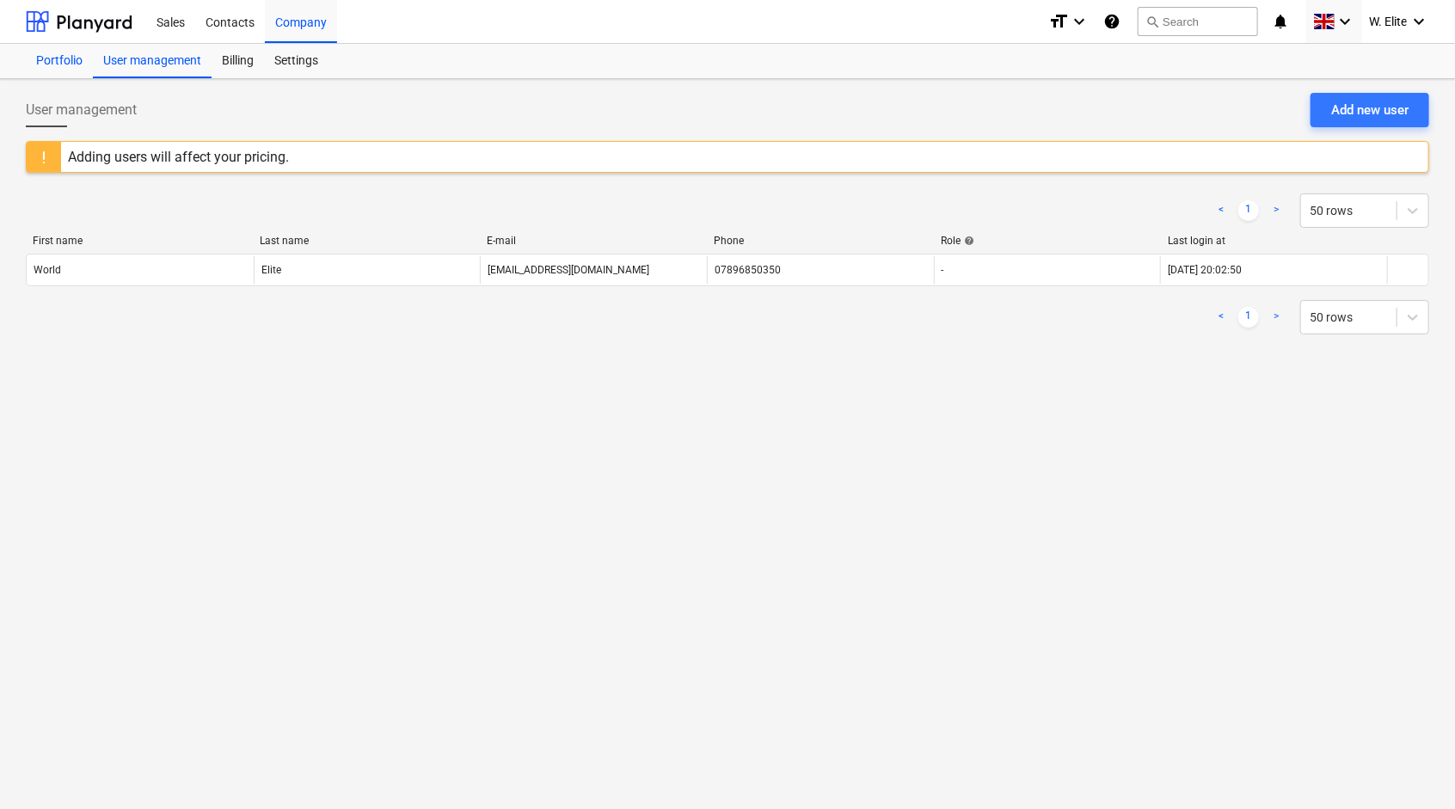
click at [68, 69] on div "Portfolio" at bounding box center [59, 61] width 67 height 34
click at [119, 27] on div at bounding box center [79, 21] width 107 height 43
click at [60, 53] on div "Portfolio" at bounding box center [59, 61] width 67 height 34
click at [230, 60] on div "Billing" at bounding box center [238, 61] width 52 height 34
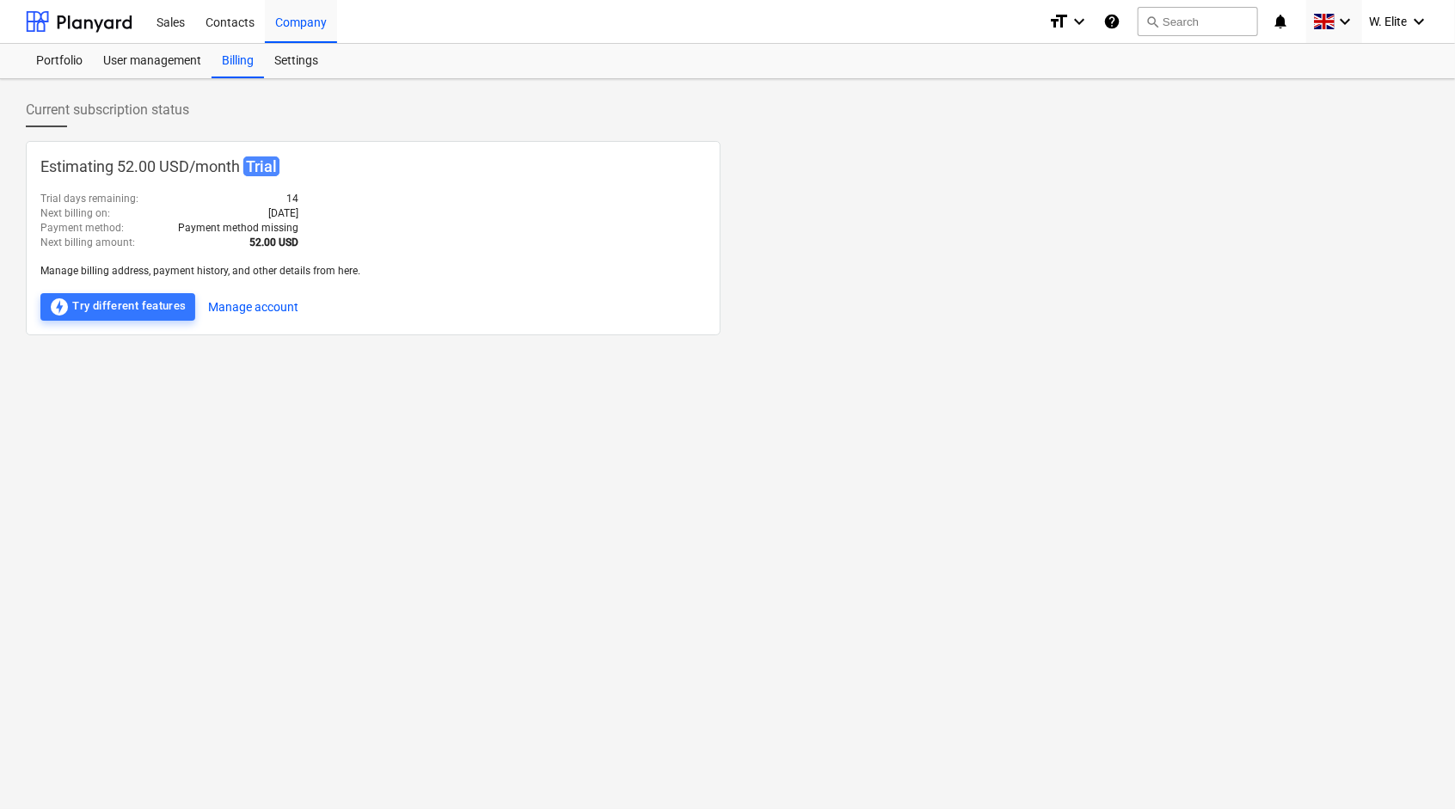
click at [250, 153] on div "Estimating 52.00 USD / month Trial Trial days remaining : 14 Next billing on : …" at bounding box center [373, 238] width 695 height 194
click at [210, 166] on p "Estimating 52.00 USD / month Trial" at bounding box center [372, 167] width 665 height 22
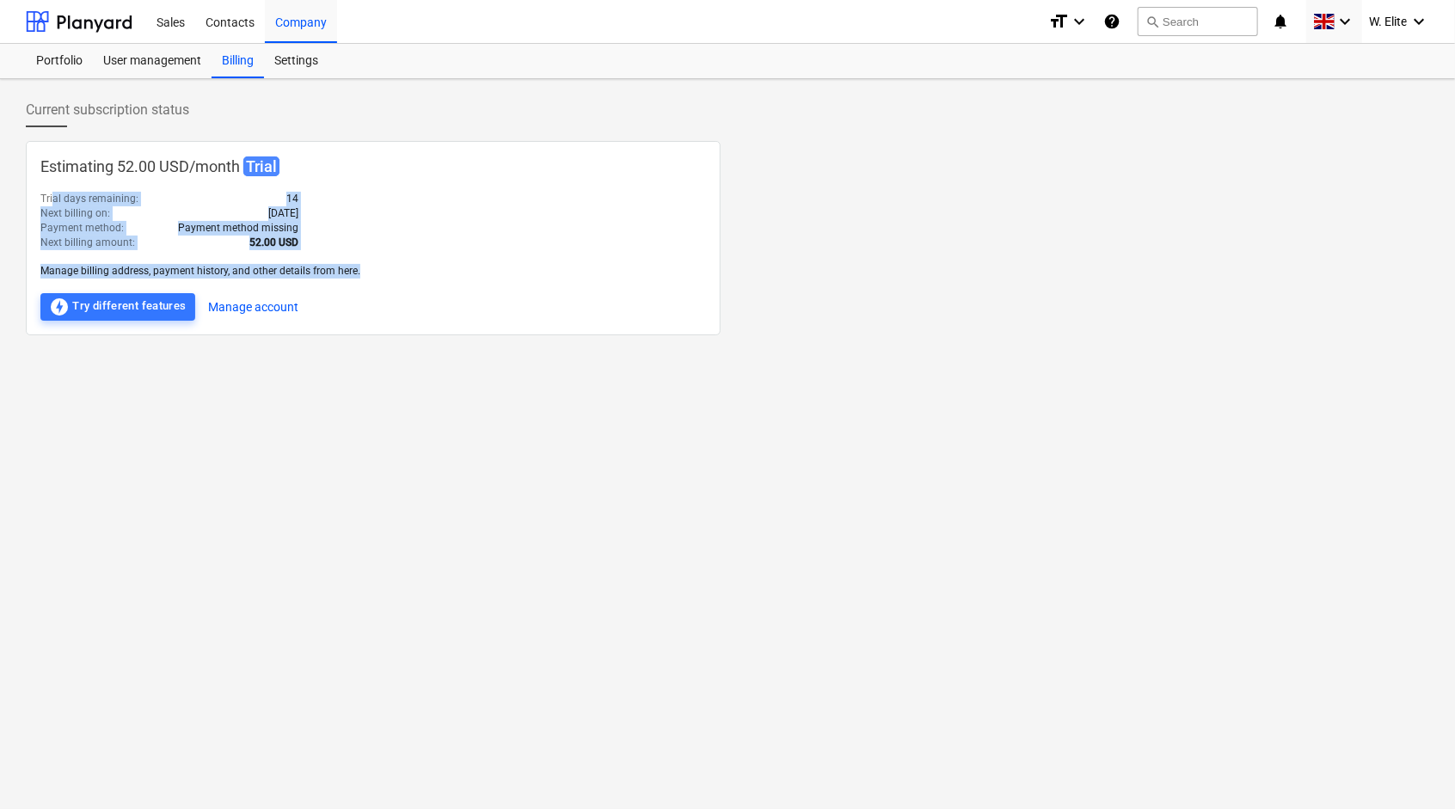
drag, startPoint x: 89, startPoint y: 199, endPoint x: 368, endPoint y: 269, distance: 288.2
click at [368, 269] on div "Estimating 52.00 USD / month Trial Trial days remaining : 14 Next billing on : …" at bounding box center [373, 238] width 695 height 194
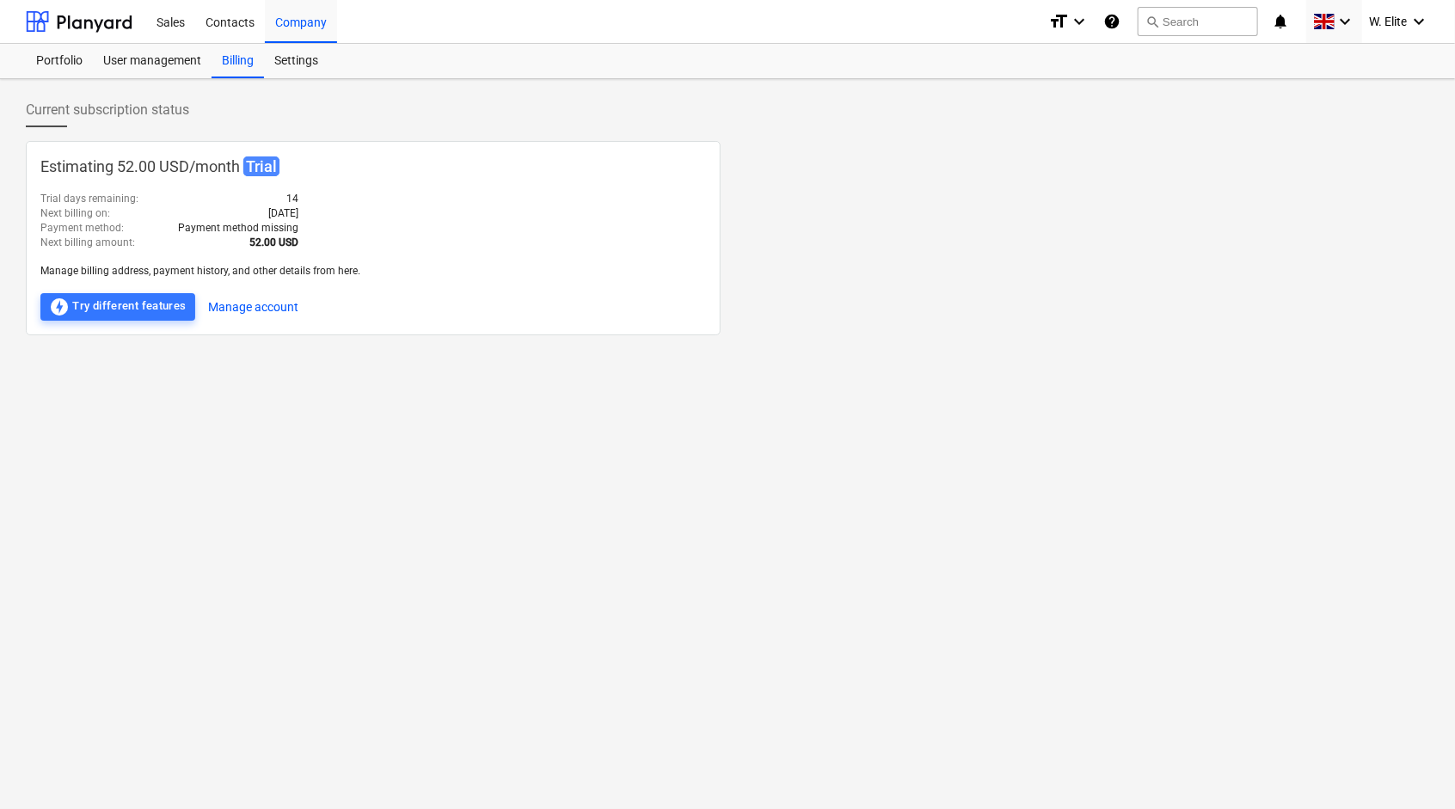
click at [758, 136] on div "Current subscription status" at bounding box center [727, 117] width 1403 height 48
click at [213, 20] on div "Contacts" at bounding box center [230, 21] width 70 height 44
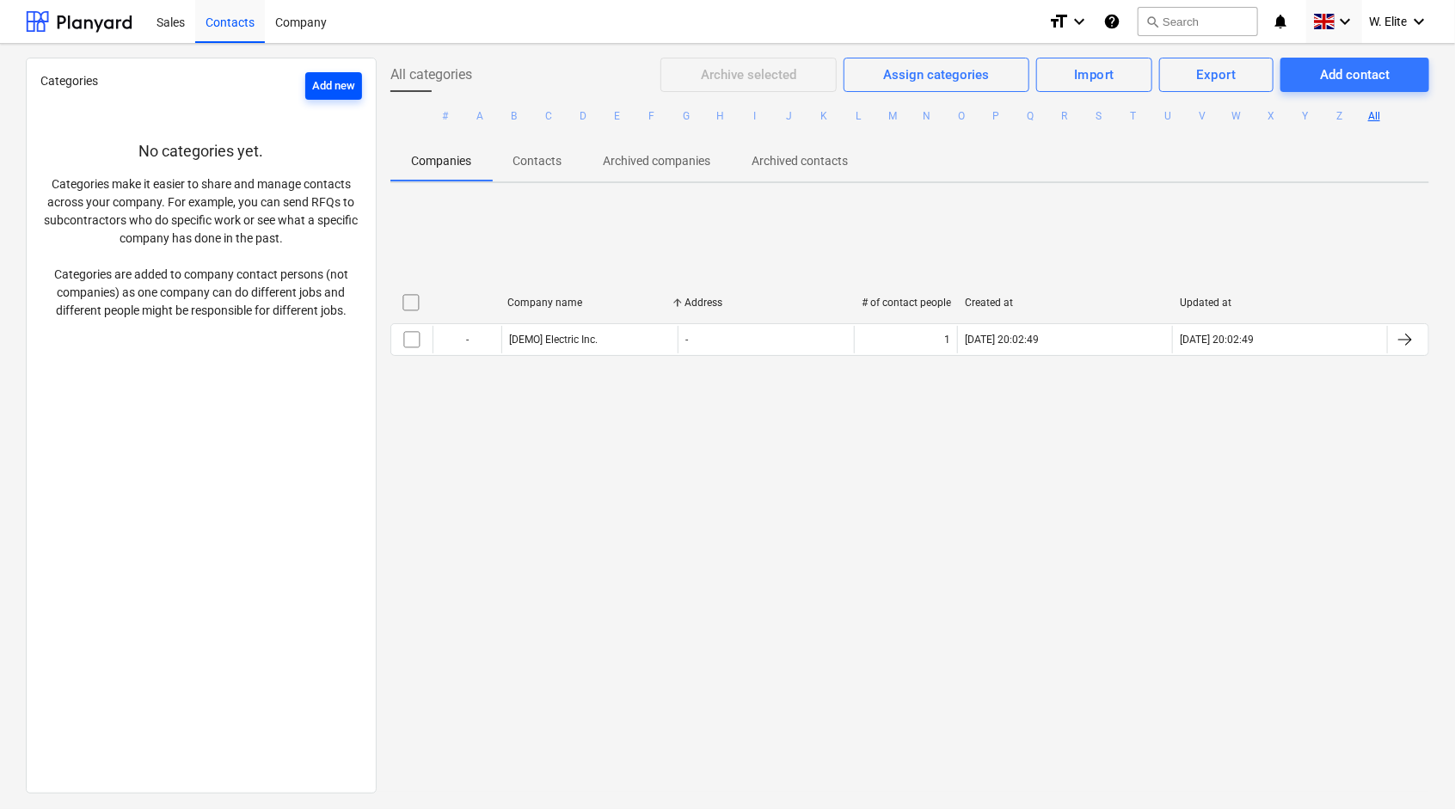
click at [320, 85] on div "Add new" at bounding box center [333, 87] width 43 height 20
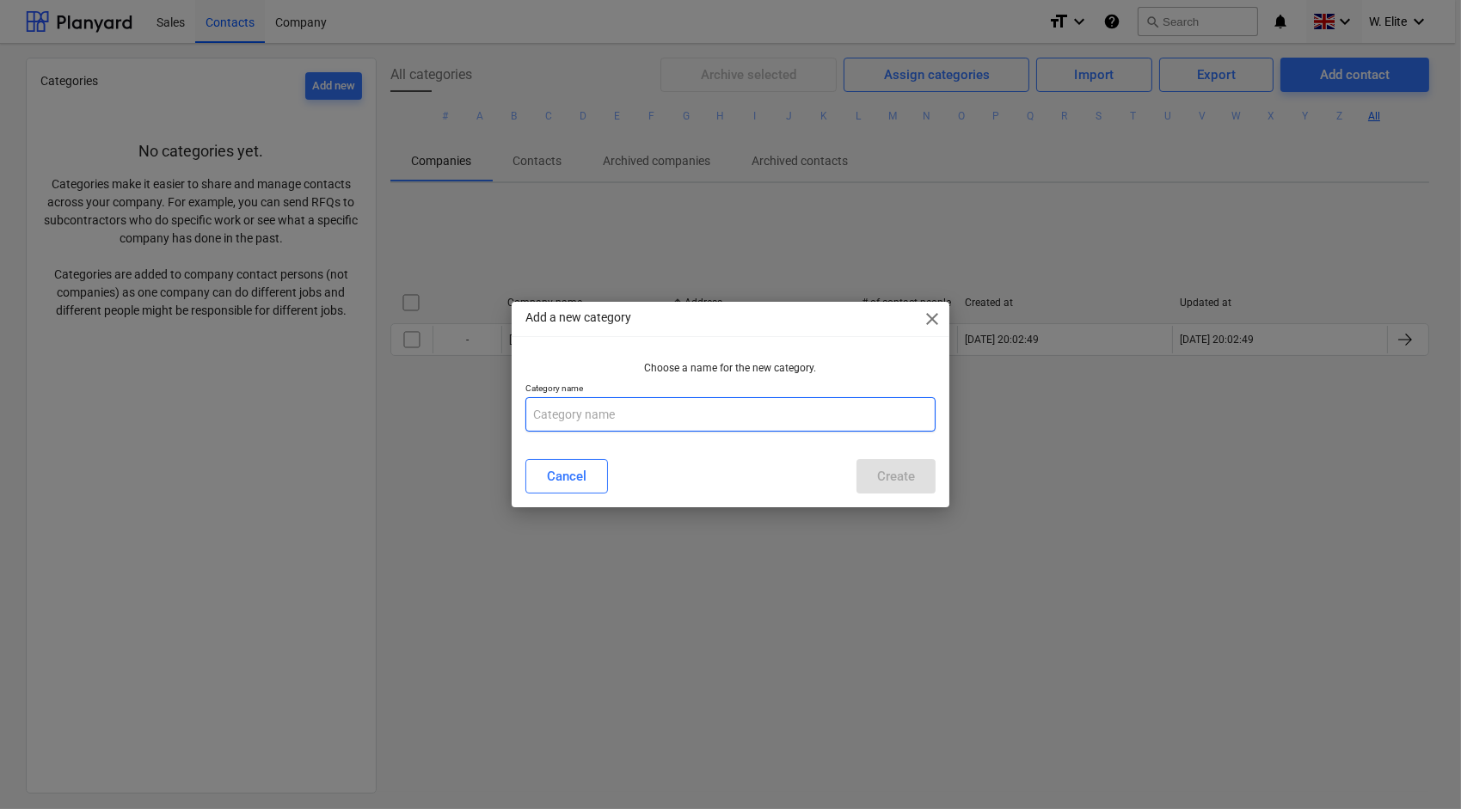
click at [611, 414] on input "text" at bounding box center [730, 414] width 411 height 34
click at [905, 481] on div "Create" at bounding box center [896, 476] width 38 height 22
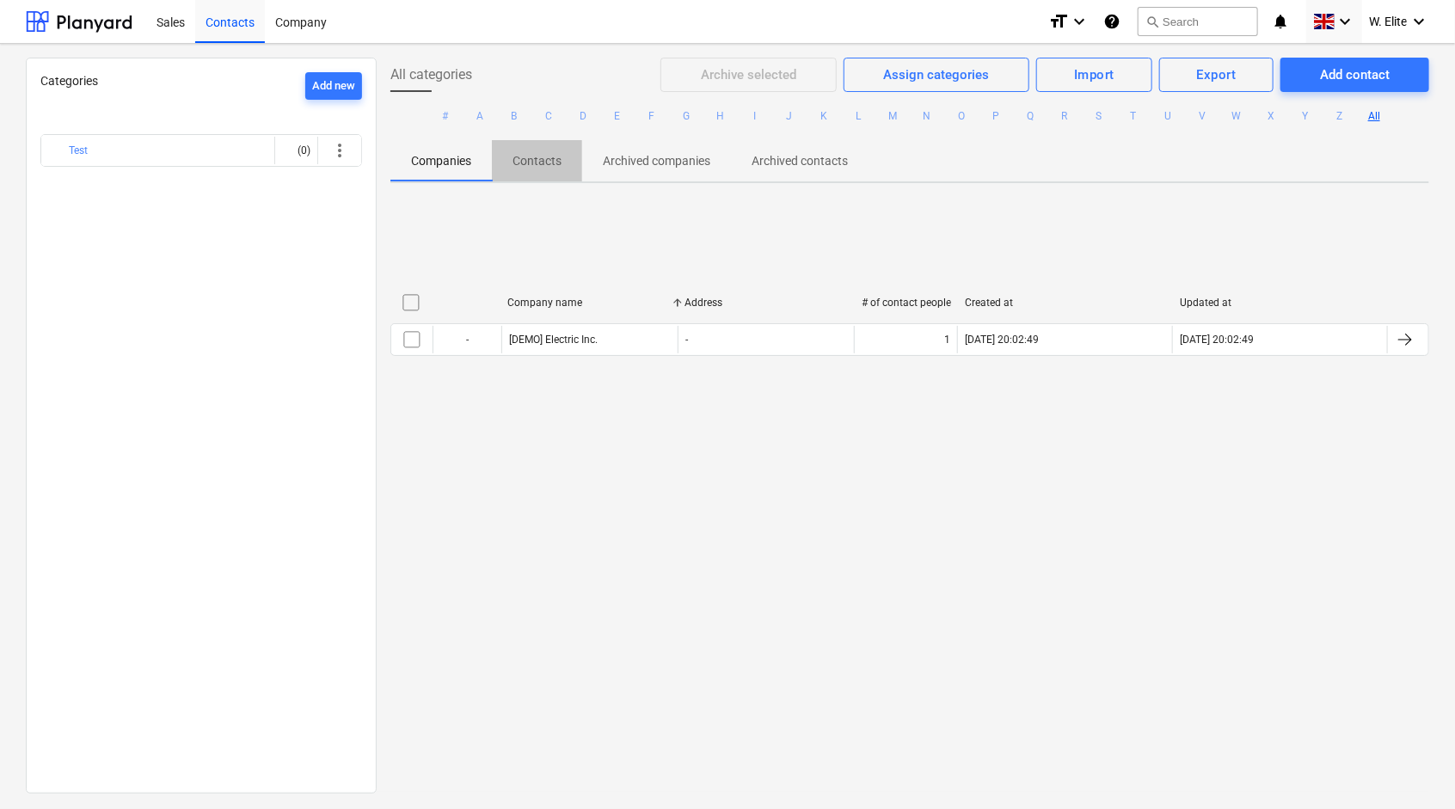
click at [523, 163] on p "Contacts" at bounding box center [536, 161] width 49 height 18
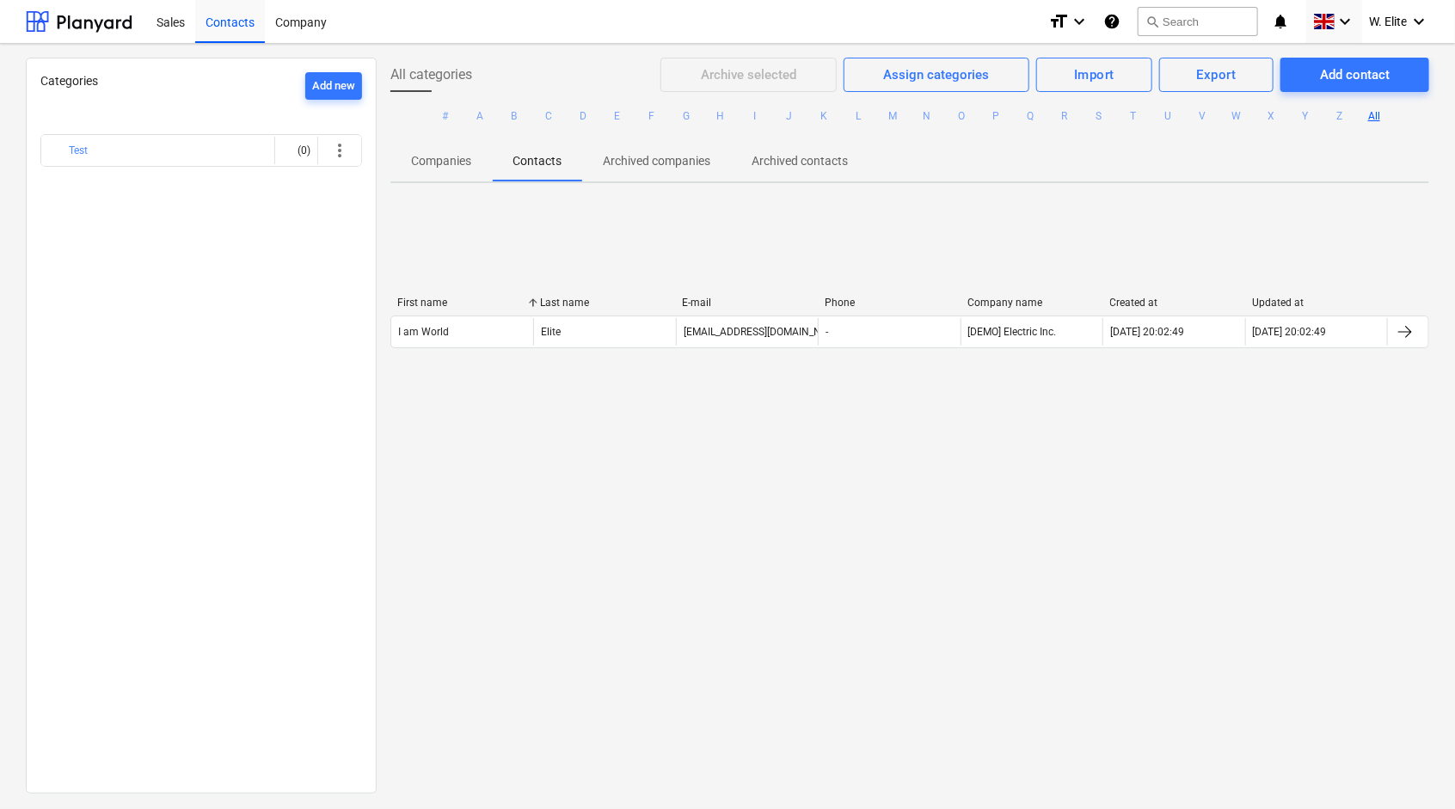
click at [637, 165] on p "Archived companies" at bounding box center [656, 161] width 107 height 18
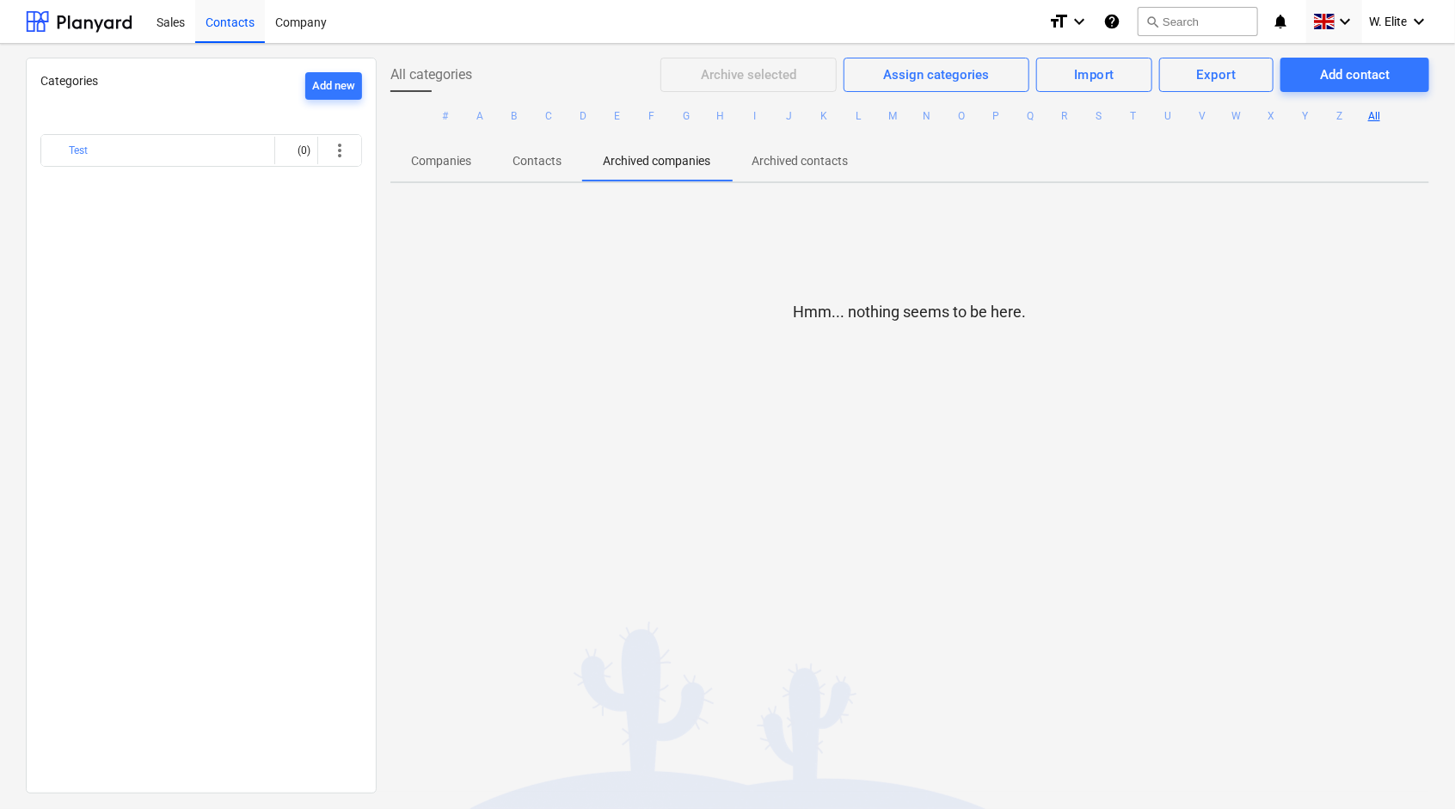
click at [457, 161] on p "Companies" at bounding box center [441, 161] width 60 height 18
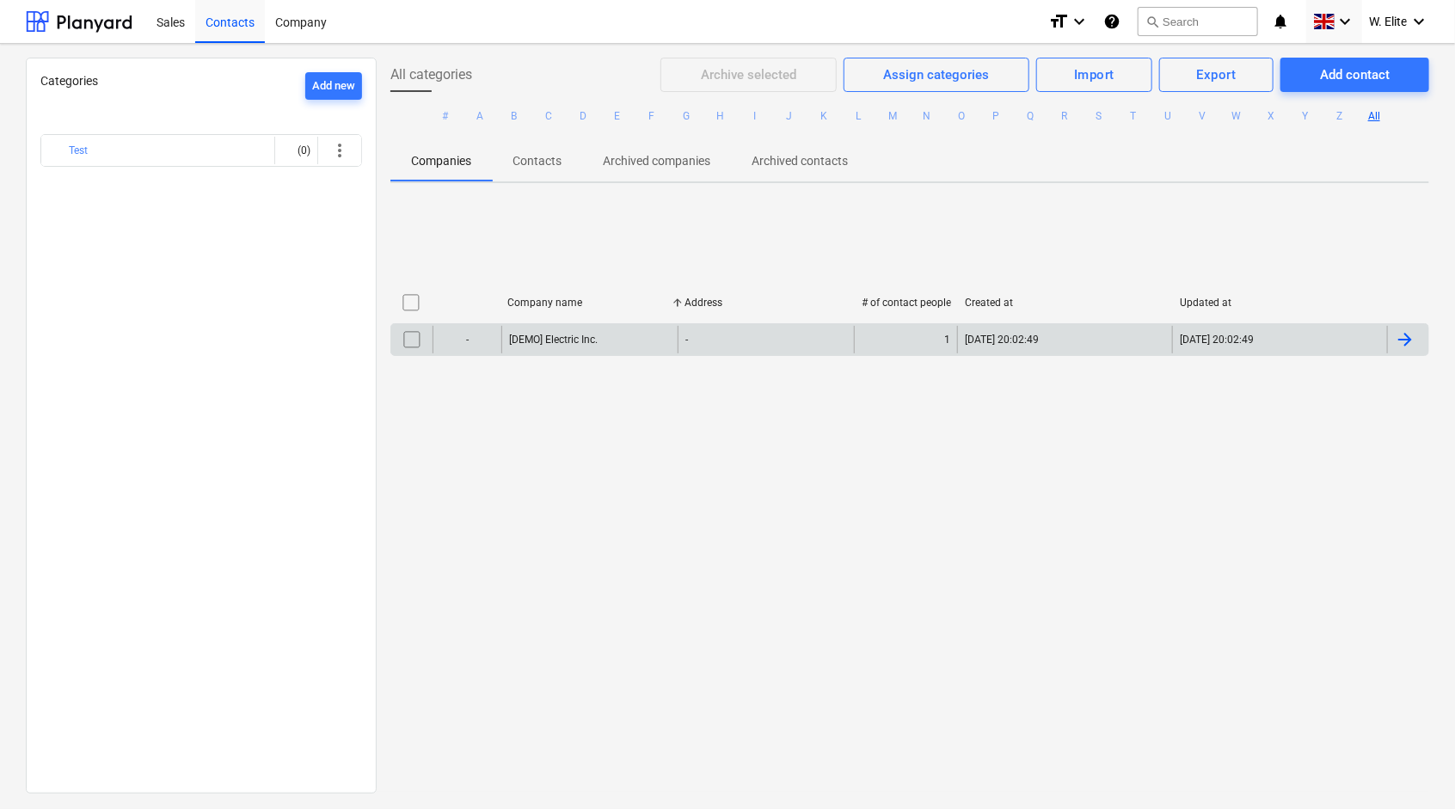
click at [581, 332] on div "[DEMO] Electric Inc." at bounding box center [589, 340] width 176 height 28
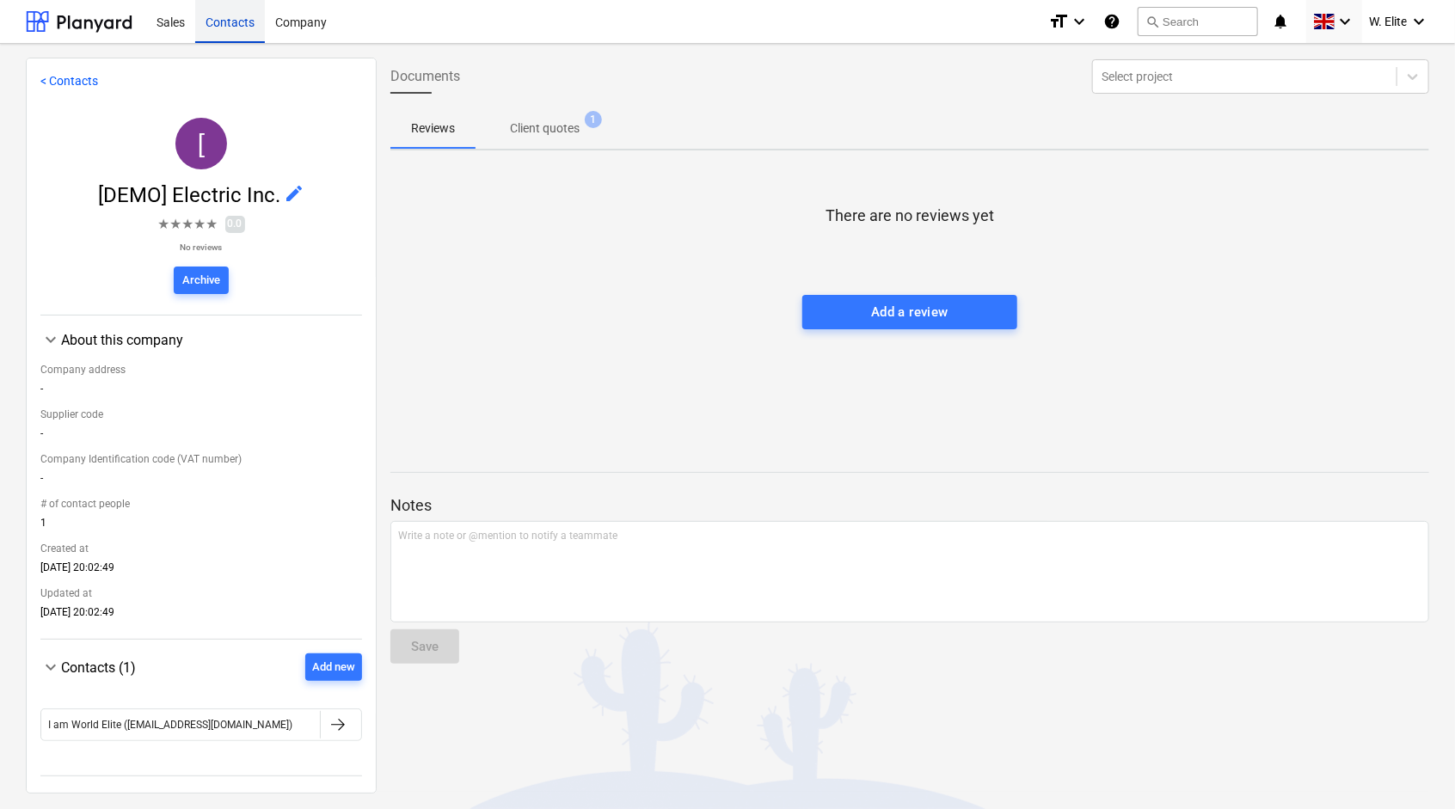
click at [224, 26] on div "Contacts" at bounding box center [230, 21] width 70 height 44
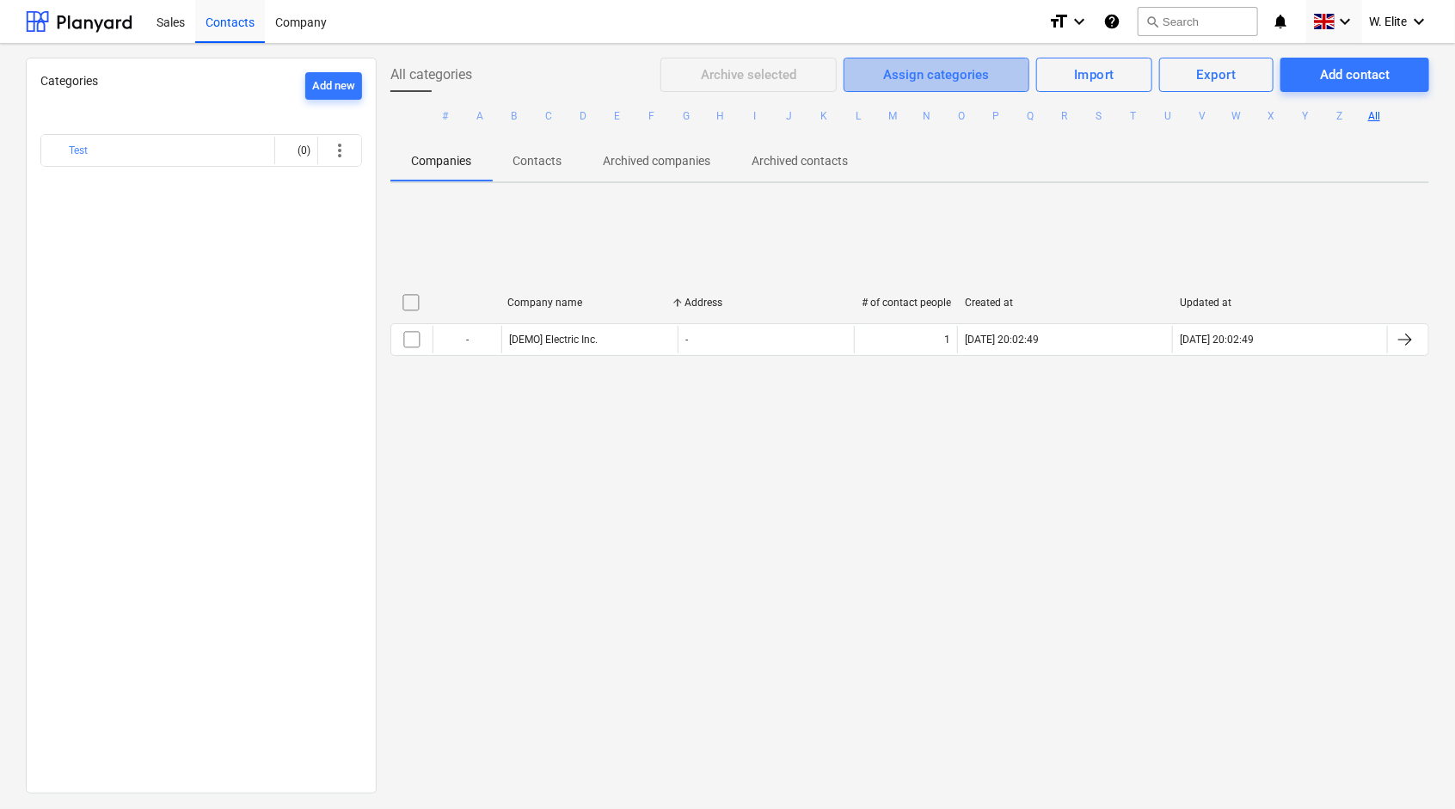
click at [908, 80] on div "Assign categories" at bounding box center [937, 75] width 106 height 22
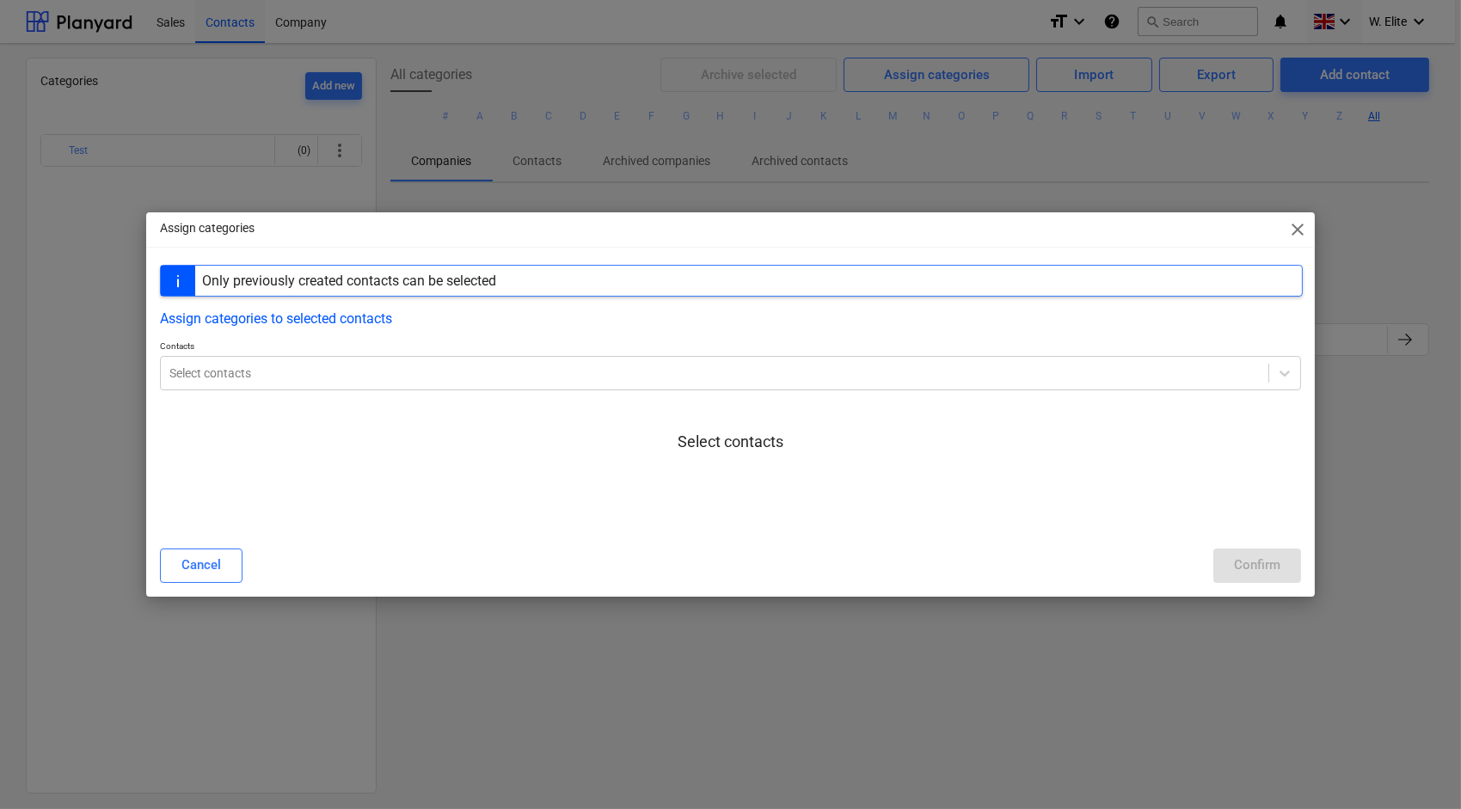
click at [482, 402] on div "Select contacts" at bounding box center [730, 455] width 1141 height 131
click at [475, 361] on div "Select contacts" at bounding box center [714, 373] width 1107 height 24
drag, startPoint x: 473, startPoint y: 508, endPoint x: 1101, endPoint y: 511, distance: 627.7
click at [475, 508] on div at bounding box center [730, 504] width 1141 height 34
click at [1301, 241] on div "Assign categories close" at bounding box center [730, 229] width 1168 height 34
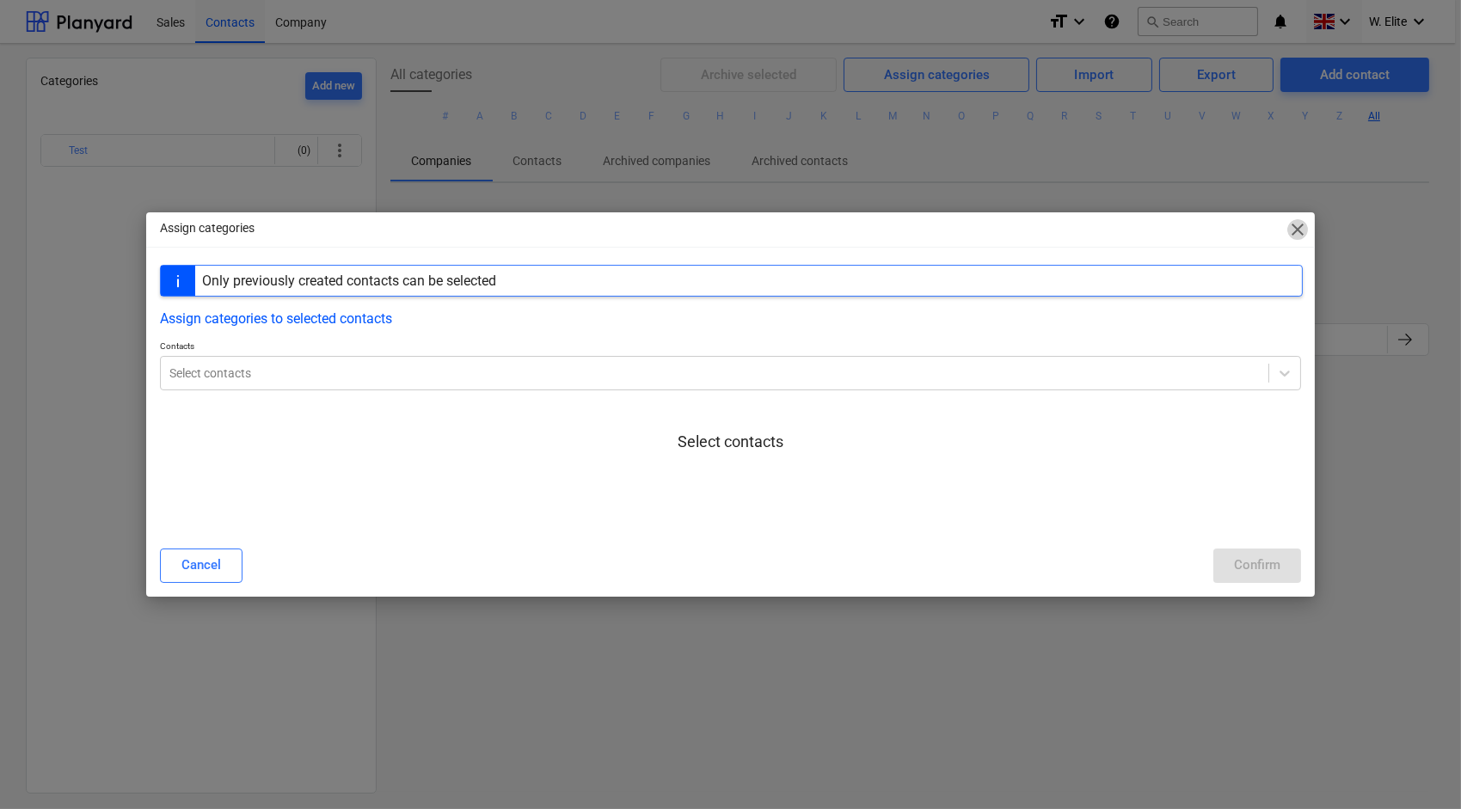
click at [1292, 228] on span "close" at bounding box center [1297, 229] width 21 height 21
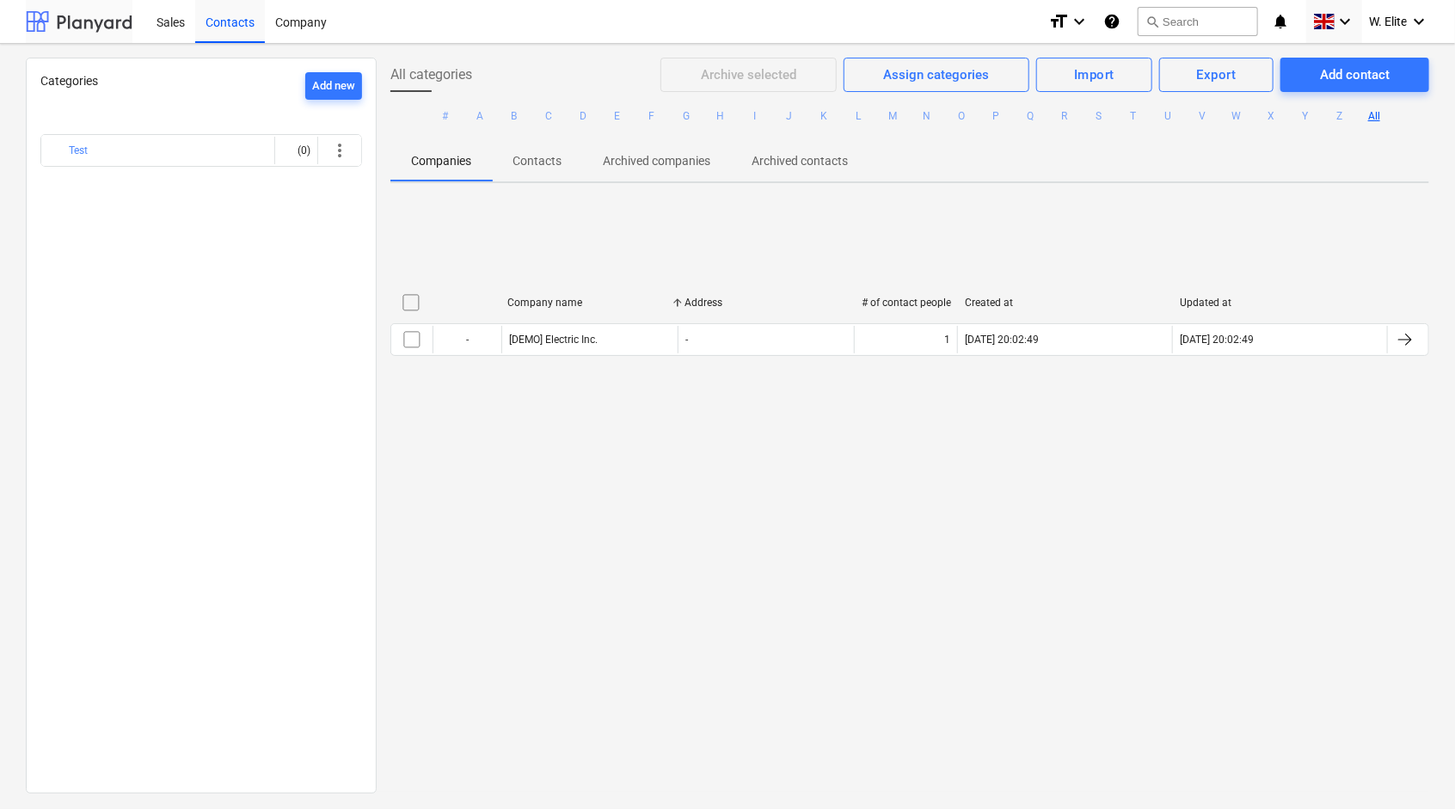
click at [100, 30] on div at bounding box center [79, 21] width 107 height 43
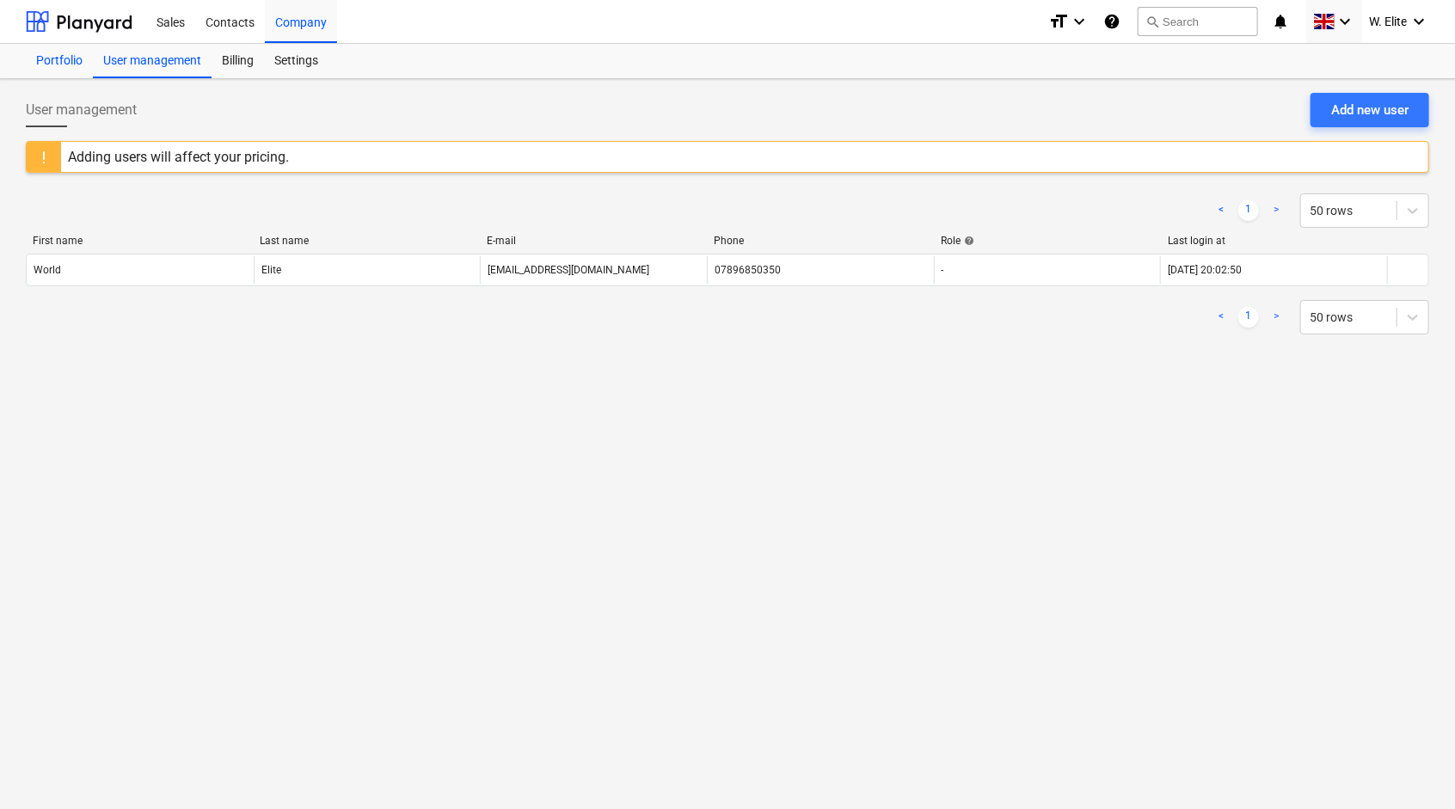
click at [57, 61] on div "Portfolio" at bounding box center [59, 61] width 67 height 34
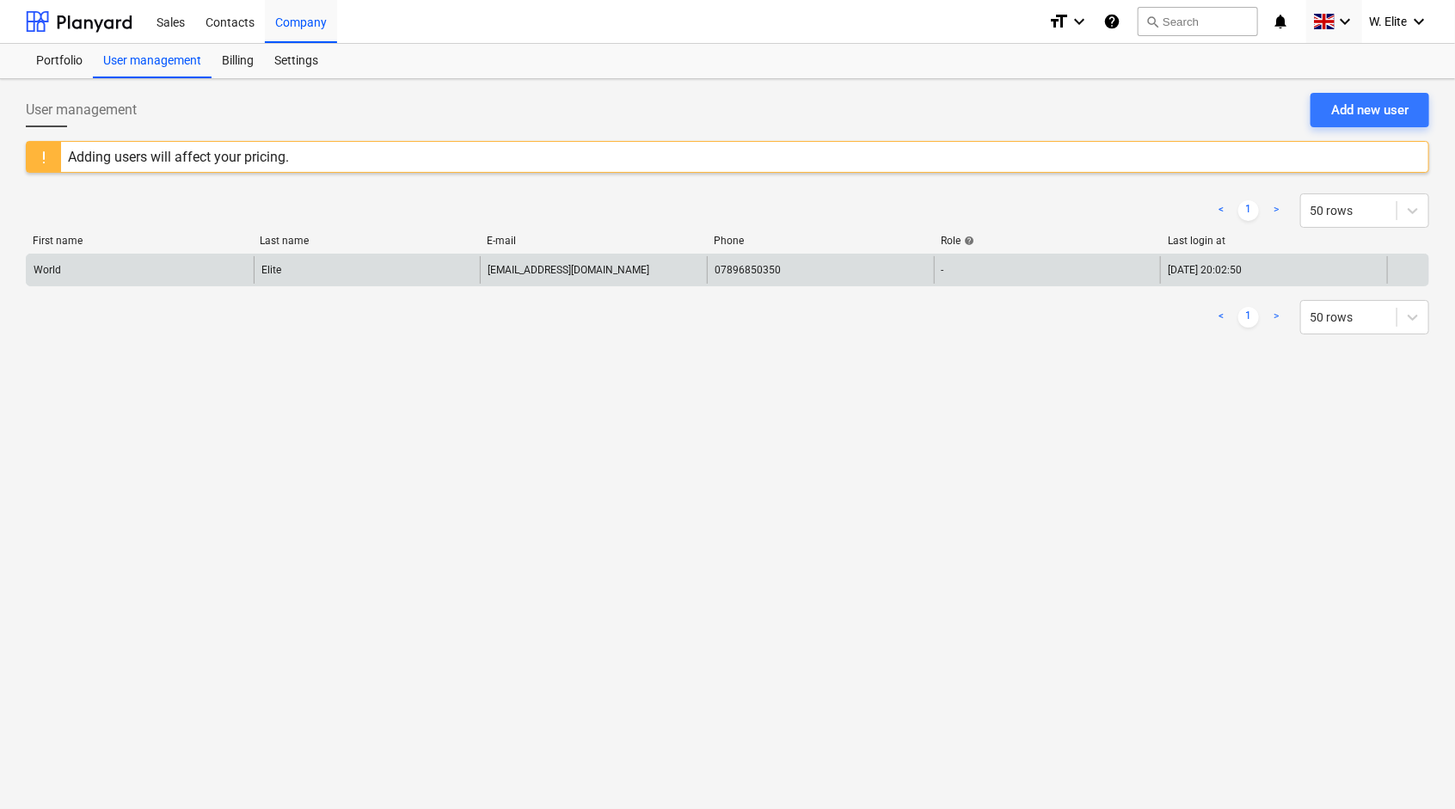
click at [664, 259] on div "[EMAIL_ADDRESS][DOMAIN_NAME]" at bounding box center [593, 270] width 227 height 28
click at [573, 270] on div "[EMAIL_ADDRESS][DOMAIN_NAME]" at bounding box center [569, 270] width 162 height 12
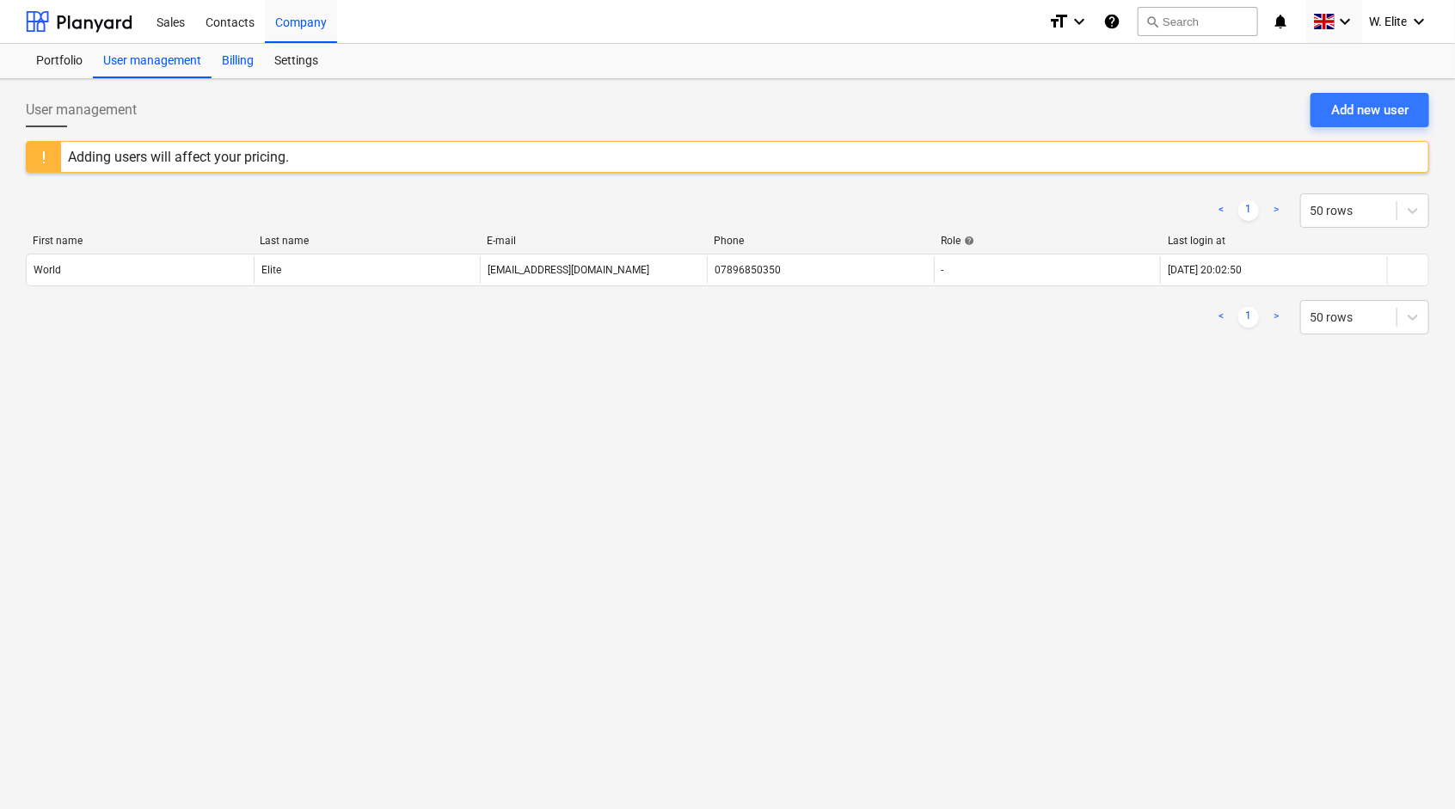
click at [248, 58] on div "Billing" at bounding box center [238, 61] width 52 height 34
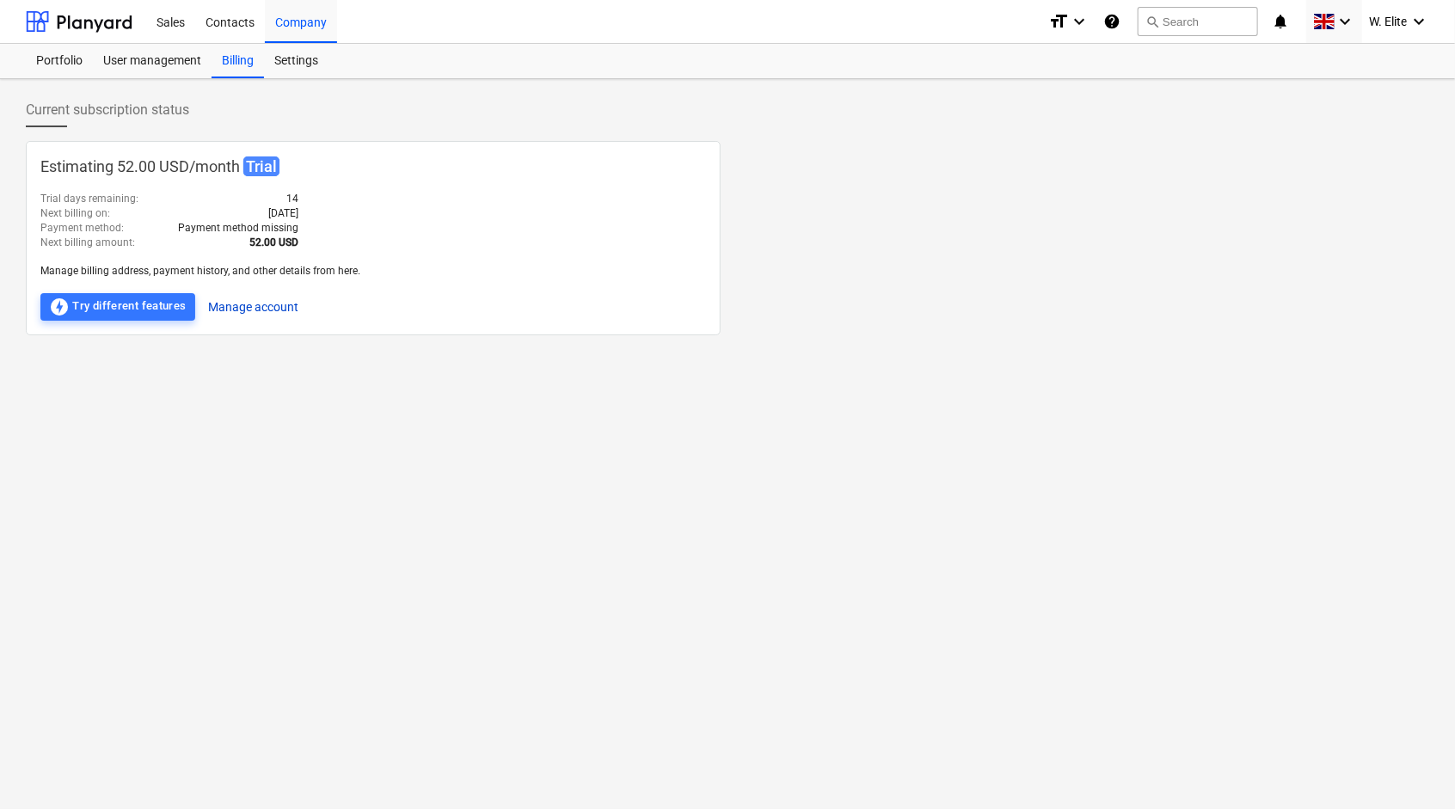
click at [230, 304] on button "Manage account" at bounding box center [254, 307] width 90 height 28
click at [179, 26] on div "Sales" at bounding box center [170, 21] width 49 height 44
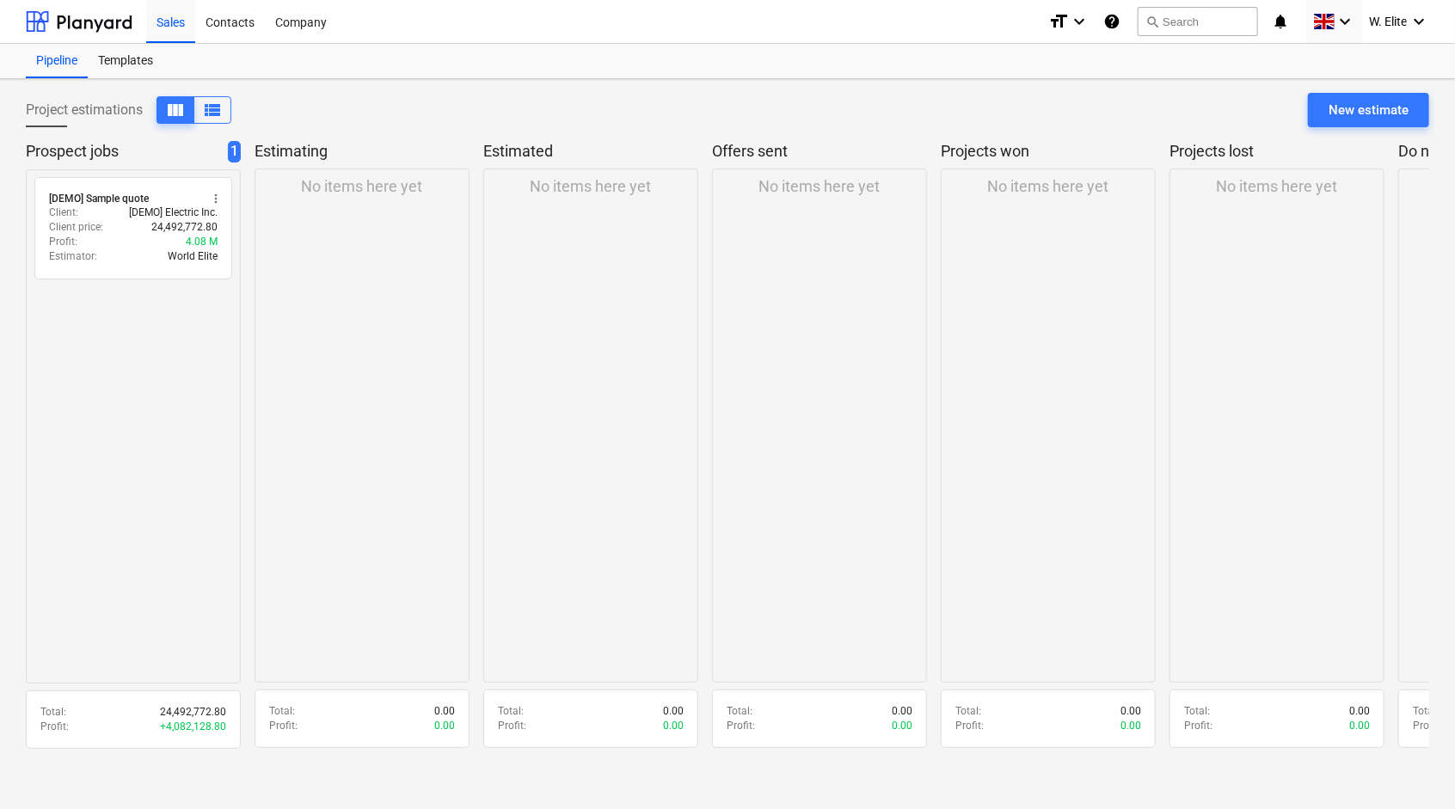
click at [347, 176] on p "No items here yet" at bounding box center [362, 186] width 121 height 21
click at [340, 187] on p "No items here yet" at bounding box center [362, 186] width 121 height 21
click at [276, 717] on p "Total :" at bounding box center [282, 711] width 26 height 15
click at [1366, 109] on div "New estimate" at bounding box center [1368, 110] width 80 height 22
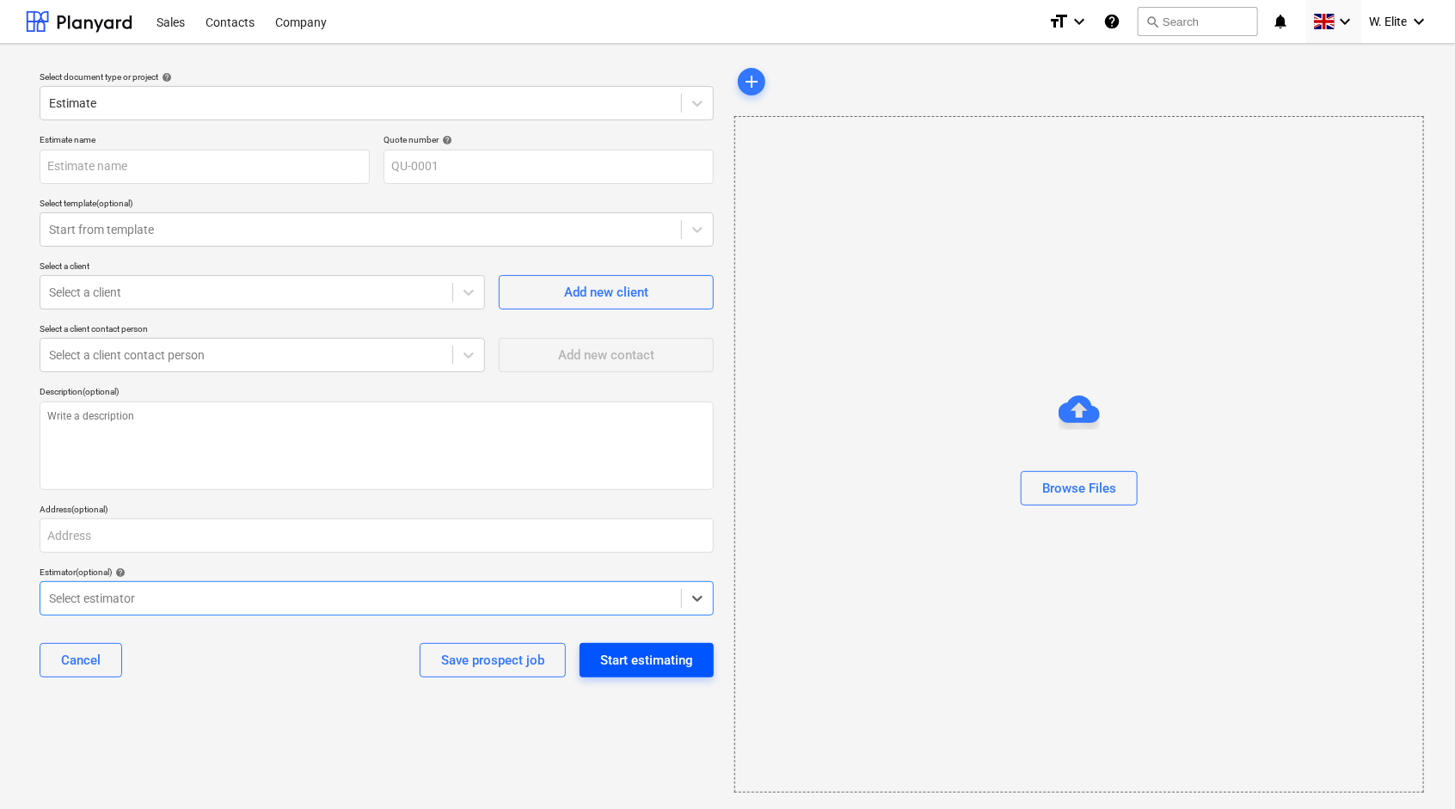
click at [626, 653] on div "Start estimating" at bounding box center [646, 660] width 93 height 22
click at [114, 176] on input "text" at bounding box center [205, 167] width 330 height 34
click at [362, 232] on div at bounding box center [360, 229] width 623 height 17
click at [298, 229] on div at bounding box center [360, 229] width 623 height 17
click at [212, 288] on div at bounding box center [246, 292] width 395 height 17
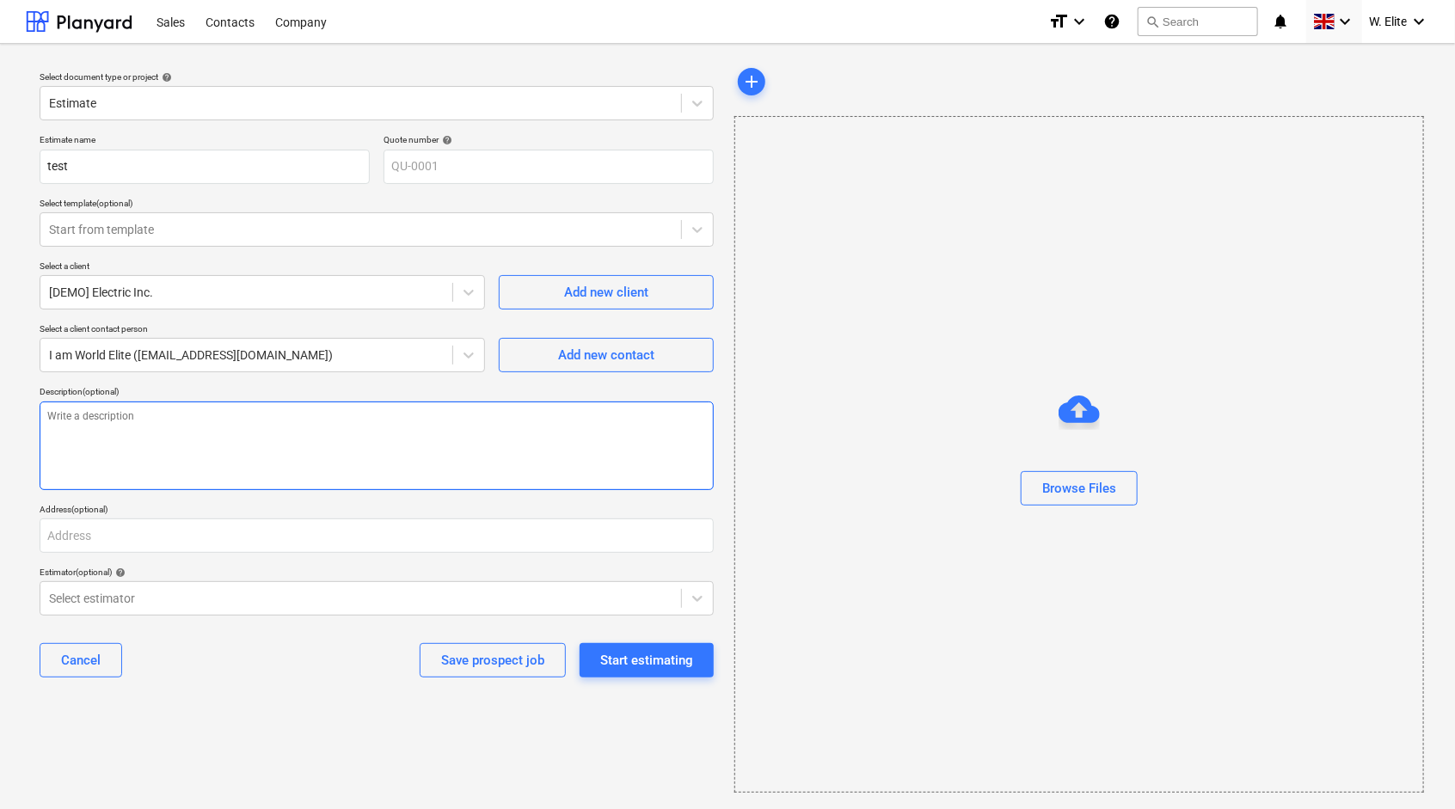
click at [291, 446] on textarea at bounding box center [377, 446] width 674 height 89
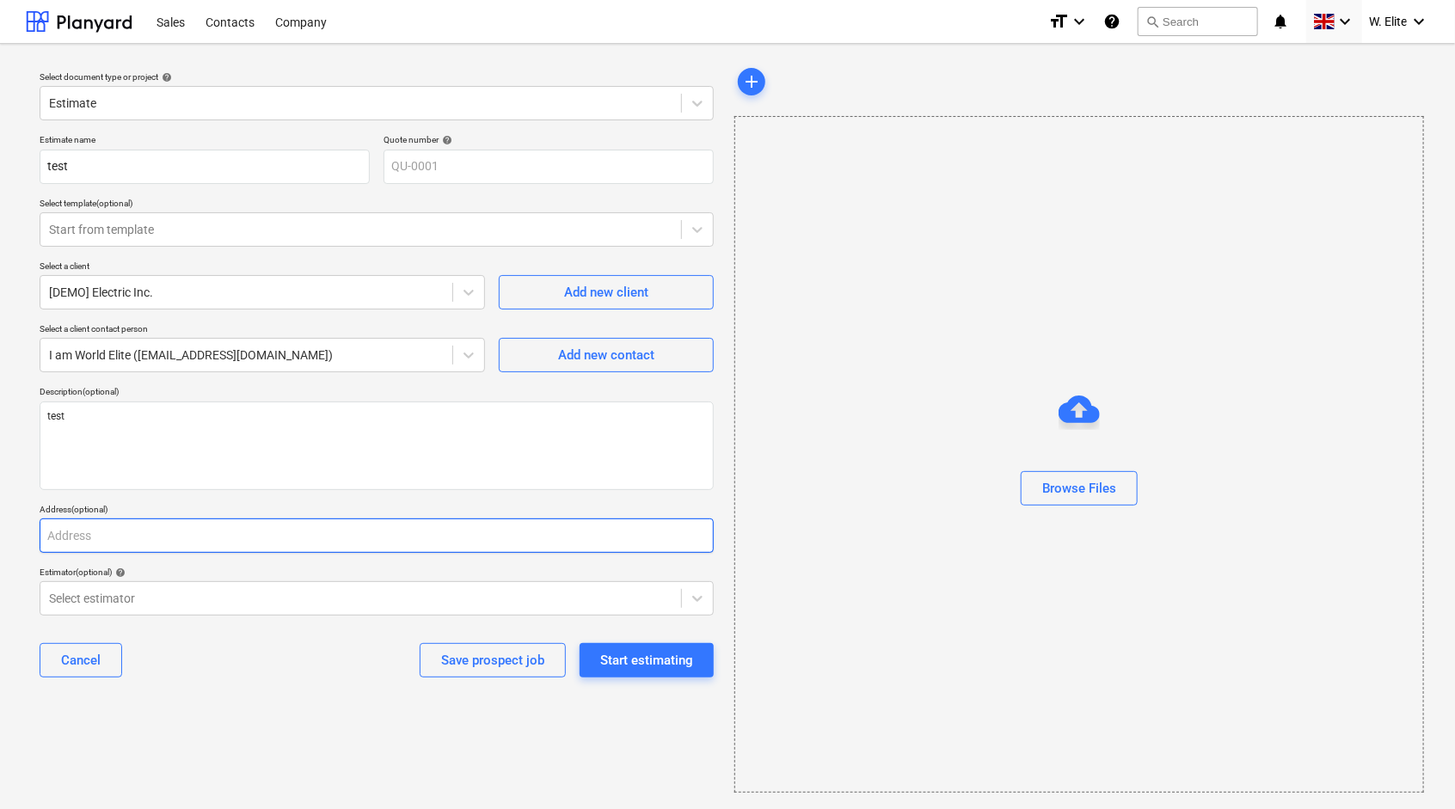
click at [244, 538] on input "text" at bounding box center [377, 535] width 674 height 34
click at [211, 603] on div at bounding box center [360, 598] width 623 height 17
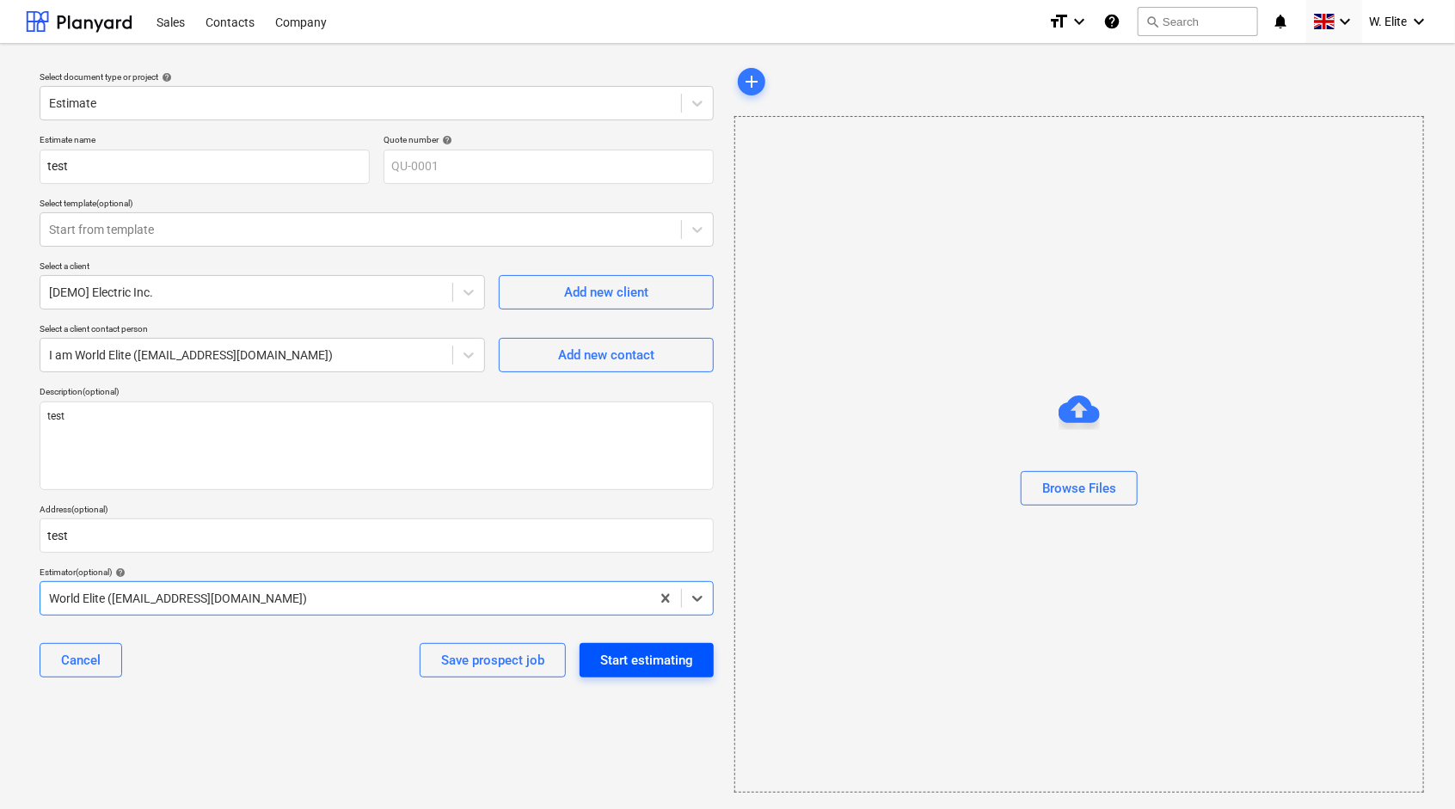
click at [627, 658] on div "Start estimating" at bounding box center [646, 660] width 93 height 22
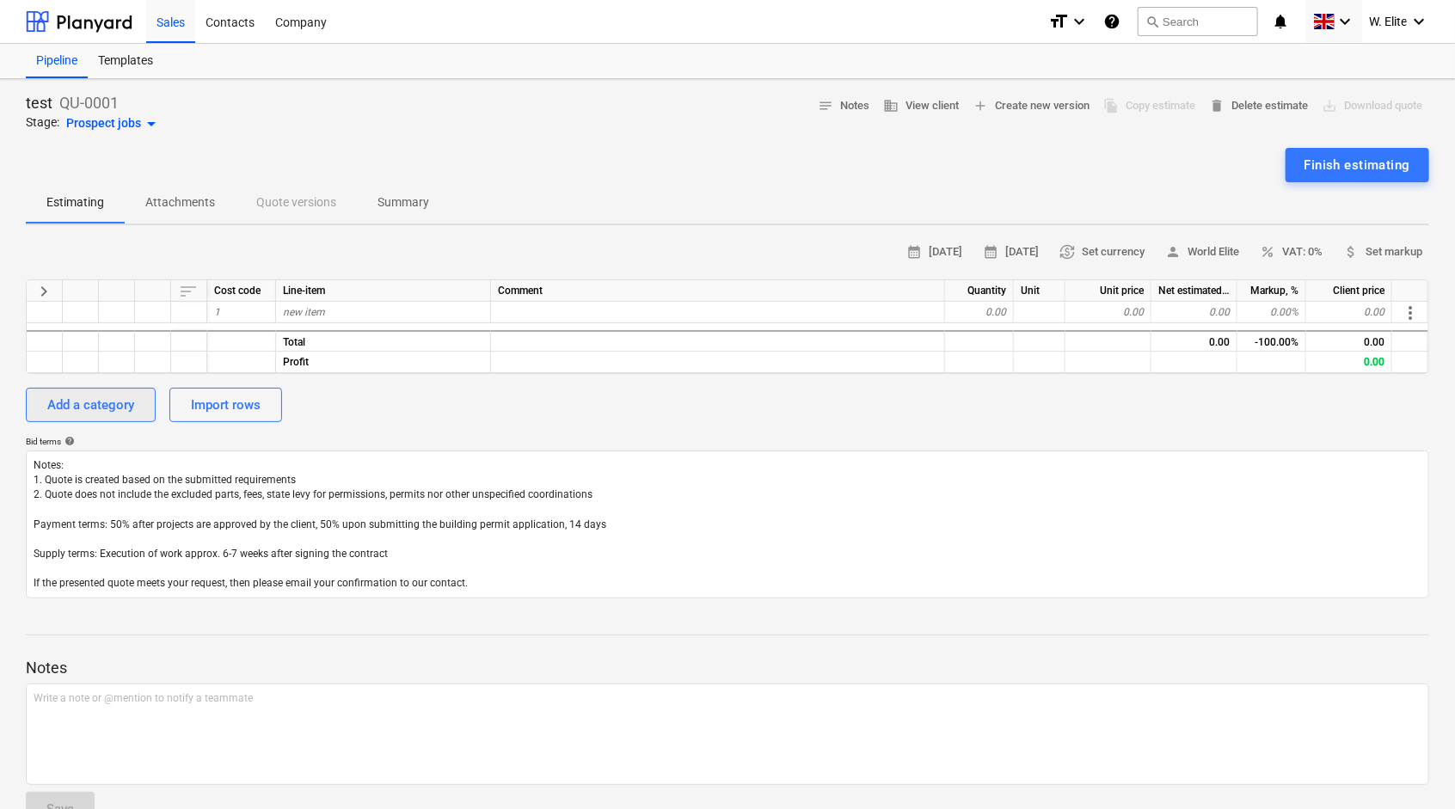
click at [115, 394] on div "Add a category" at bounding box center [90, 405] width 87 height 22
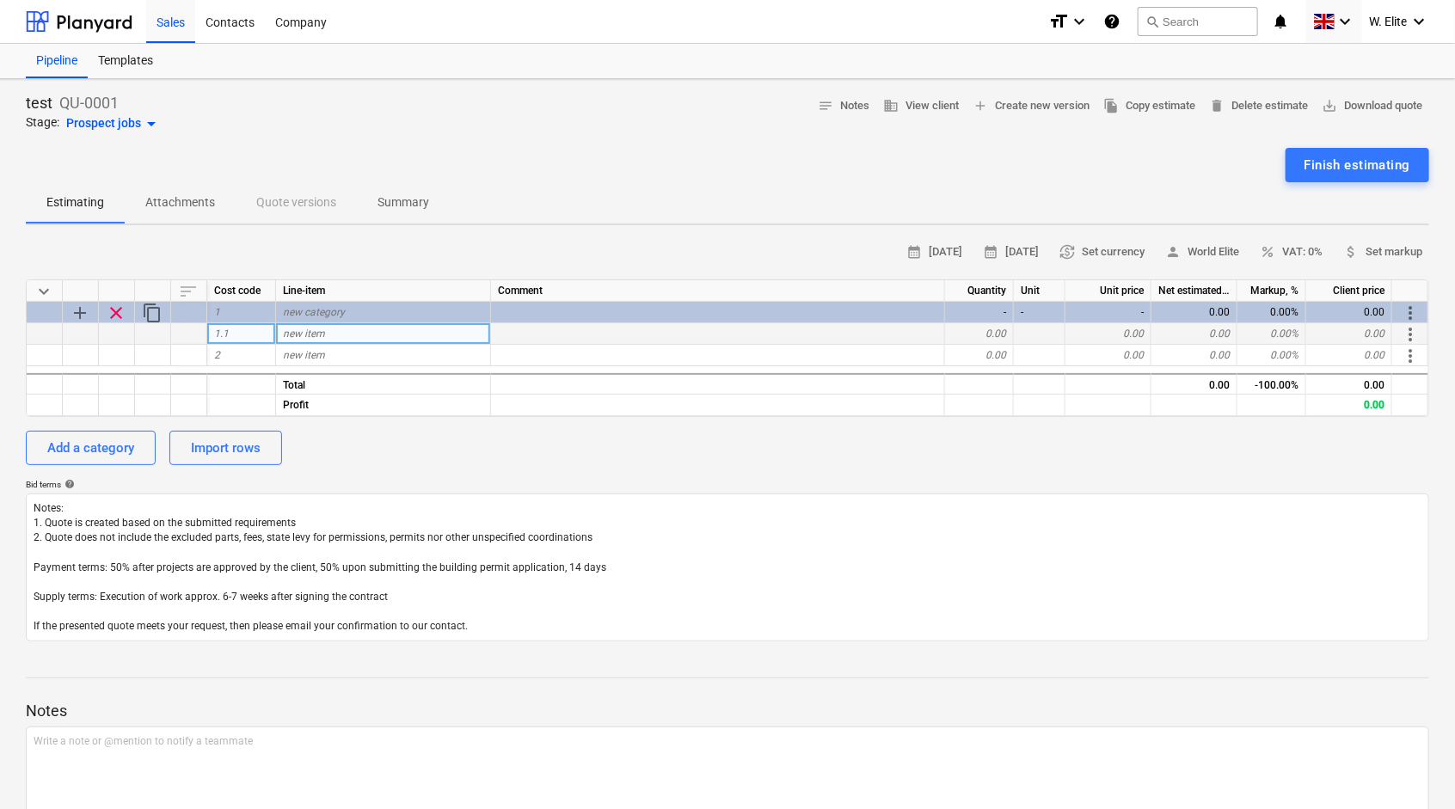
click at [328, 339] on div "new item" at bounding box center [383, 333] width 215 height 21
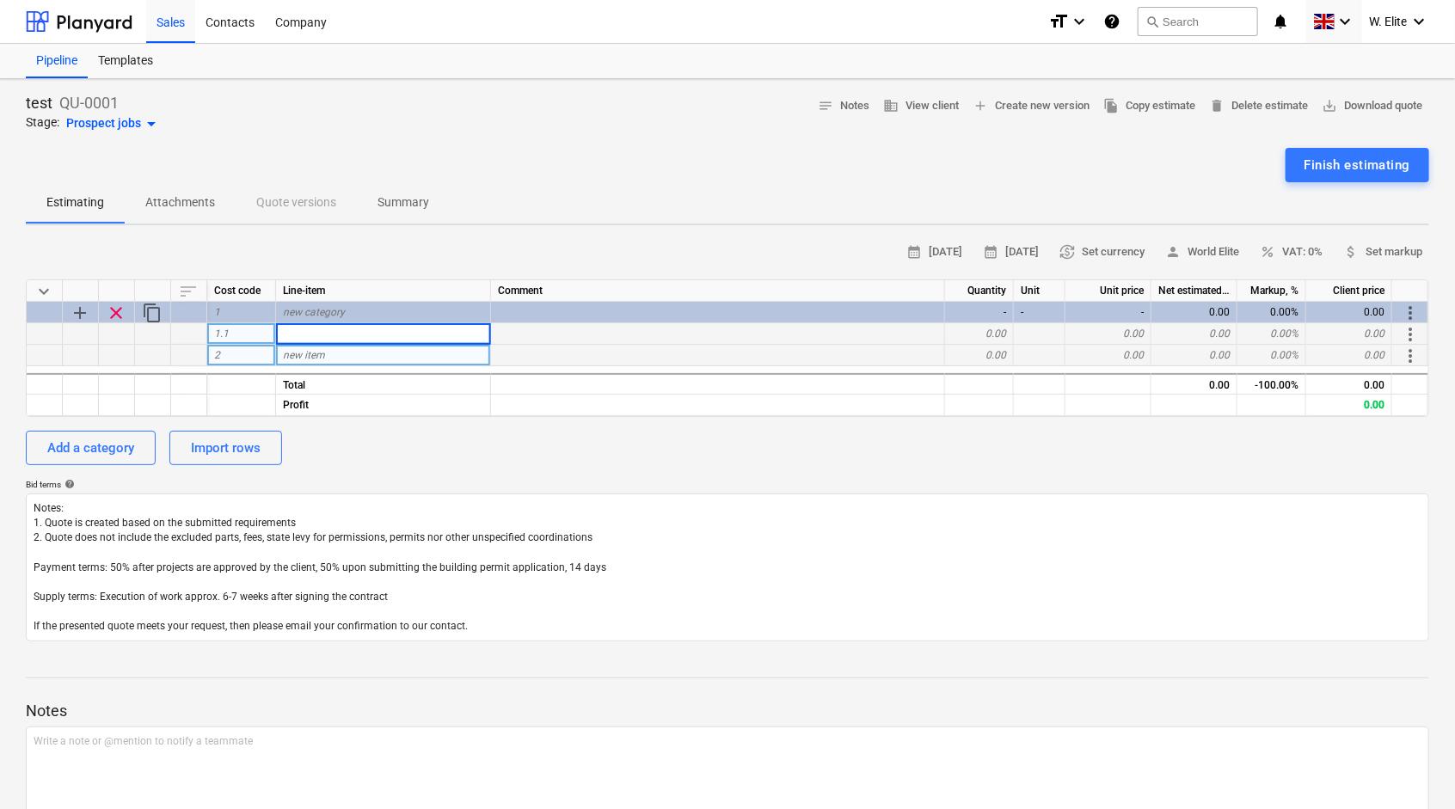
click at [407, 352] on div "new item" at bounding box center [383, 355] width 215 height 21
click at [406, 328] on div "new item" at bounding box center [383, 333] width 215 height 21
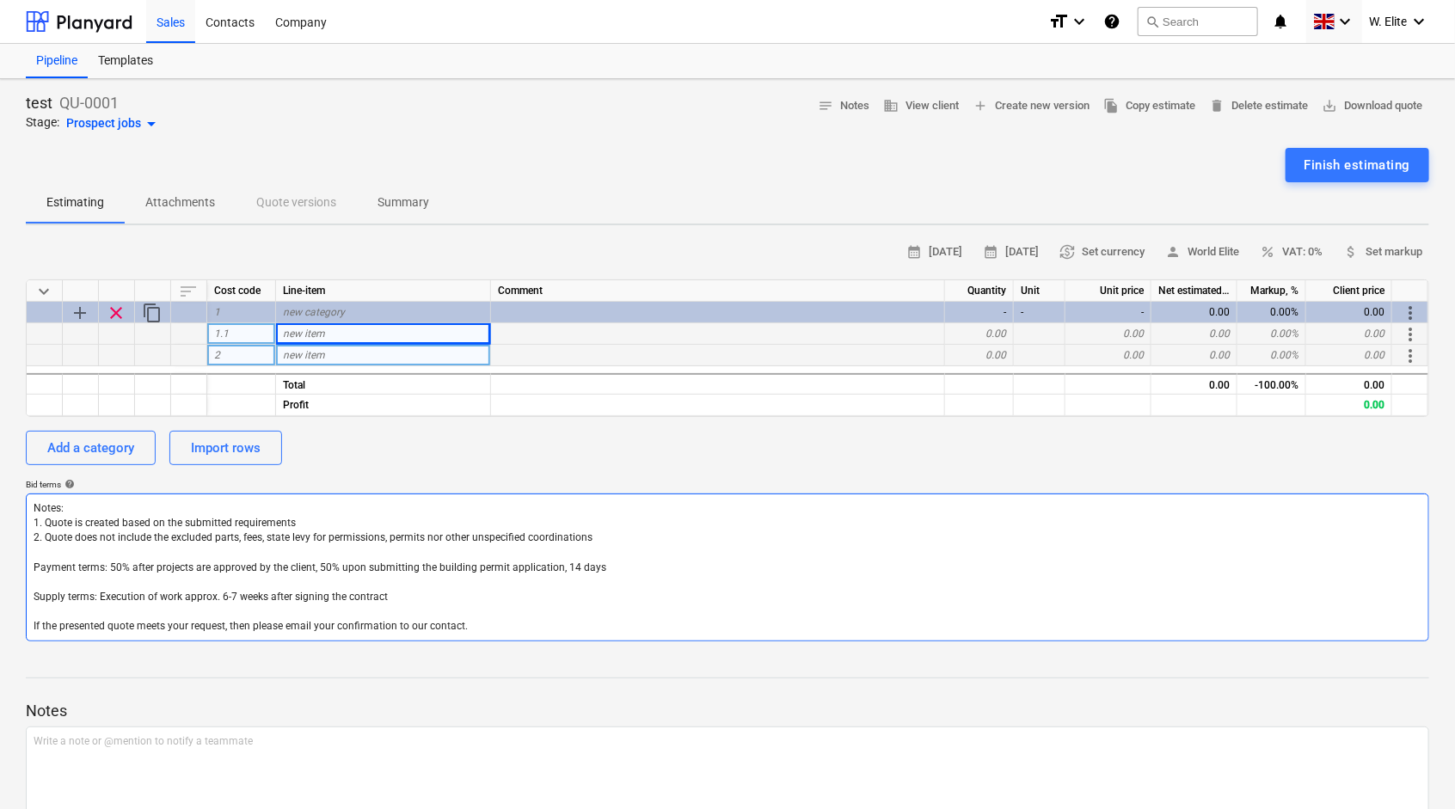
drag, startPoint x: 163, startPoint y: 528, endPoint x: 275, endPoint y: 526, distance: 111.8
click at [275, 526] on textarea "Notes: 1. Quote is created based on the submitted requirements 2. Quote does no…" at bounding box center [727, 568] width 1403 height 148
click at [241, 540] on textarea "Notes: 1. Quote is created based on the submitted requirements 2. Quote does no…" at bounding box center [727, 568] width 1403 height 148
drag, startPoint x: 241, startPoint y: 540, endPoint x: 151, endPoint y: 572, distance: 94.9
click at [151, 572] on textarea "Notes: 1. Quote is created based on the submitted requirements 2. Quote does no…" at bounding box center [727, 568] width 1403 height 148
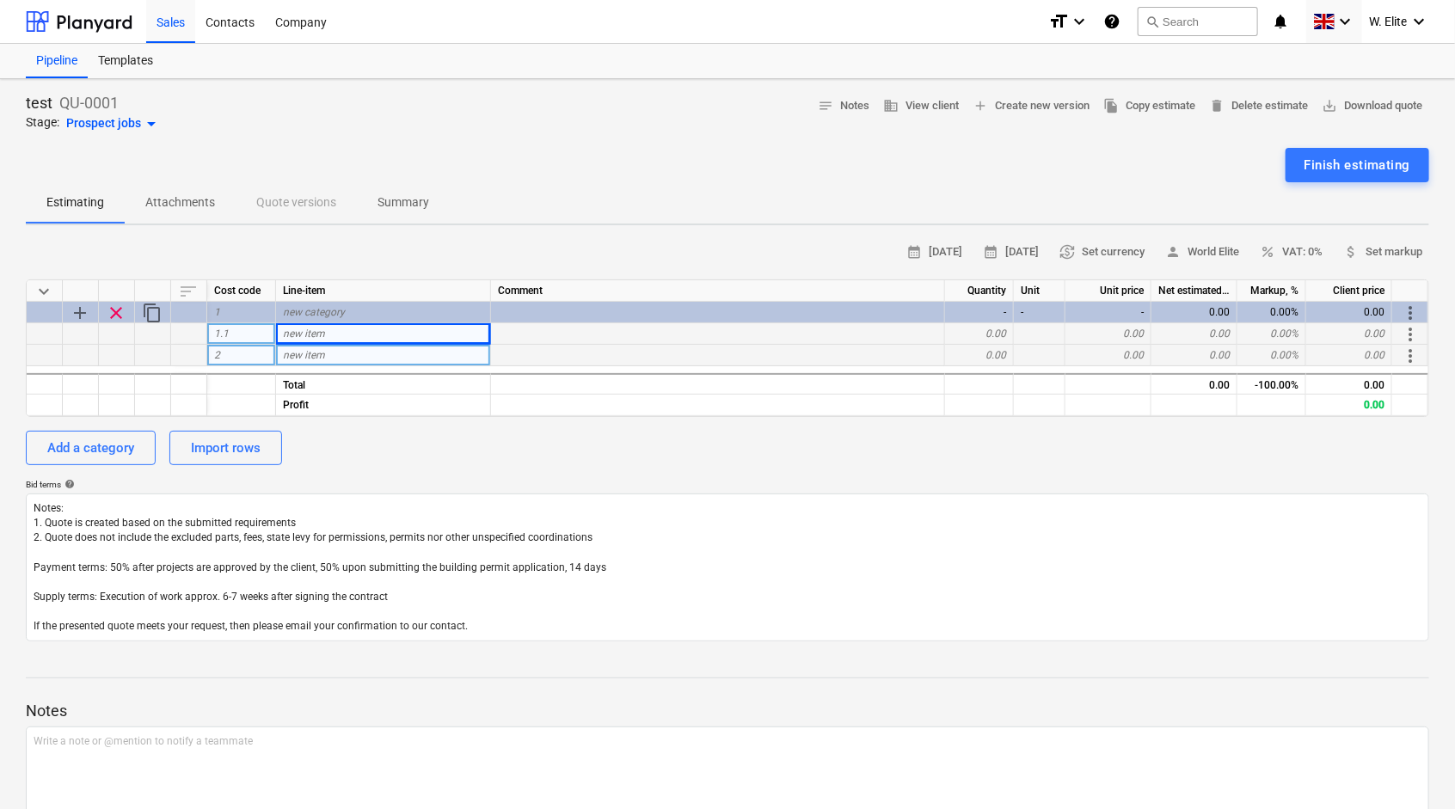
click at [391, 331] on div "new item" at bounding box center [383, 333] width 215 height 21
click at [984, 329] on div "0.00" at bounding box center [979, 333] width 69 height 21
click at [1130, 332] on div "0.00" at bounding box center [1108, 333] width 86 height 21
click at [1233, 334] on div "0.00" at bounding box center [1194, 333] width 86 height 21
click at [1275, 335] on div "0.00%" at bounding box center [1271, 333] width 69 height 21
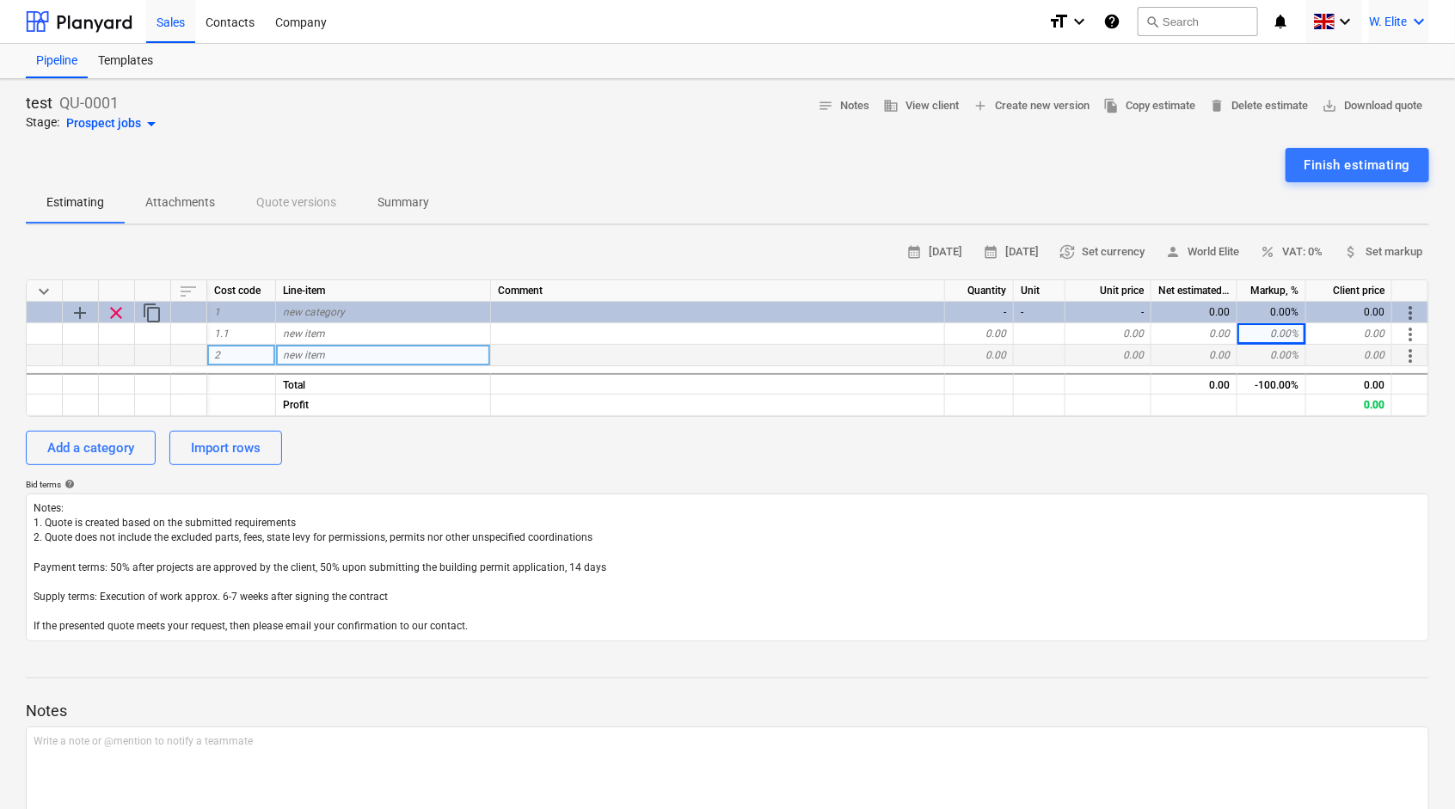
click at [1382, 29] on div "W. Elite keyboard_arrow_down" at bounding box center [1399, 21] width 60 height 43
click at [1365, 98] on div "Settings" at bounding box center [1377, 112] width 103 height 28
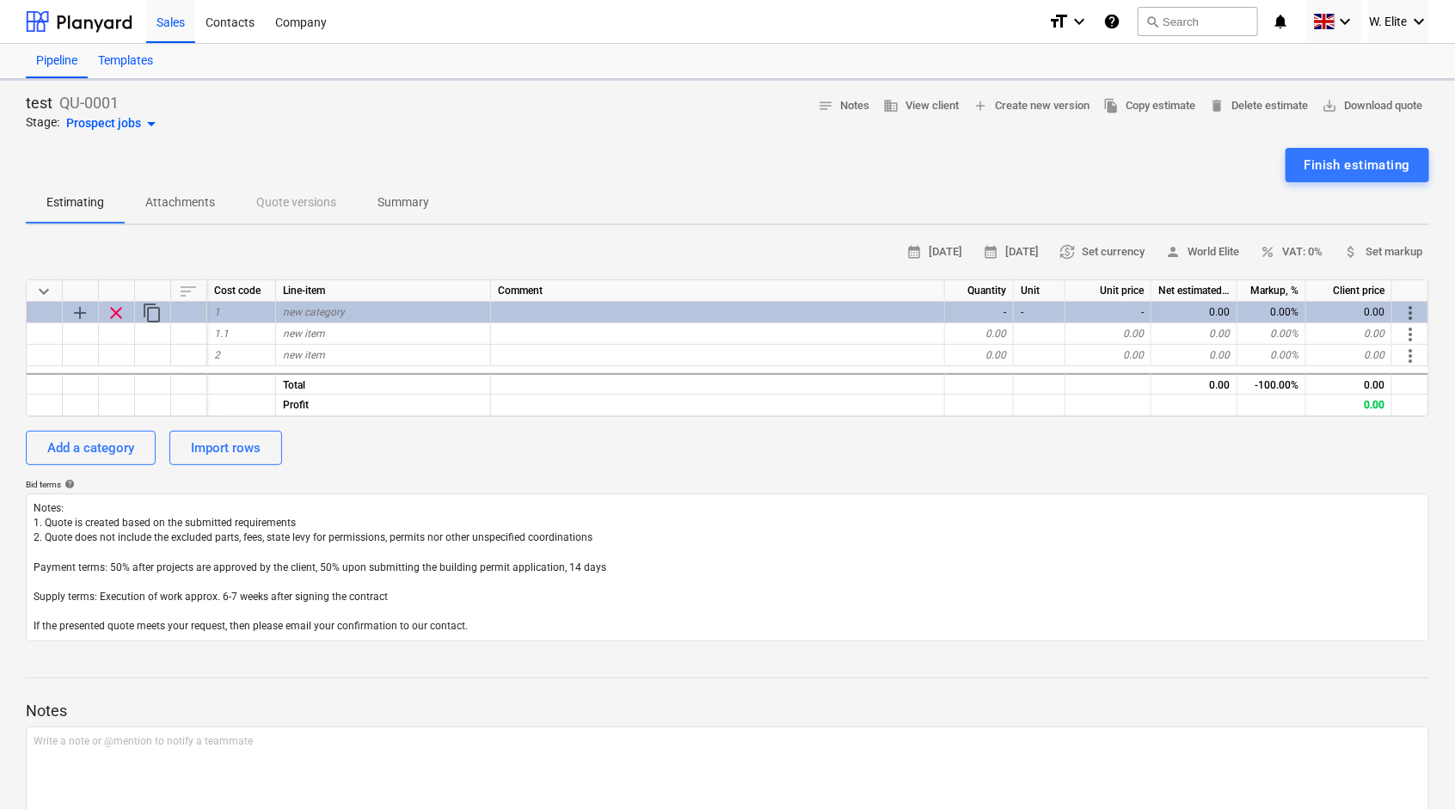
click at [138, 61] on div "Templates" at bounding box center [126, 61] width 76 height 34
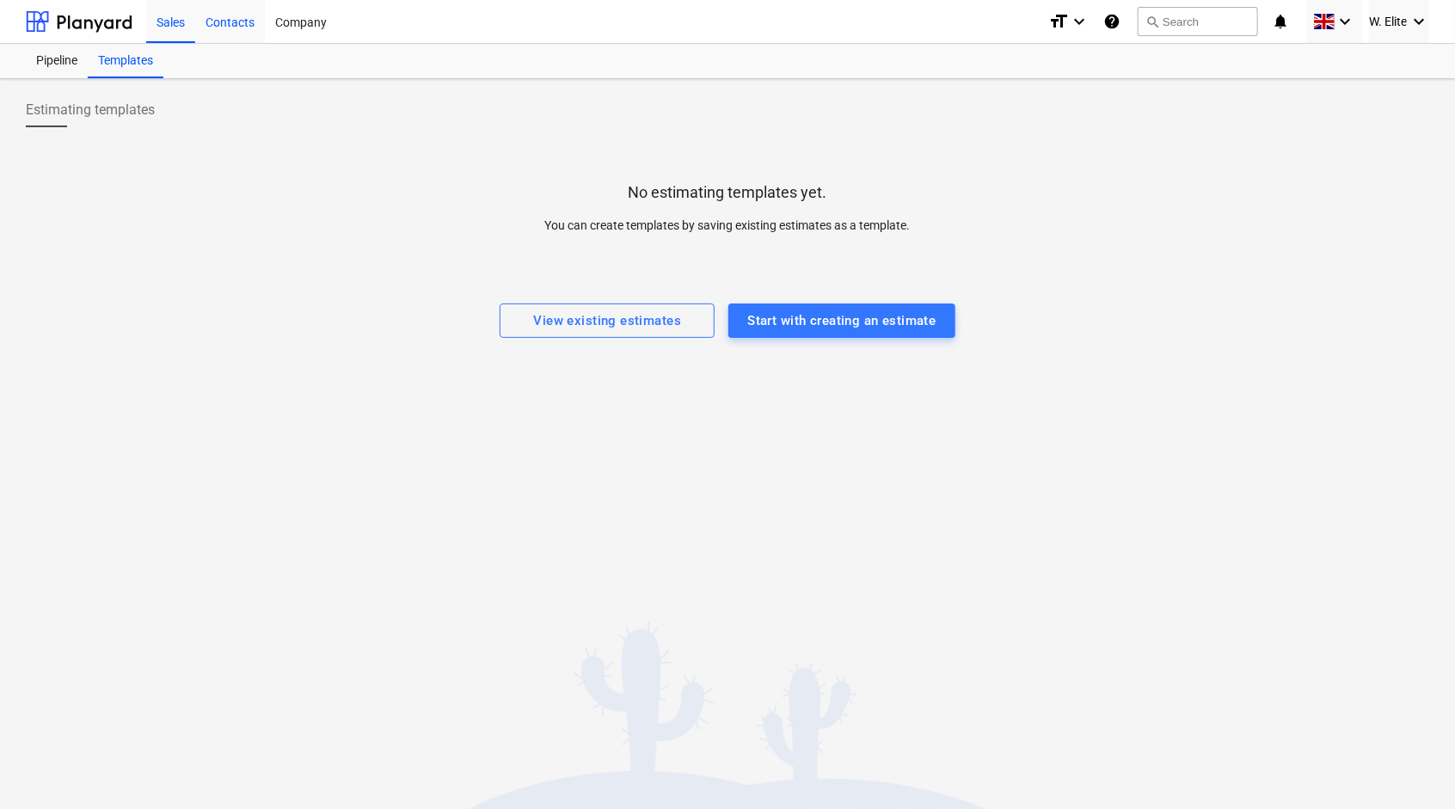
click at [234, 28] on div "Contacts" at bounding box center [230, 21] width 70 height 44
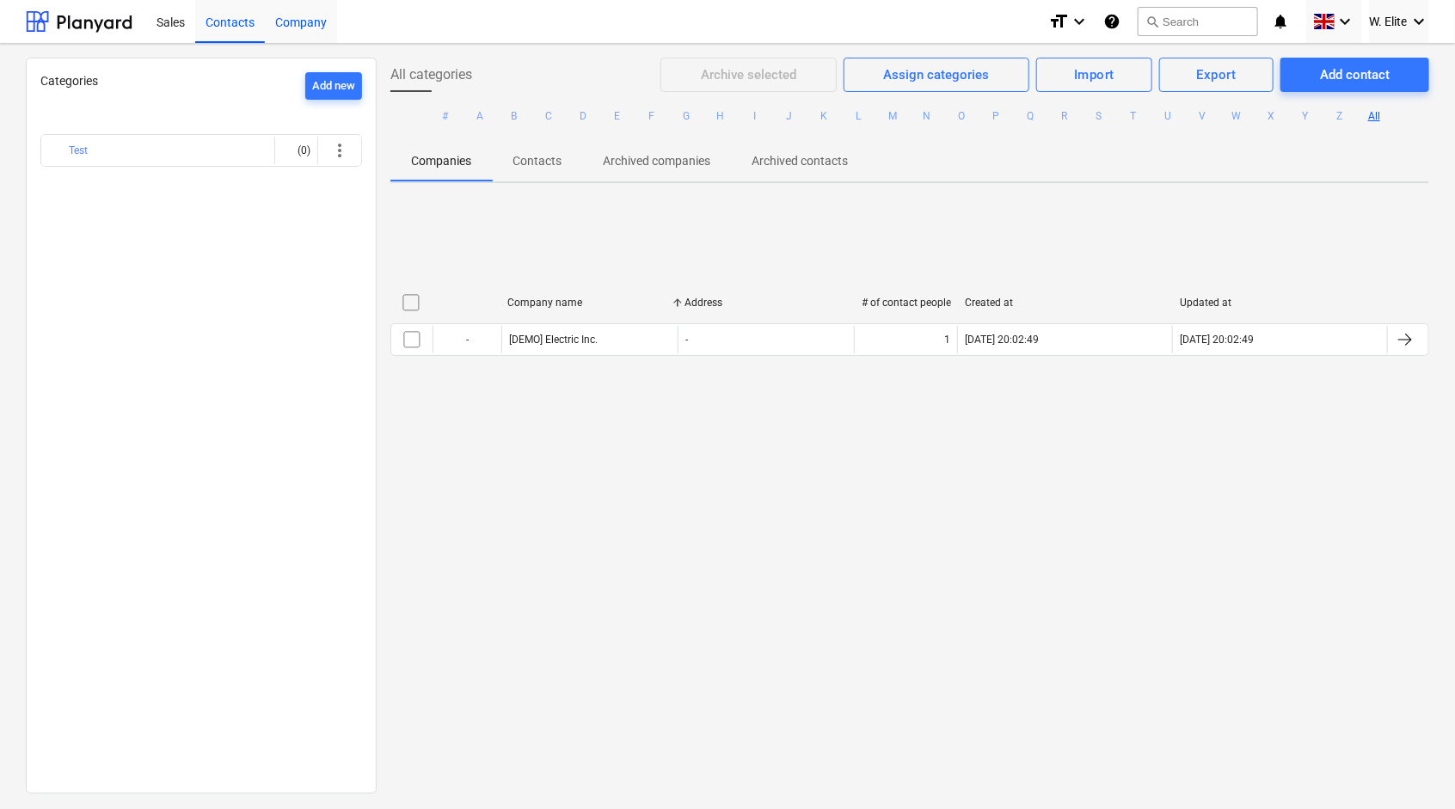
click at [310, 28] on div "Company" at bounding box center [301, 21] width 72 height 44
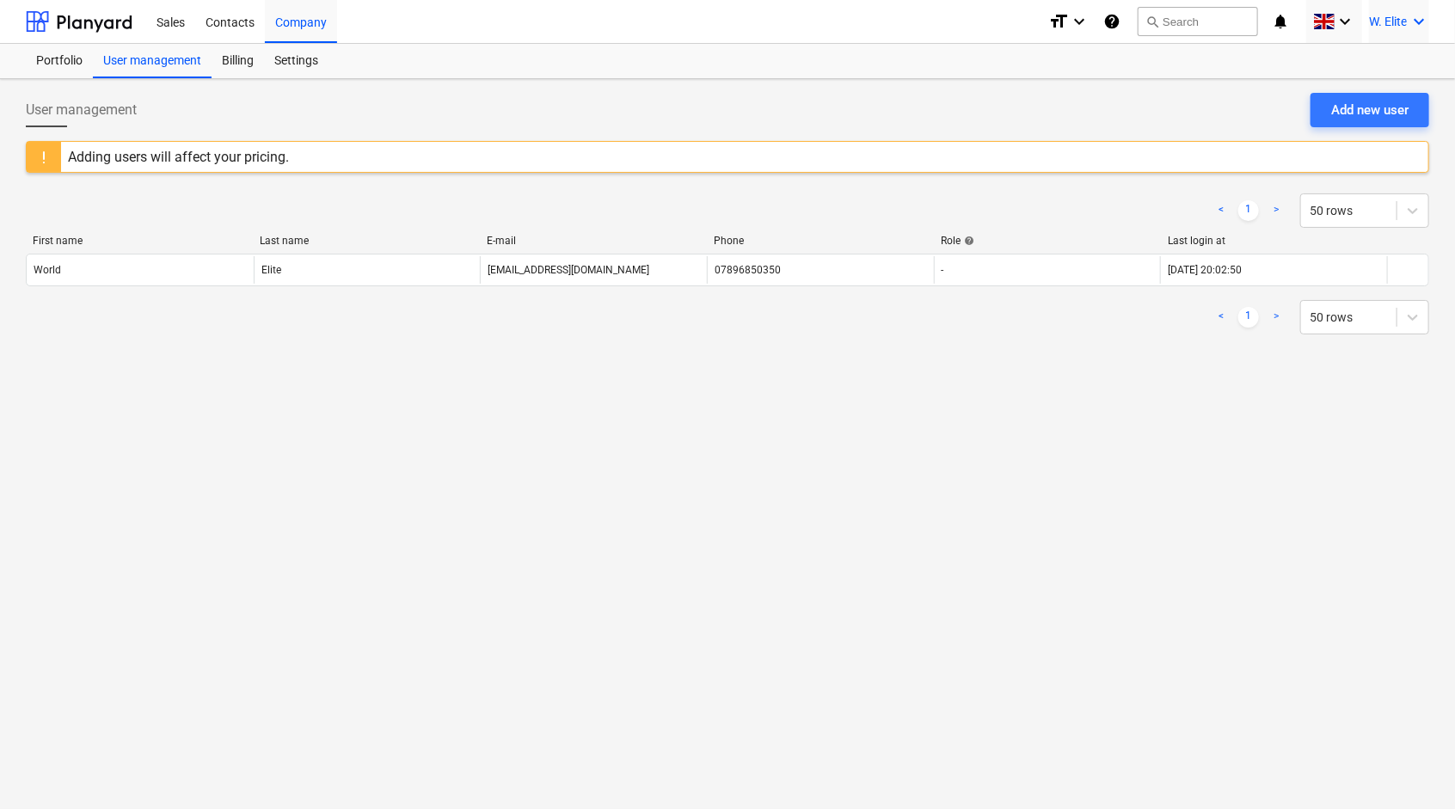
click at [1391, 26] on span "W. Elite" at bounding box center [1388, 22] width 38 height 14
click at [227, 60] on div at bounding box center [727, 404] width 1455 height 809
click at [235, 56] on div "Billing" at bounding box center [238, 61] width 52 height 34
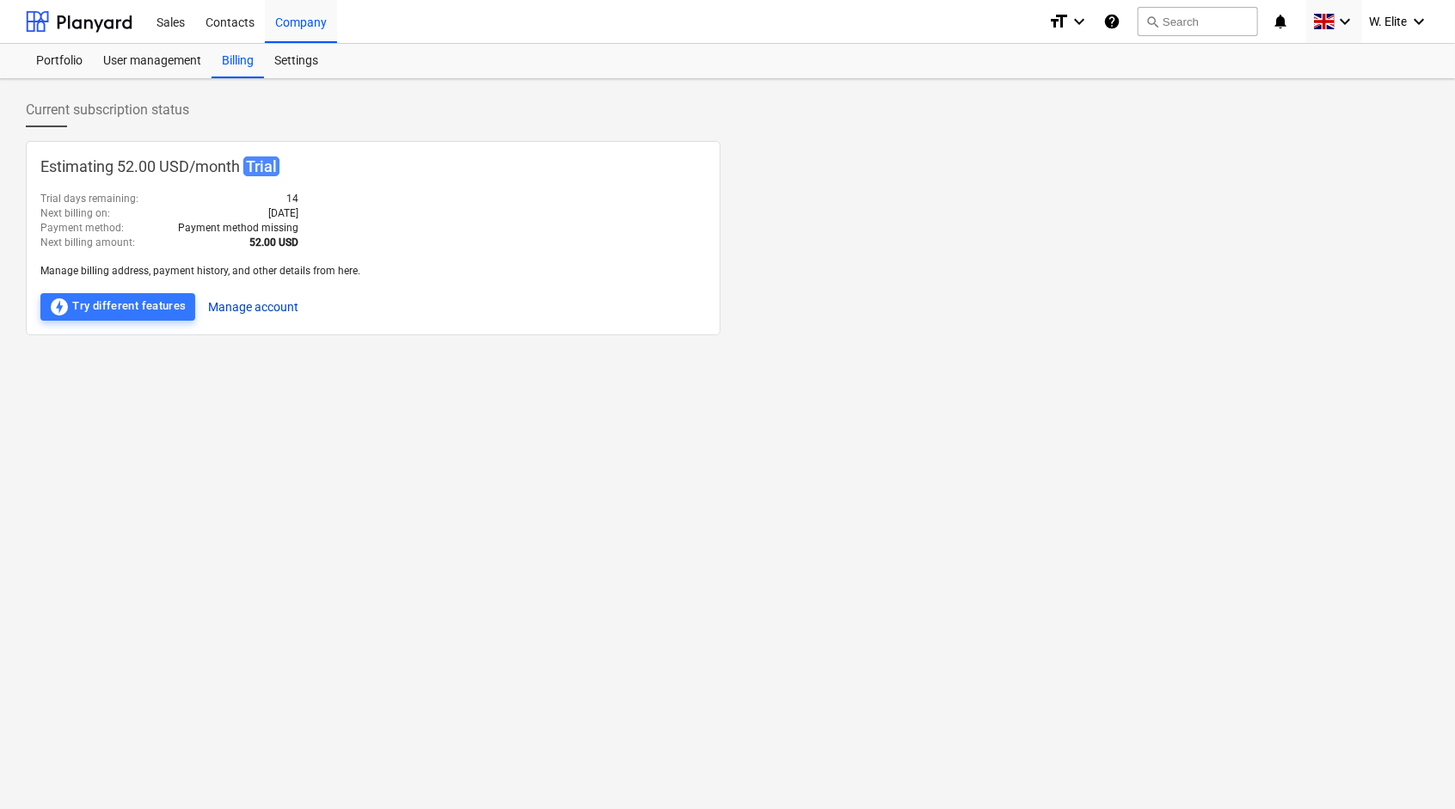
click at [236, 309] on button "Manage account" at bounding box center [254, 307] width 90 height 28
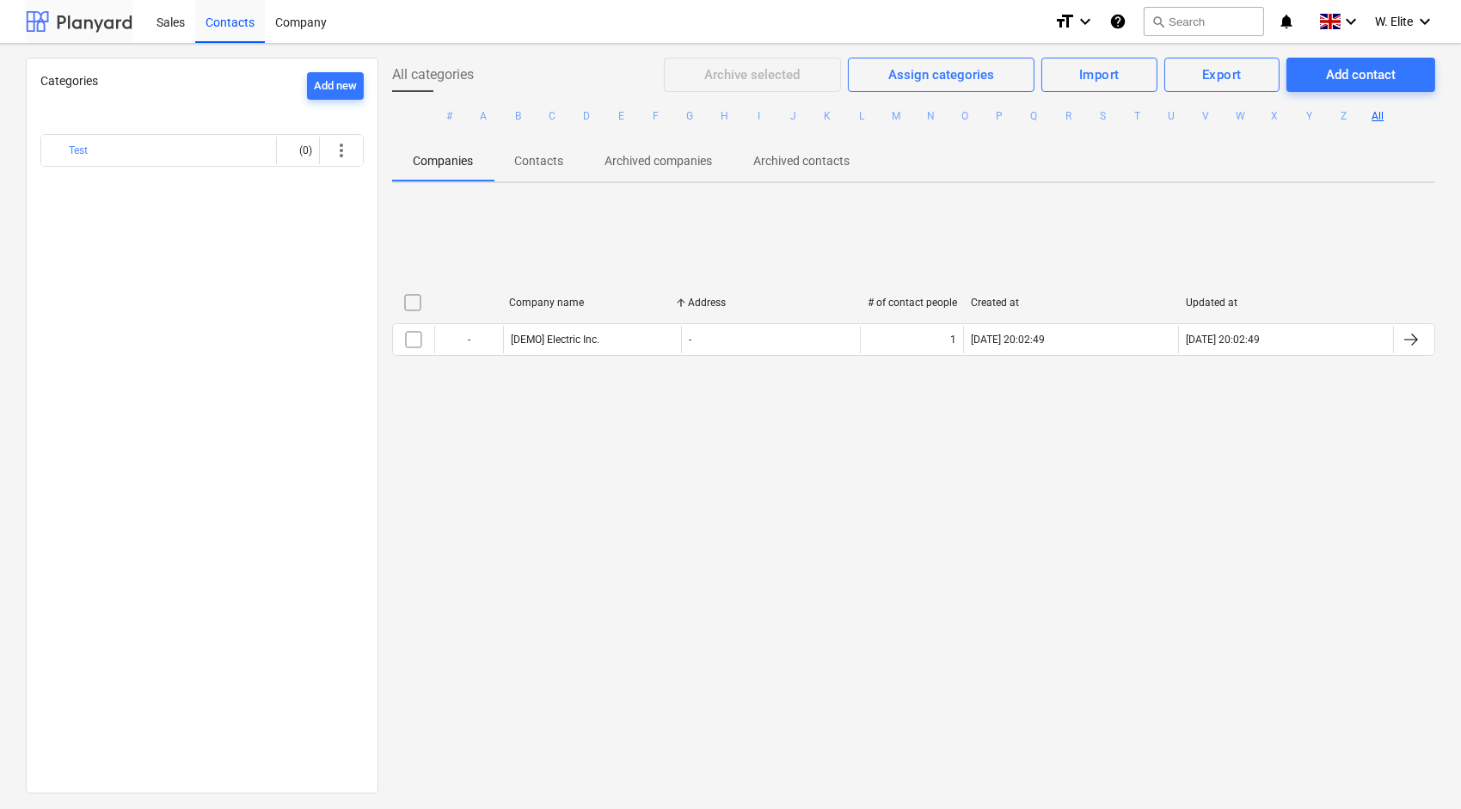
click at [64, 12] on div at bounding box center [79, 21] width 107 height 43
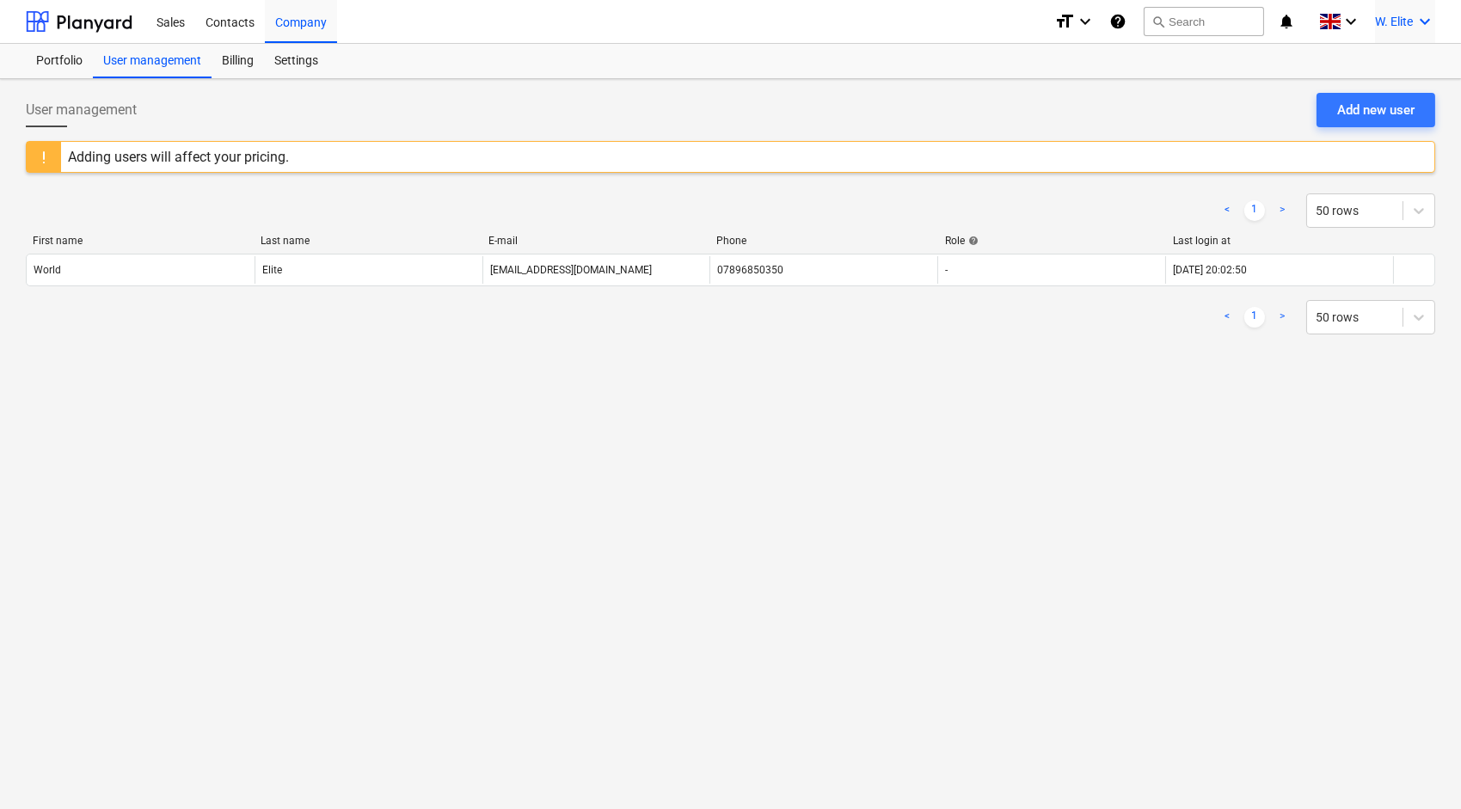
click at [1381, 9] on div "W. Elite keyboard_arrow_down" at bounding box center [1405, 21] width 60 height 43
click at [1383, 68] on div "Settings" at bounding box center [1383, 67] width 103 height 28
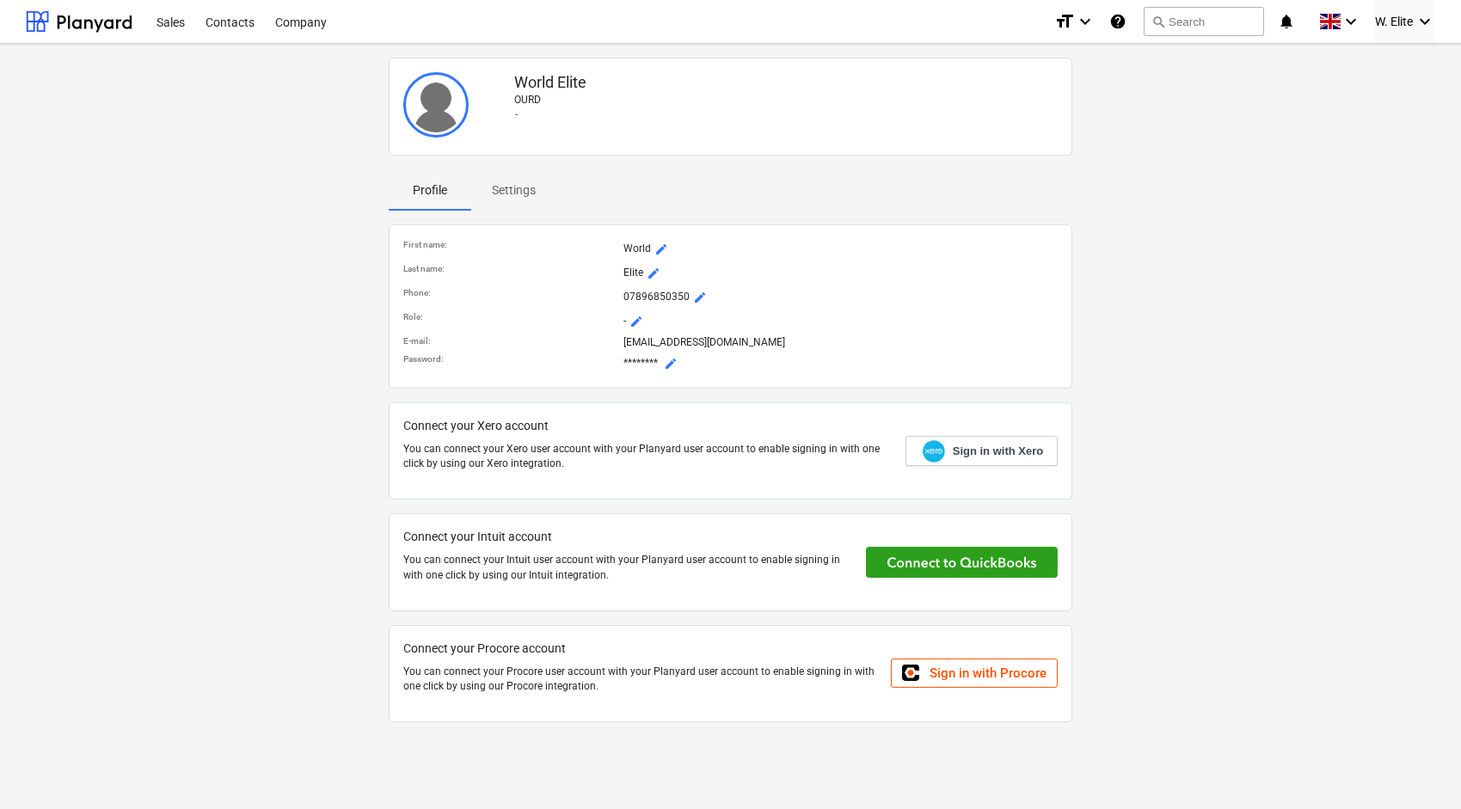
click at [1192, 109] on div "World Elite OURD - Profile Settings First name : World mode_edit Last name : El…" at bounding box center [730, 397] width 1423 height 692
click at [708, 294] on p "07896850350 mode_edit" at bounding box center [840, 297] width 434 height 21
click at [702, 293] on span "mode_edit" at bounding box center [700, 298] width 14 height 14
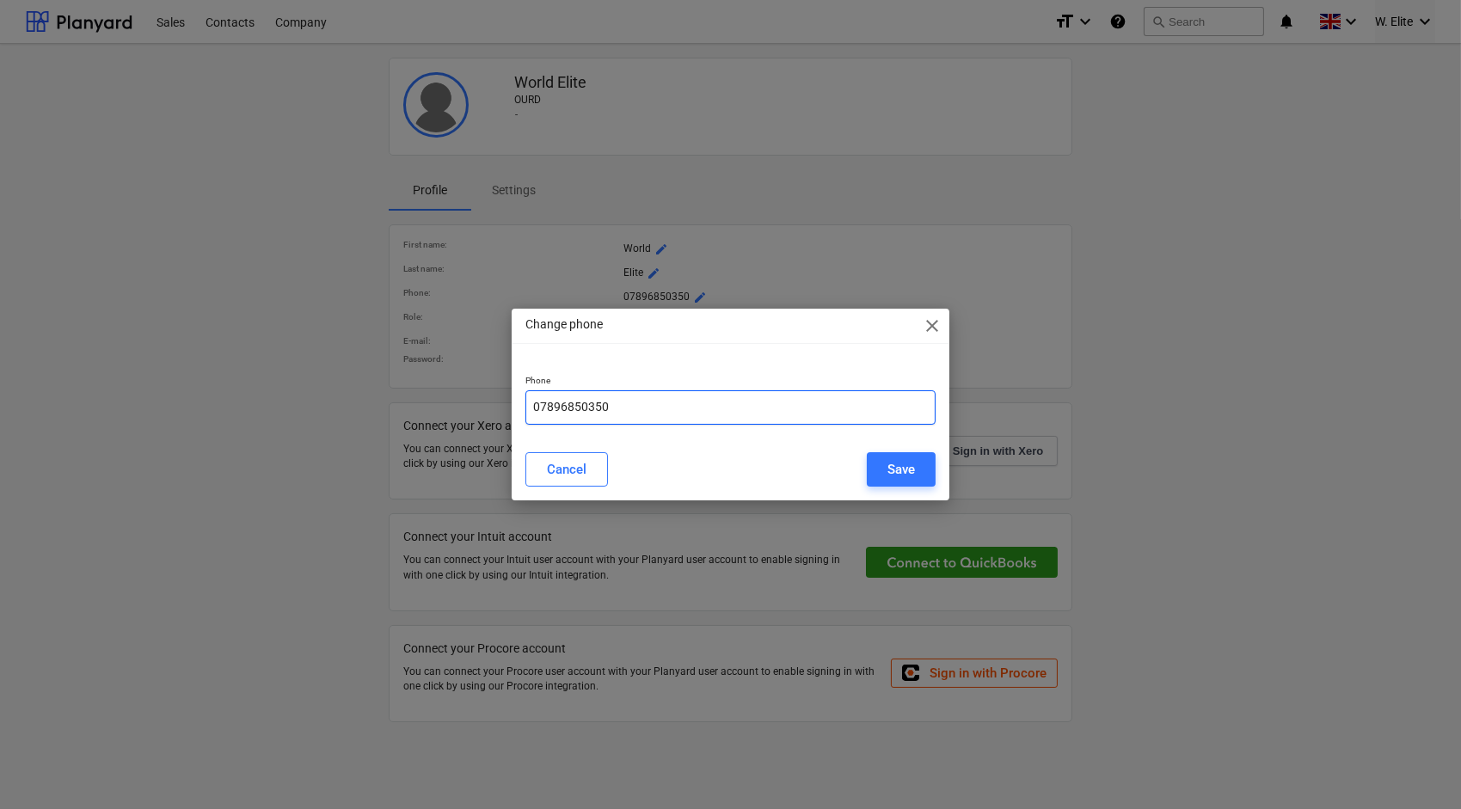
drag, startPoint x: 617, startPoint y: 405, endPoint x: 602, endPoint y: 406, distance: 15.5
click at [602, 406] on input "07896850350" at bounding box center [730, 407] width 411 height 34
type input "07896850359"
click at [924, 479] on button "Save" at bounding box center [901, 469] width 69 height 34
